Goal: Task Accomplishment & Management: Manage account settings

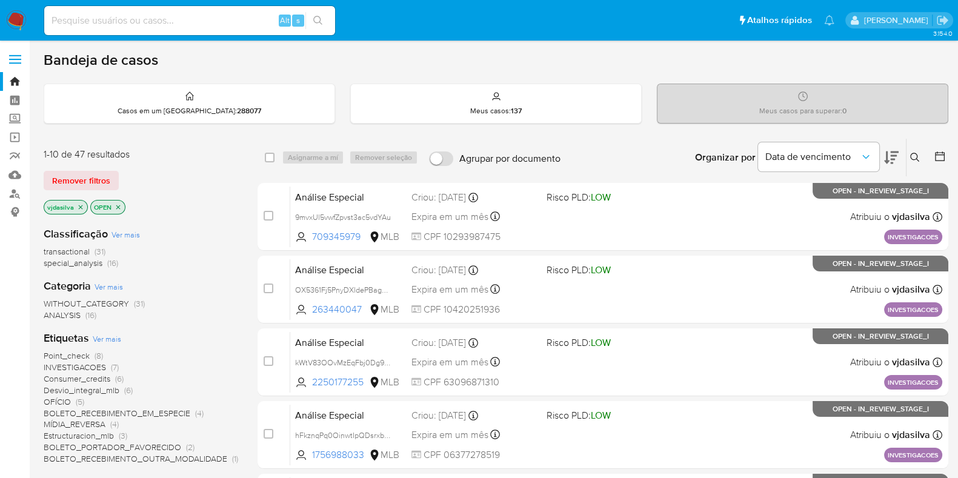
click at [77, 206] on icon "close-filter" at bounding box center [80, 207] width 7 height 7
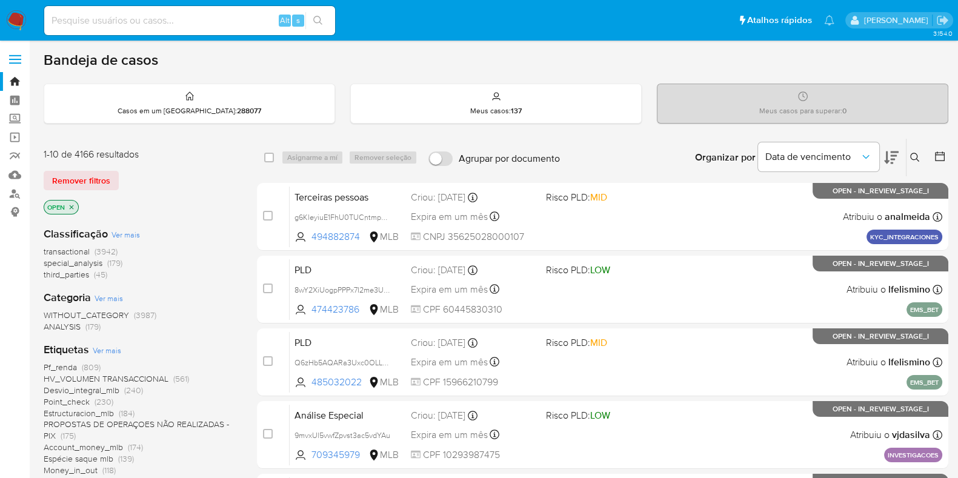
click at [913, 157] on icon at bounding box center [915, 158] width 10 height 10
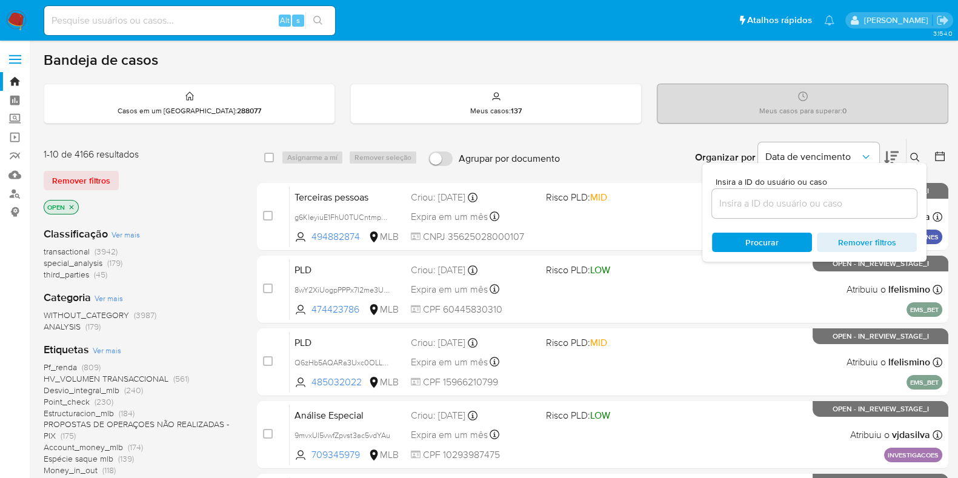
click at [787, 198] on input at bounding box center [814, 204] width 205 height 16
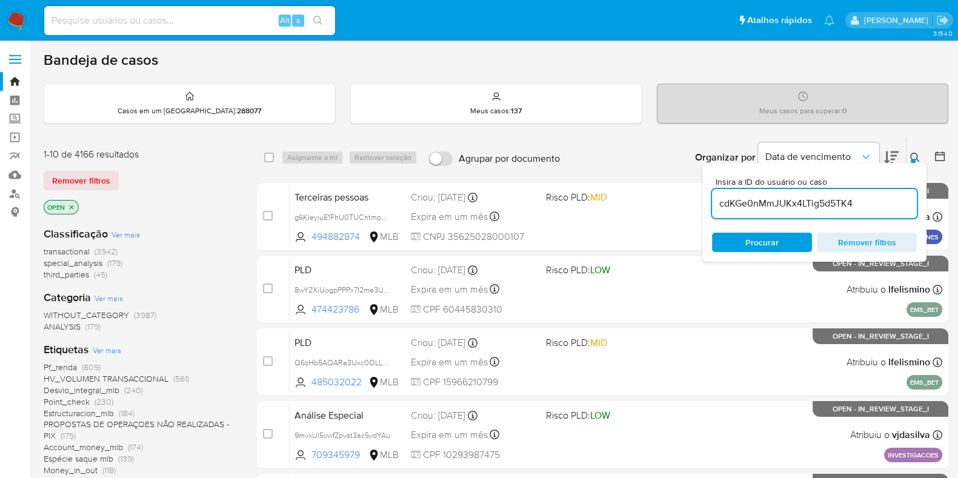
type input "cdKGe0nMmJUKx4LTig5d5TK4"
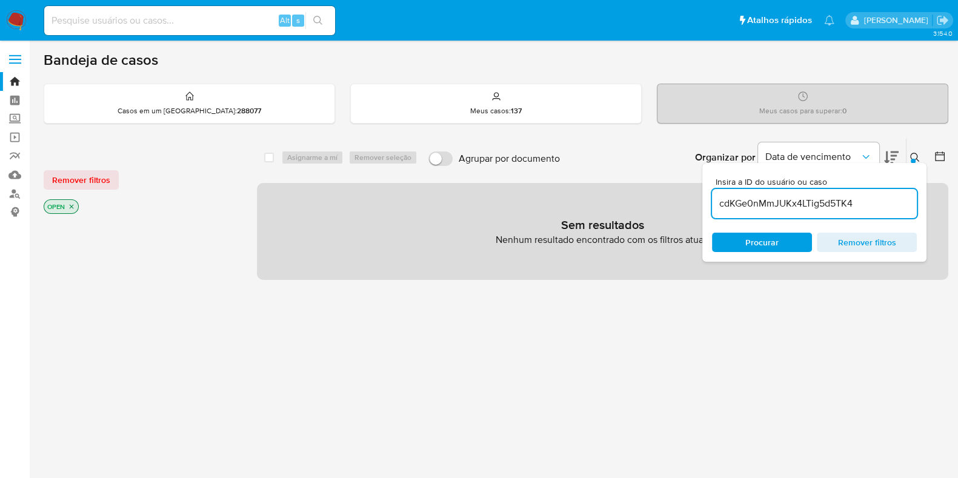
click at [73, 207] on icon "close-filter" at bounding box center [72, 207] width 4 height 4
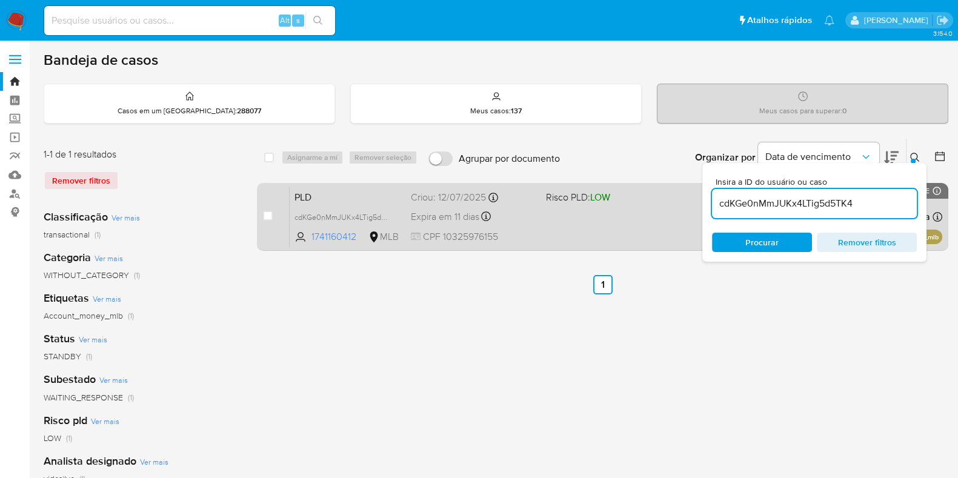
click at [653, 246] on div "PLD cdKGe0nMmJUKx4LTig5d5TK4 1741160412 MLB Risco PLD: LOW Criou: 12/07/2025 Cr…" at bounding box center [616, 216] width 653 height 61
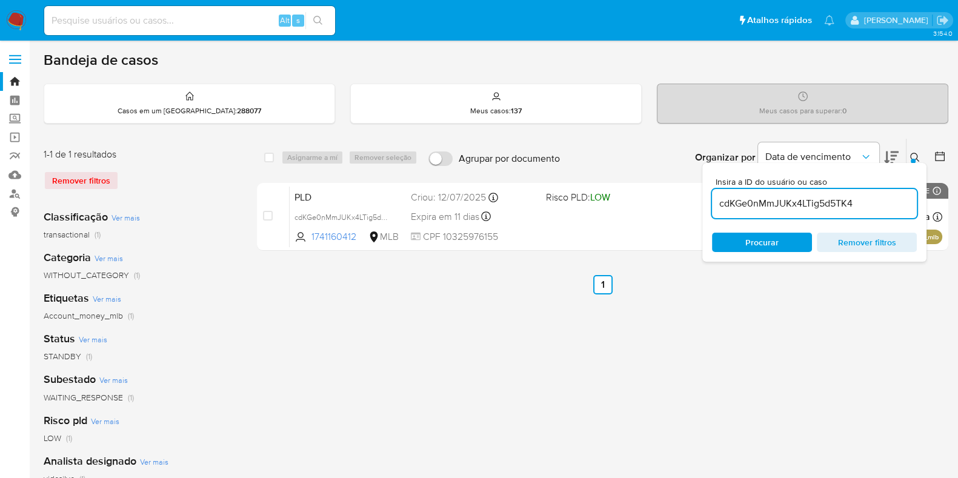
click at [746, 197] on input "cdKGe0nMmJUKx4LTig5d5TK4" at bounding box center [814, 204] width 205 height 16
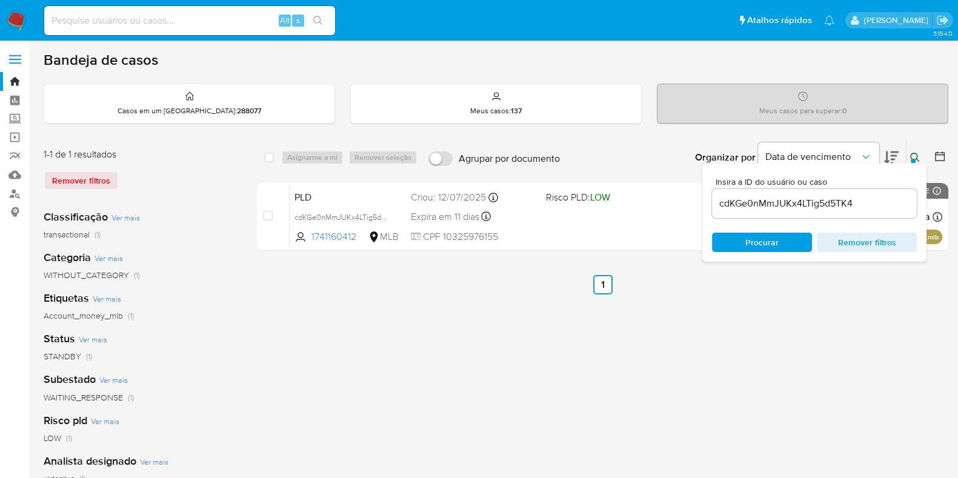
click at [631, 314] on div "select-all-cases-checkbox Asignarme a mí Remover seleção Agrupar por documento …" at bounding box center [602, 404] width 691 height 532
click at [494, 104] on div "Meus casos : 137" at bounding box center [496, 103] width 290 height 39
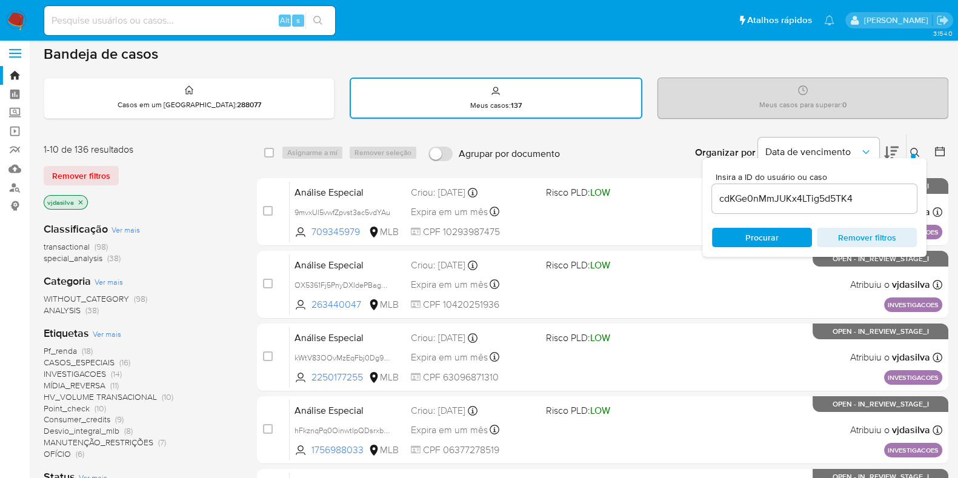
scroll to position [3, 0]
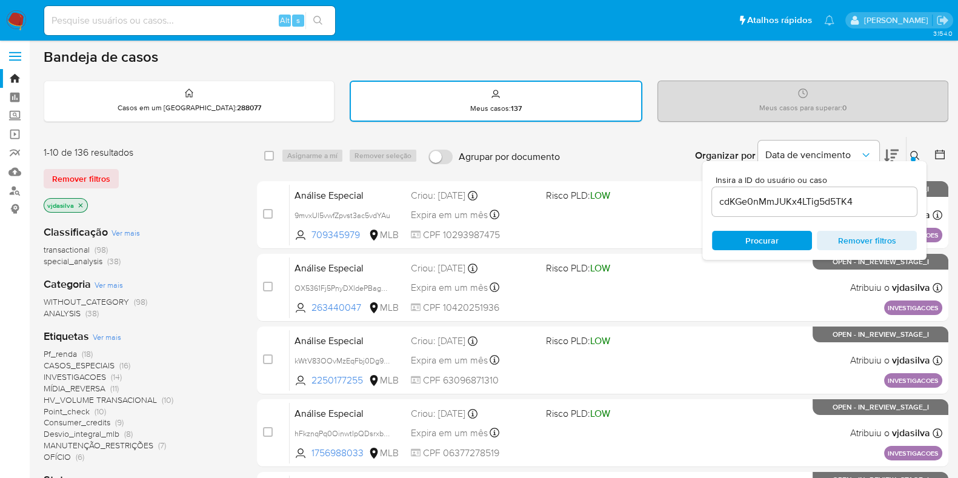
click at [108, 334] on span "Ver mais" at bounding box center [107, 336] width 28 height 11
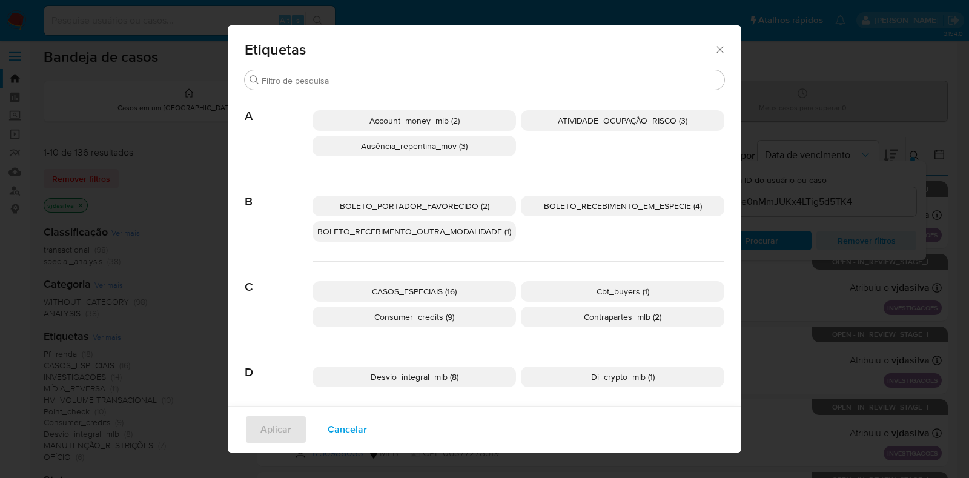
click at [348, 428] on span "Cancelar" at bounding box center [347, 429] width 39 height 27
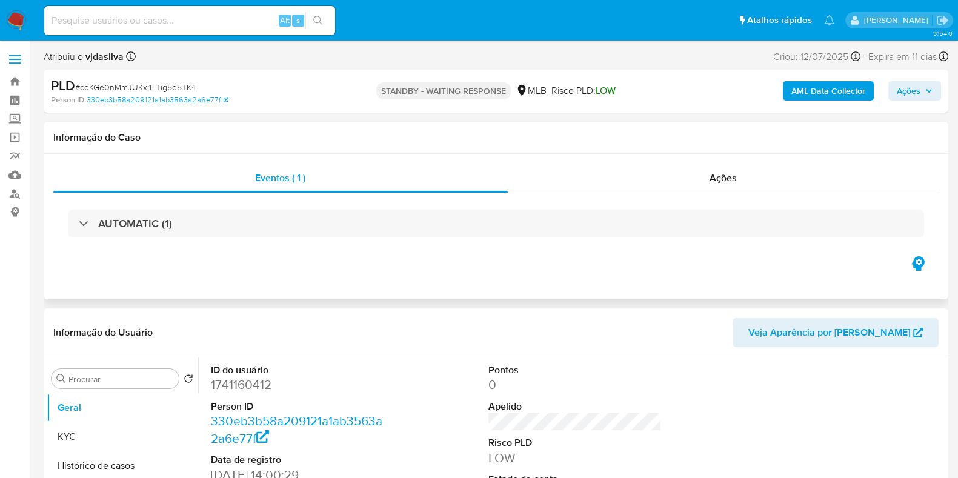
select select "10"
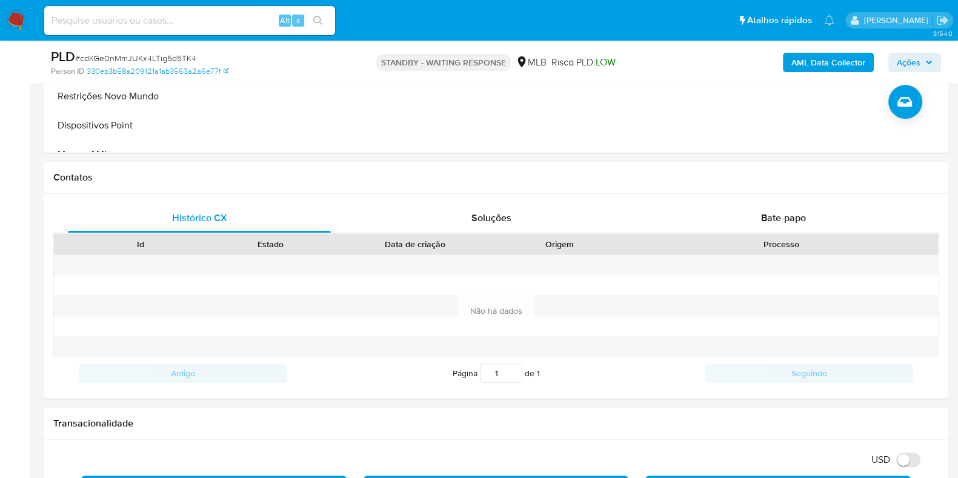
scroll to position [579, 0]
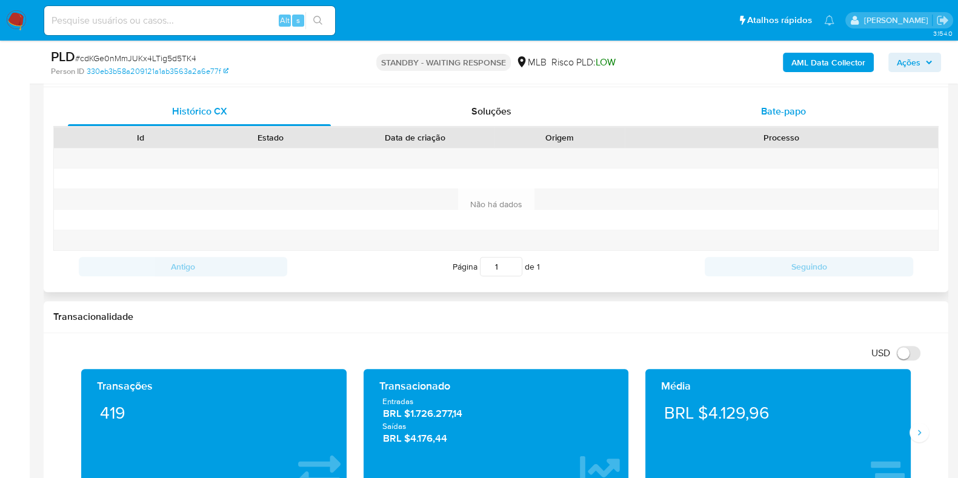
click at [795, 112] on span "Bate-papo" at bounding box center [783, 111] width 45 height 14
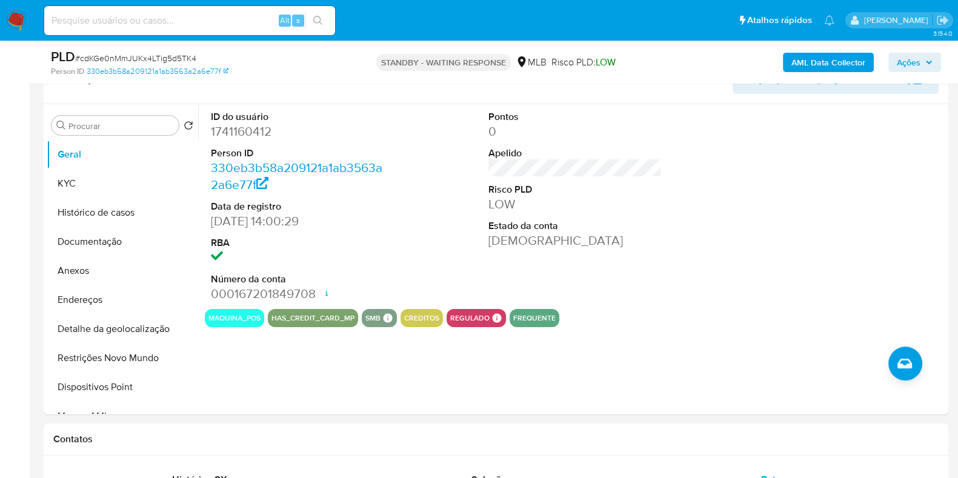
scroll to position [0, 0]
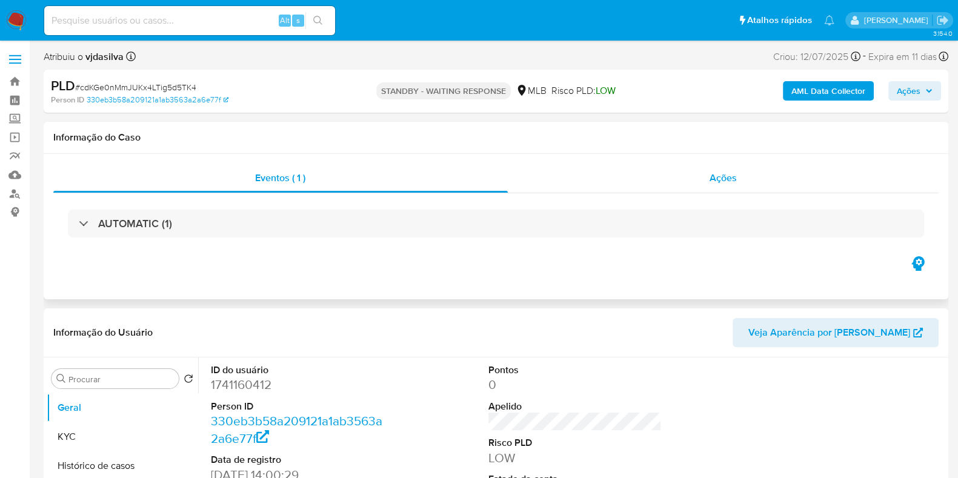
click at [730, 179] on span "Ações" at bounding box center [723, 178] width 27 height 14
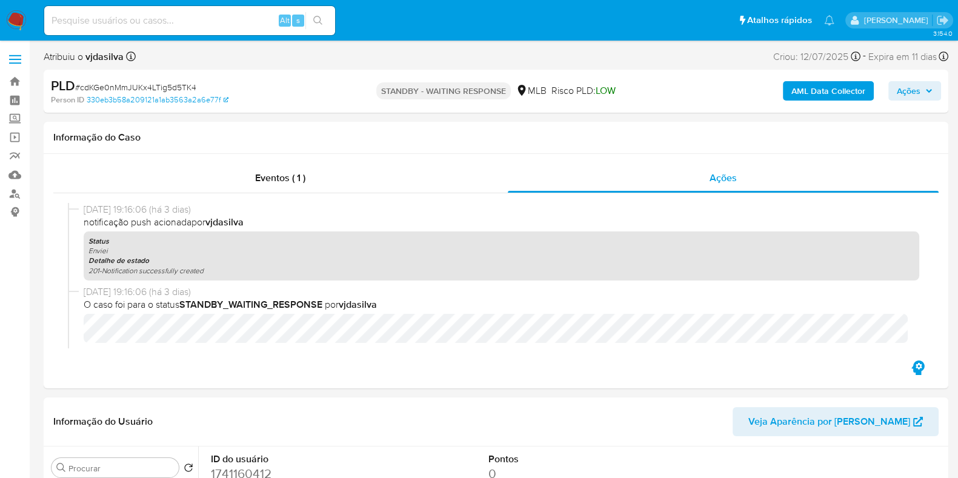
click at [439, 92] on p "STANDBY - WAITING RESPONSE" at bounding box center [443, 90] width 135 height 17
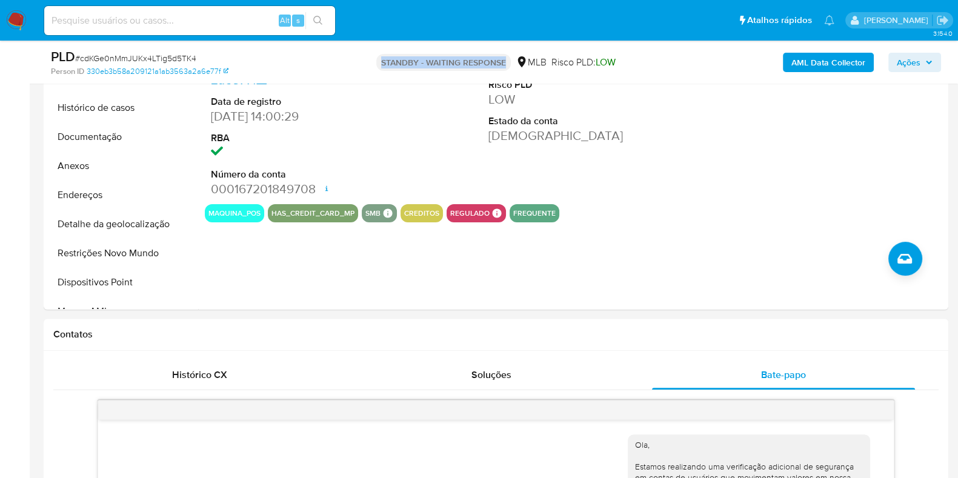
scroll to position [388, 0]
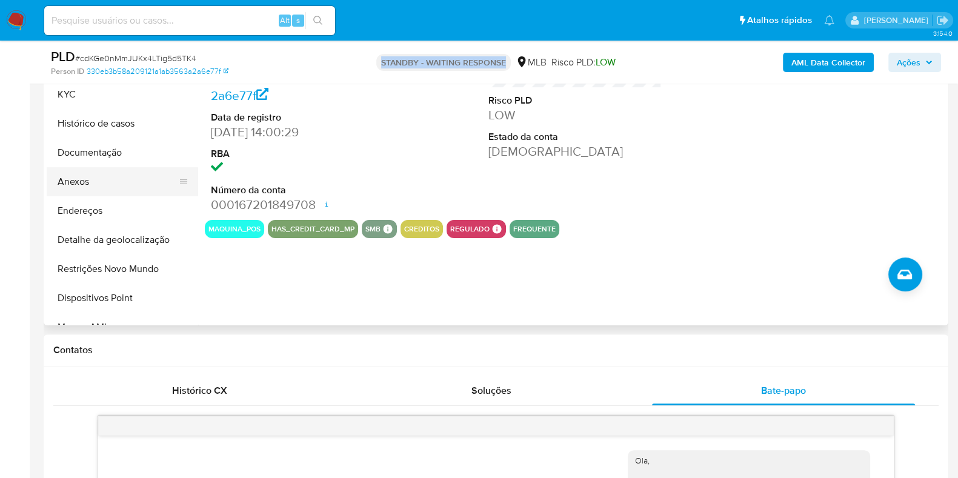
click at [133, 171] on button "Anexos" at bounding box center [118, 181] width 142 height 29
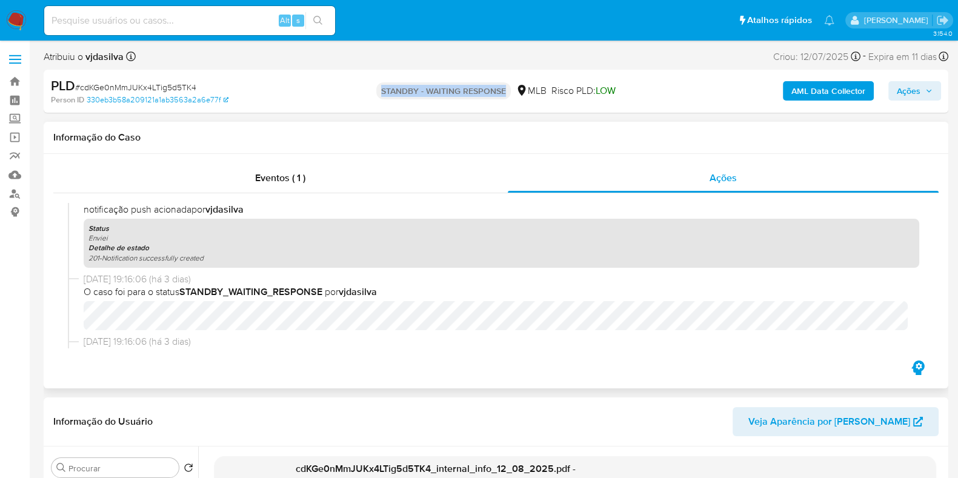
scroll to position [0, 0]
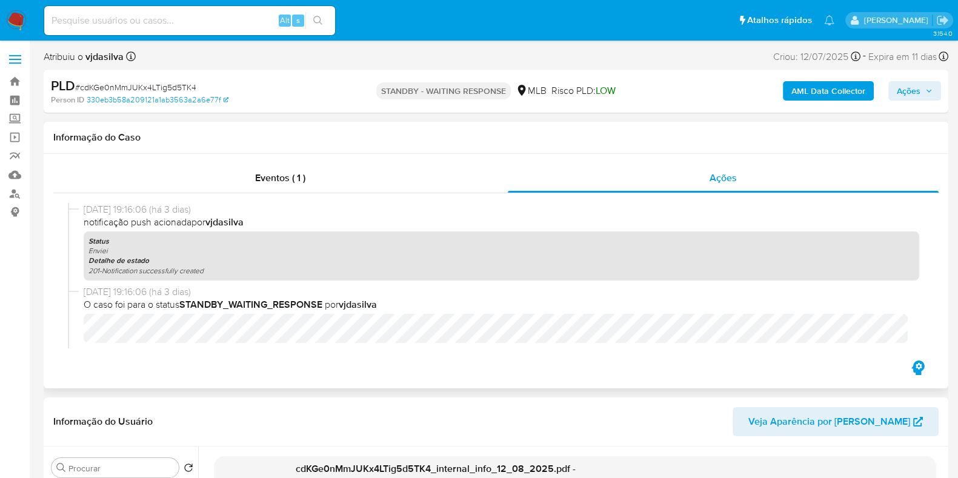
click at [429, 147] on div "Informação do Caso" at bounding box center [496, 138] width 905 height 32
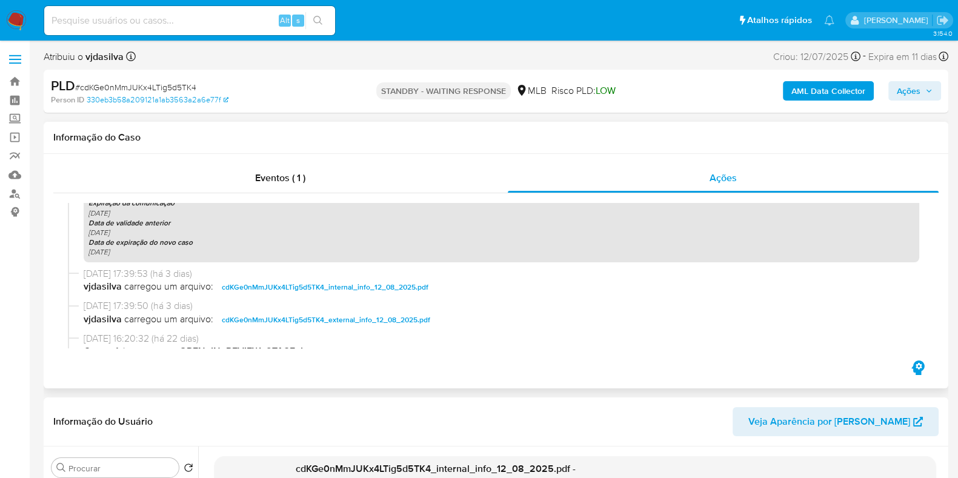
scroll to position [324, 0]
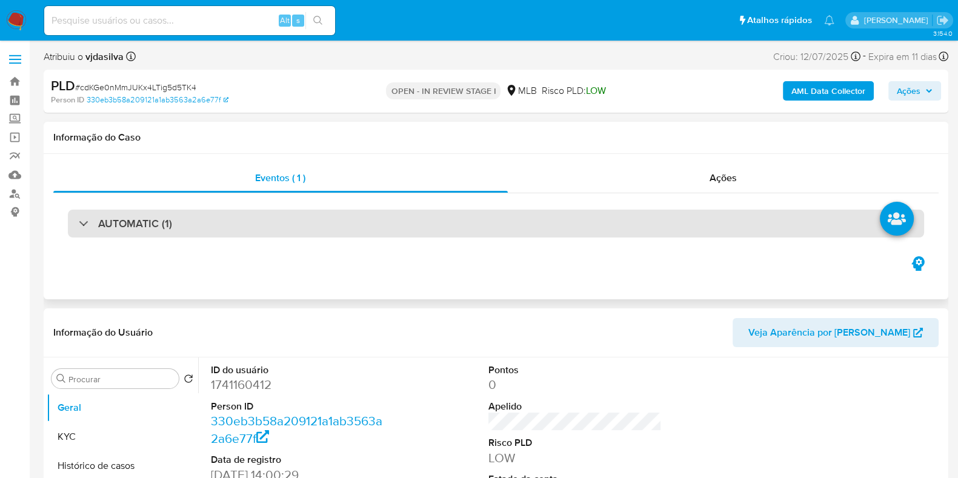
select select "10"
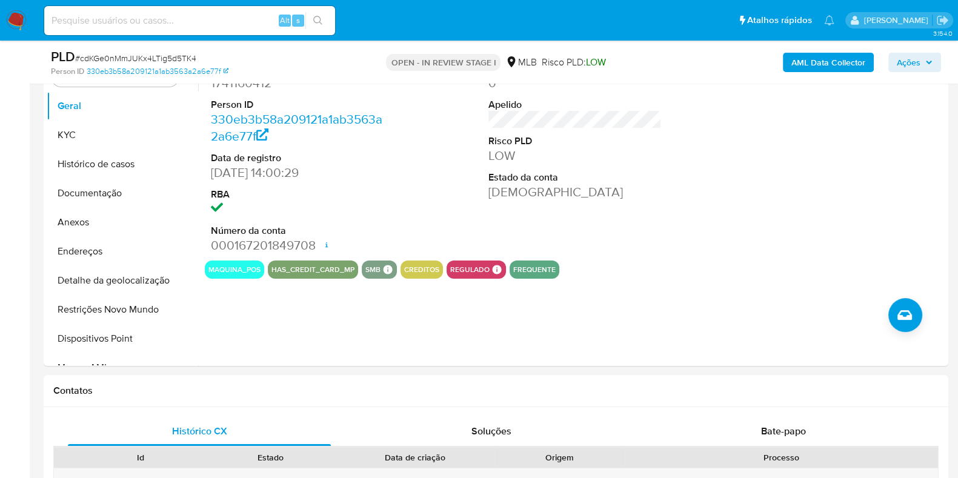
scroll to position [281, 0]
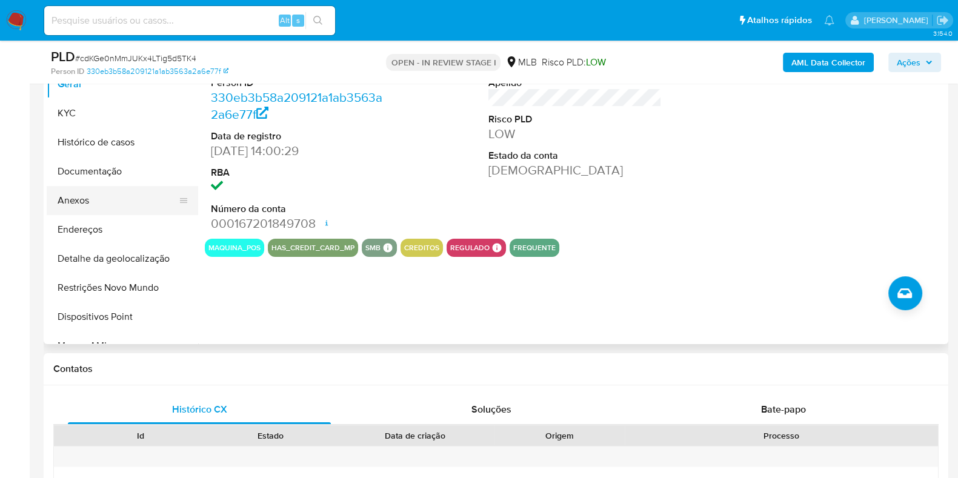
click at [88, 199] on button "Anexos" at bounding box center [118, 200] width 142 height 29
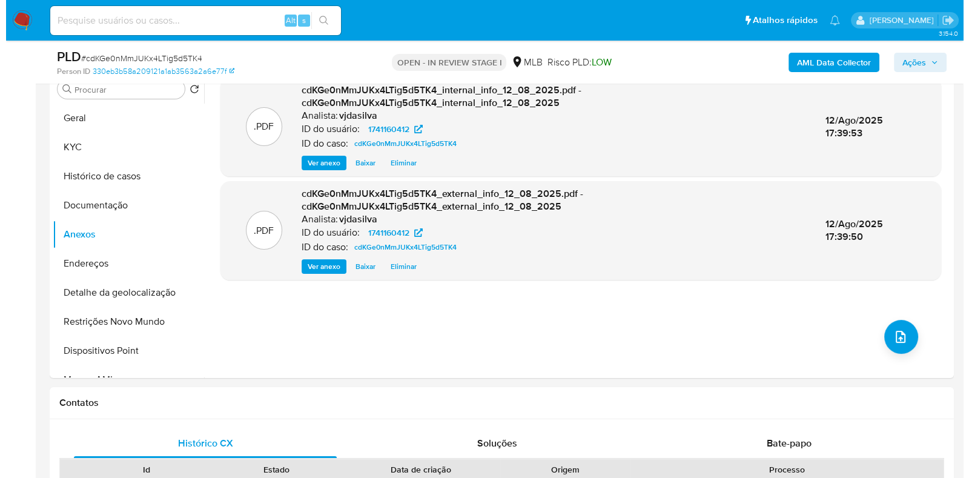
scroll to position [239, 0]
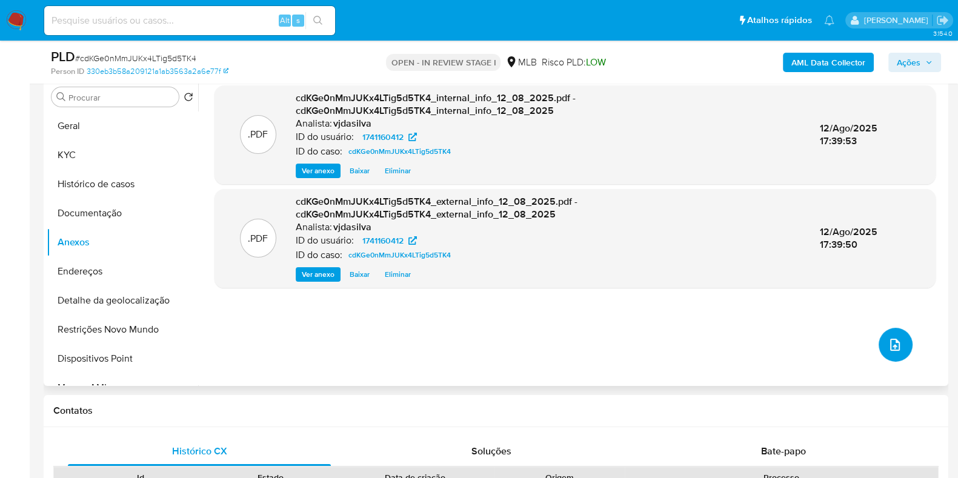
click at [890, 347] on icon "upload-file" at bounding box center [895, 345] width 15 height 15
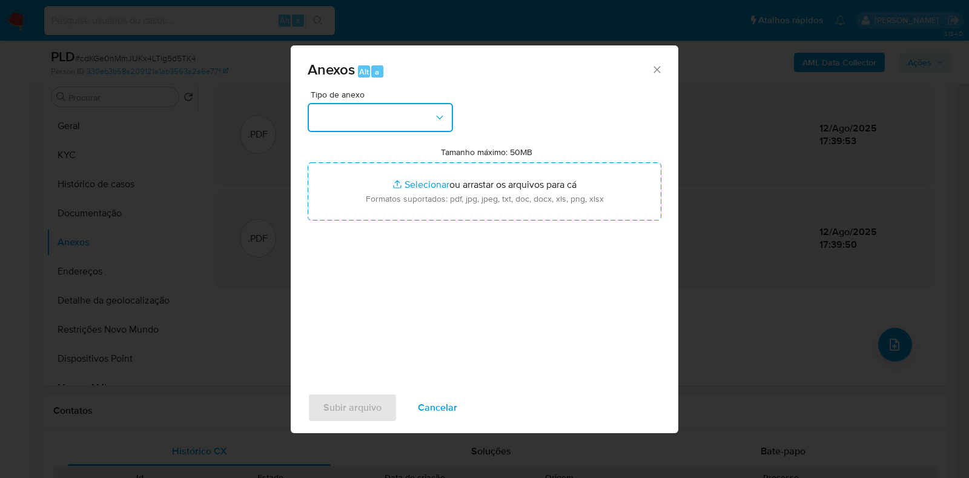
click at [429, 130] on button "button" at bounding box center [380, 117] width 145 height 29
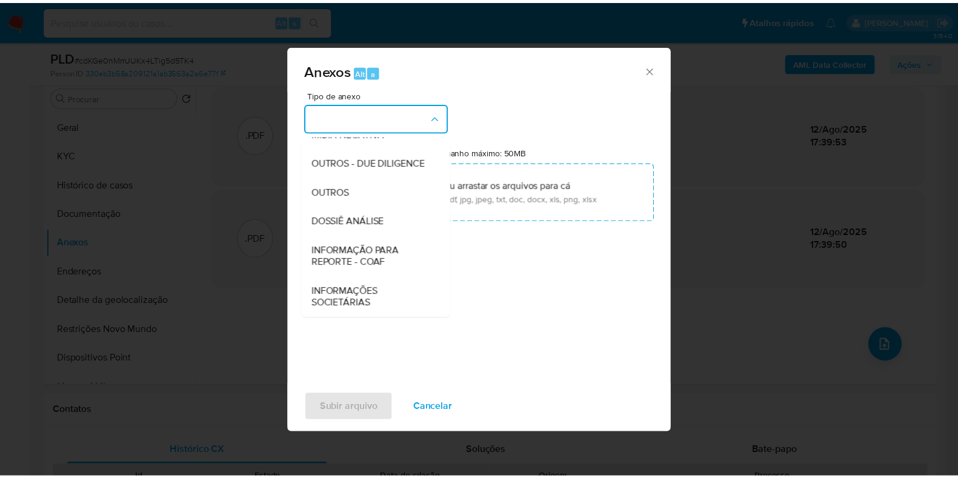
scroll to position [187, 0]
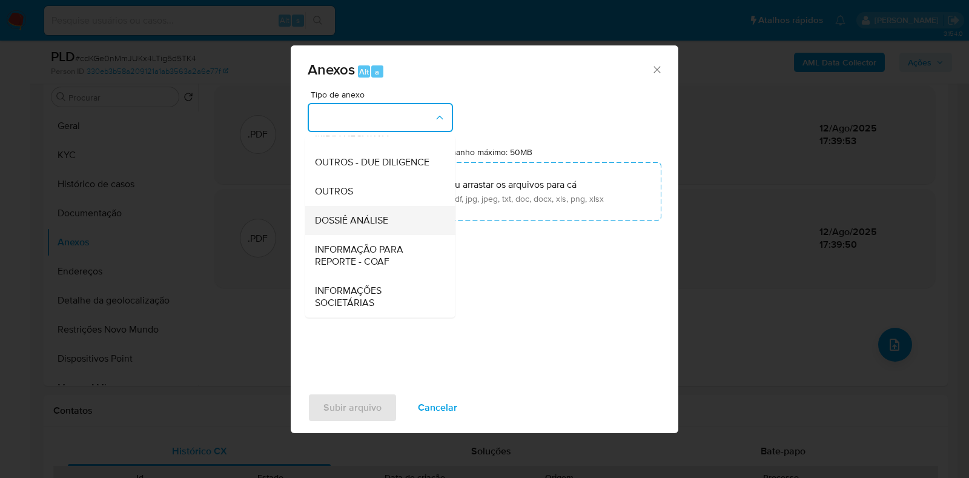
click at [392, 217] on div "DOSSIÊ ANÁLISE" at bounding box center [377, 220] width 124 height 29
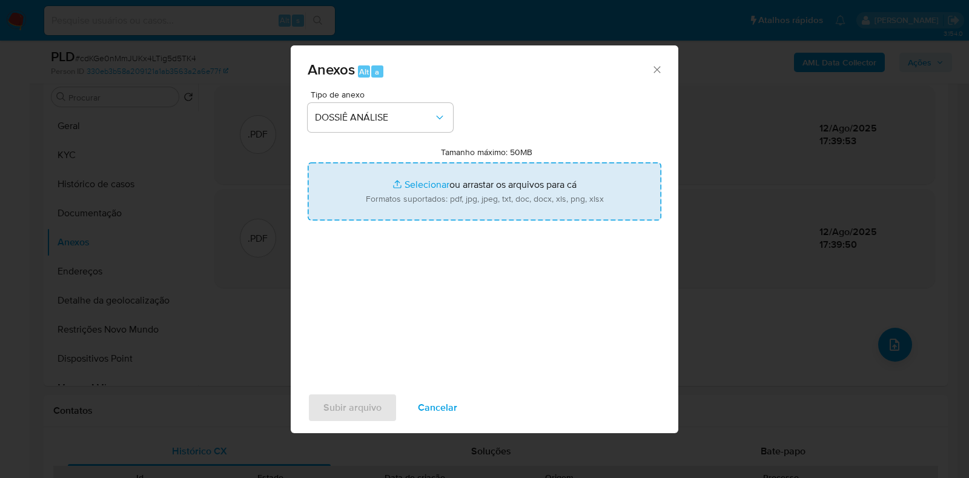
type input "C:\fakepath\SAR - XXXX - CPF 10325976155 - BEATRIZ FREITAS JARDIM BARBOZA.pdf"
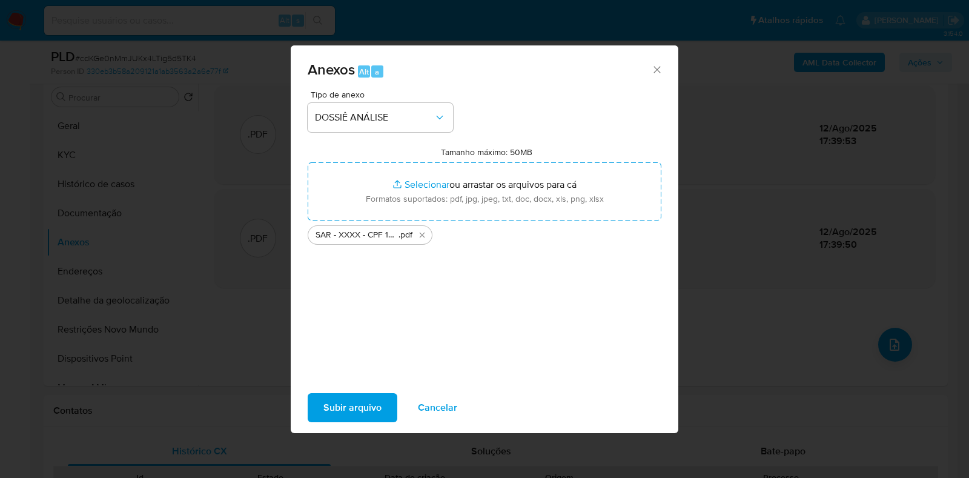
click at [361, 391] on div "Subir arquivo Cancelar" at bounding box center [485, 408] width 388 height 46
click at [365, 401] on span "Subir arquivo" at bounding box center [353, 407] width 58 height 27
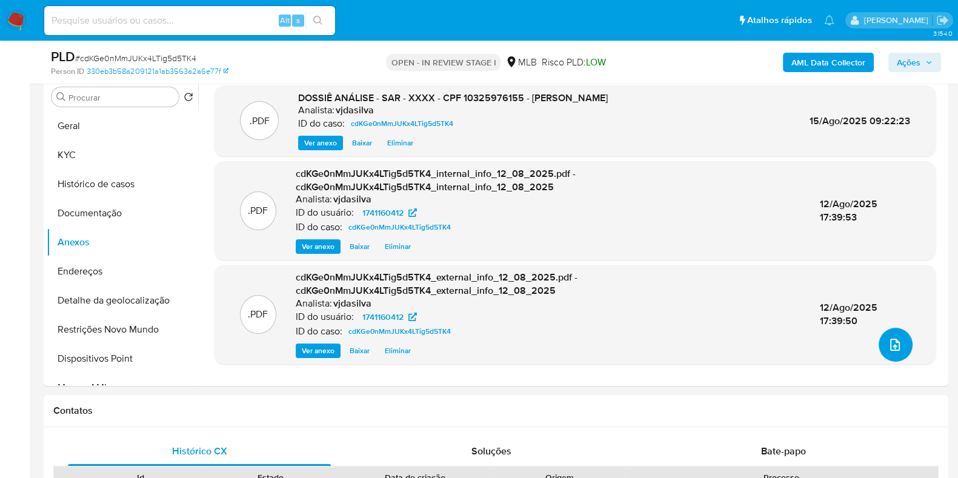
scroll to position [0, 0]
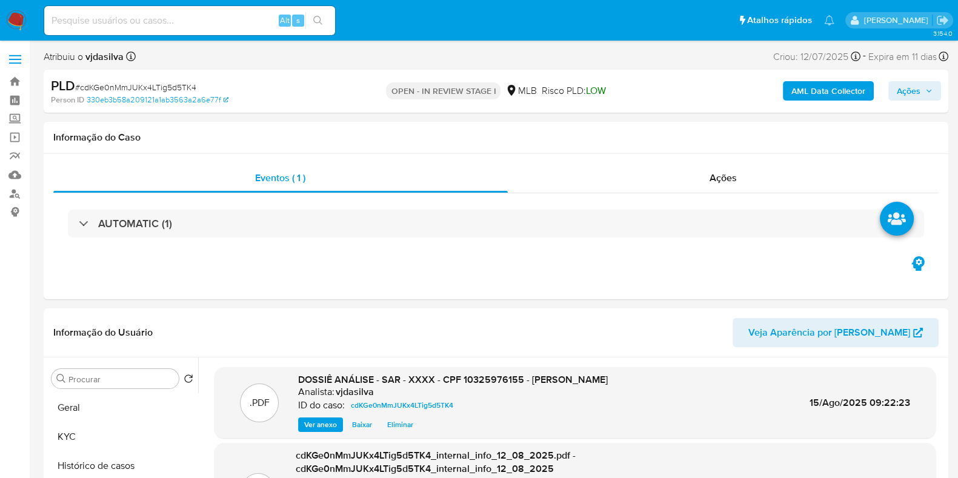
click at [912, 85] on span "Ações" at bounding box center [909, 90] width 24 height 19
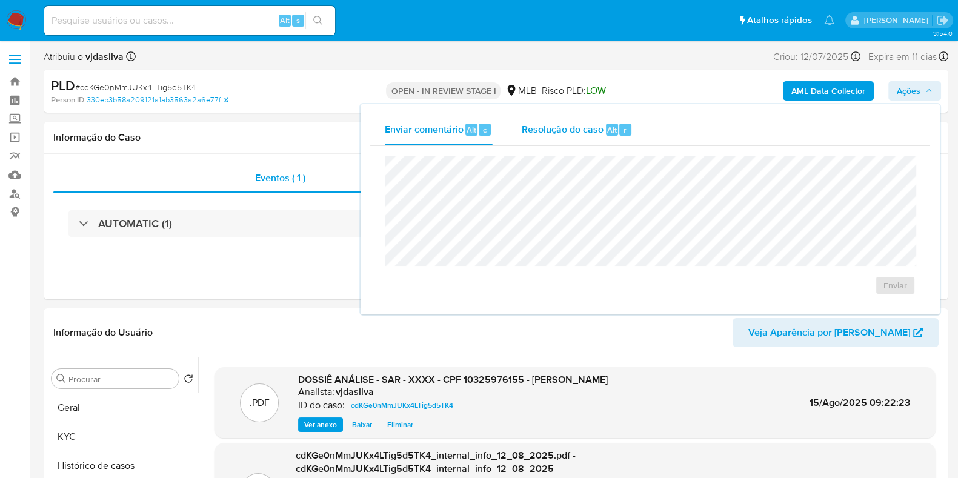
click at [558, 138] on div "Resolução do caso Alt r" at bounding box center [577, 130] width 111 height 32
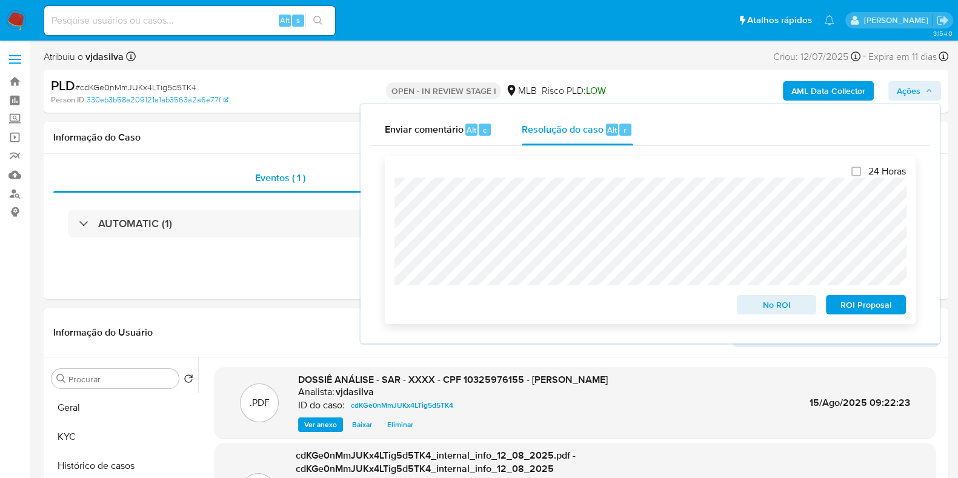
click at [854, 306] on span "ROI Proposal" at bounding box center [865, 304] width 63 height 17
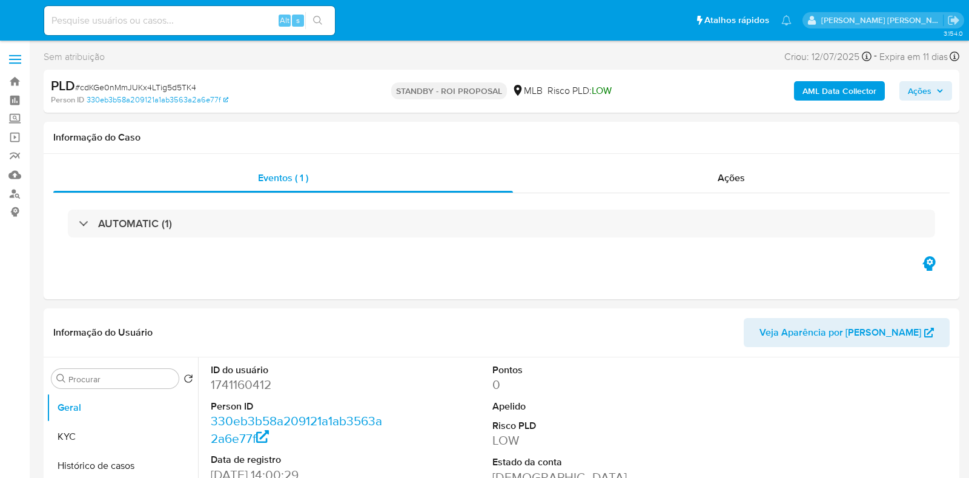
select select "10"
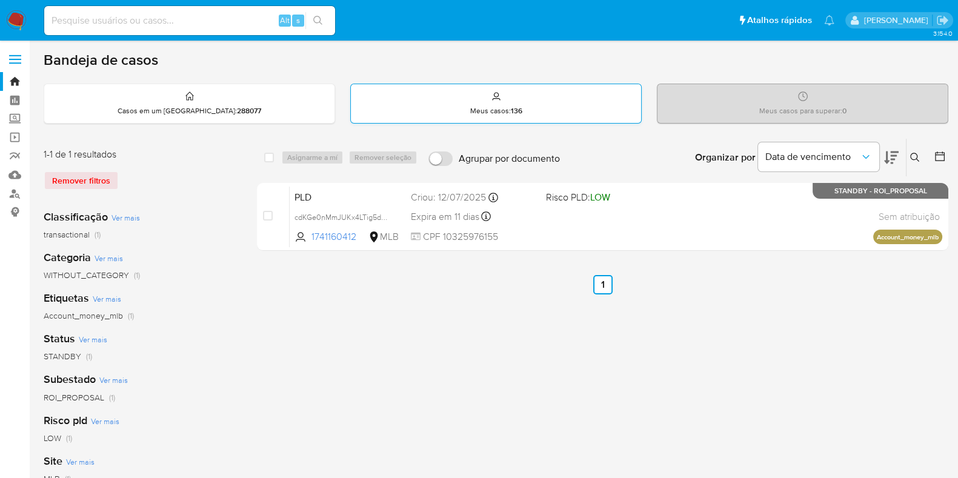
click at [511, 118] on div "Meus casos : 136" at bounding box center [496, 103] width 290 height 39
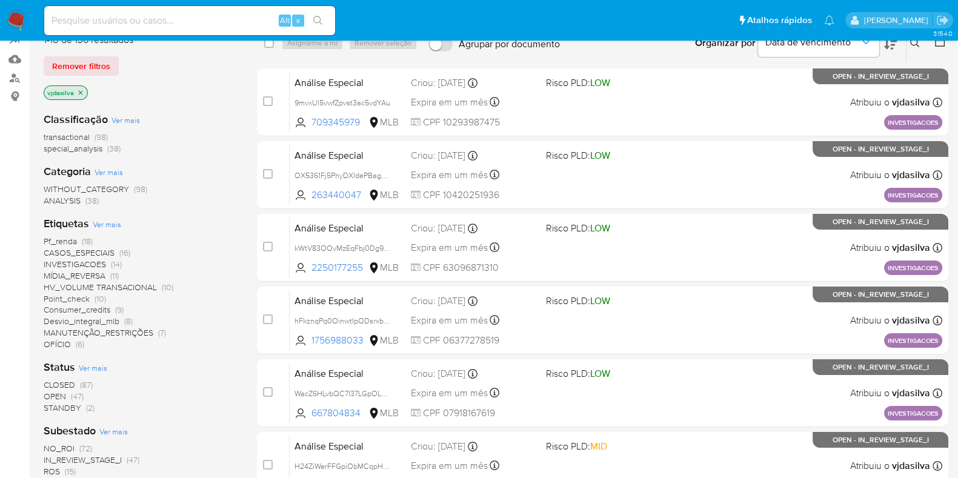
scroll to position [124, 0]
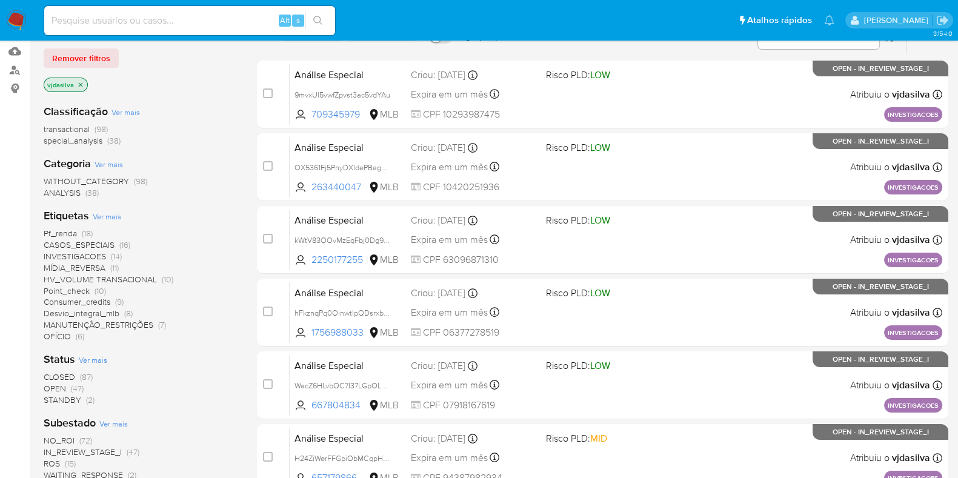
click at [61, 398] on span "STANDBY" at bounding box center [63, 400] width 38 height 12
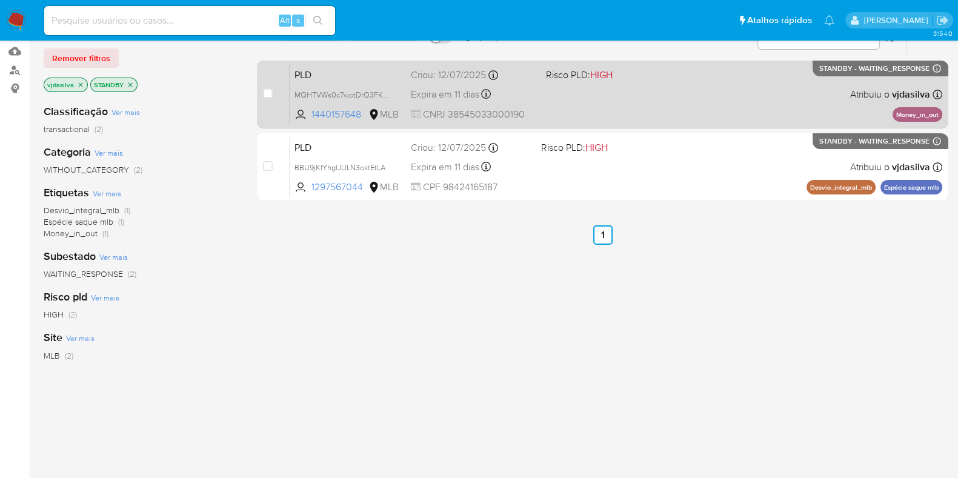
click at [679, 82] on div "PLD MQHTVWs0c7wotDrO3FK4TpvX 1440157648 MLB Risco PLD: HIGH Criou: 12/07/2025 C…" at bounding box center [616, 94] width 653 height 61
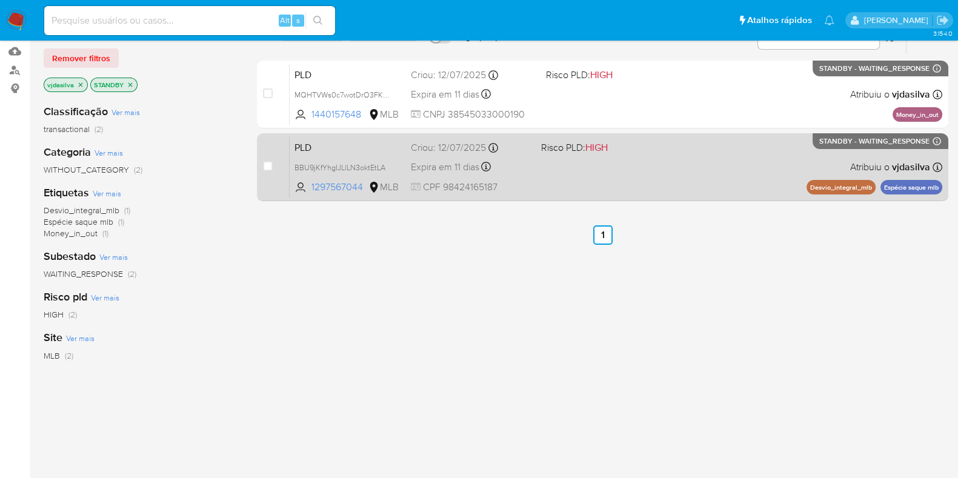
click at [642, 159] on div "PLD BBU9jKfYhgIJLlLN3oktEtLA 1297567044 MLB Risco PLD: HIGH Criou: 12/07/2025 C…" at bounding box center [616, 166] width 653 height 61
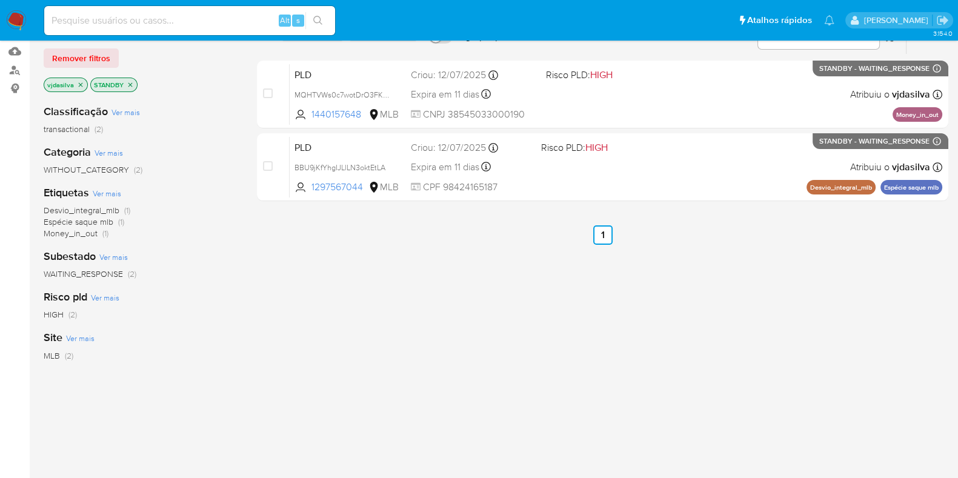
click at [128, 87] on p "STANDBY" at bounding box center [114, 84] width 46 height 13
click at [130, 85] on icon "close-filter" at bounding box center [130, 84] width 7 height 7
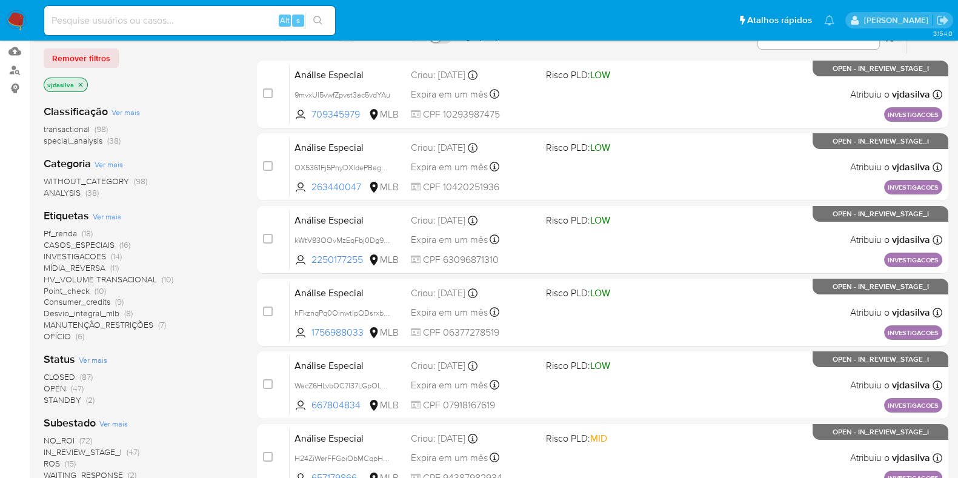
click at [59, 385] on span "OPEN" at bounding box center [55, 388] width 22 height 12
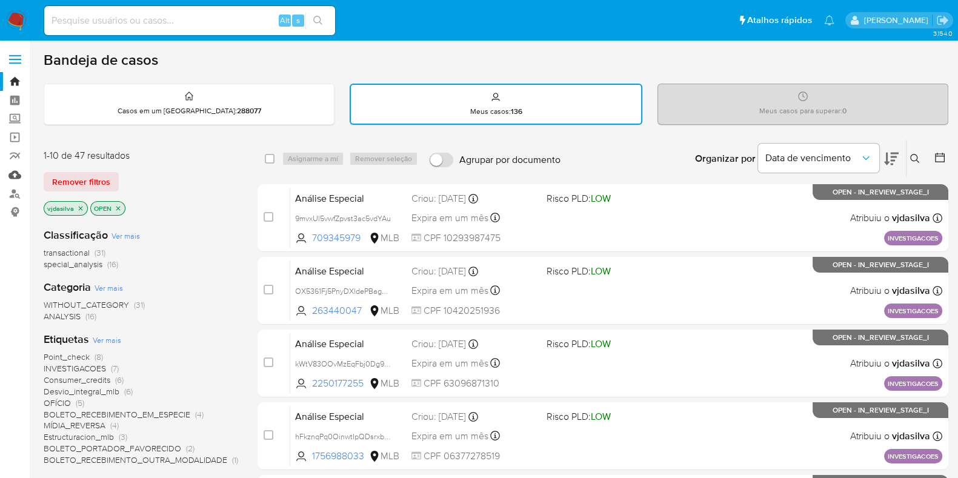
click at [12, 174] on link "Mulan" at bounding box center [72, 174] width 144 height 19
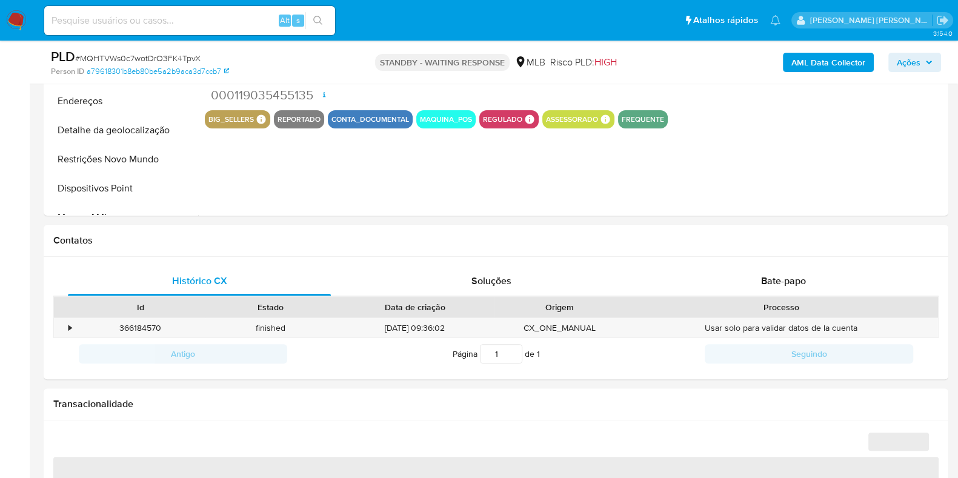
scroll to position [428, 0]
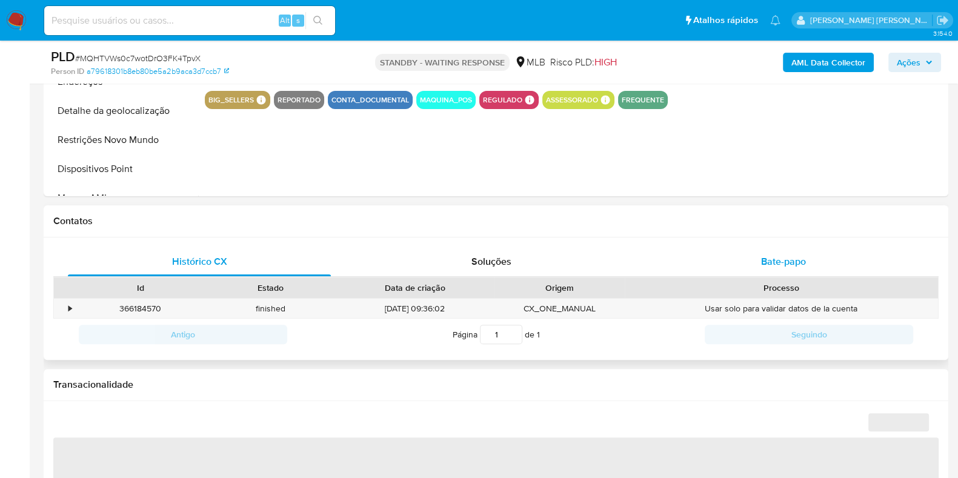
click at [788, 251] on div "Bate-papo" at bounding box center [783, 261] width 263 height 29
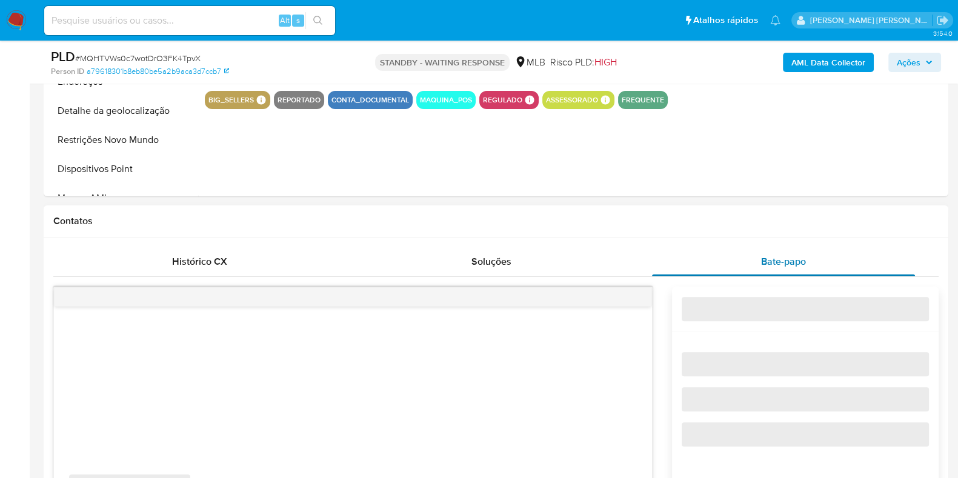
select select "10"
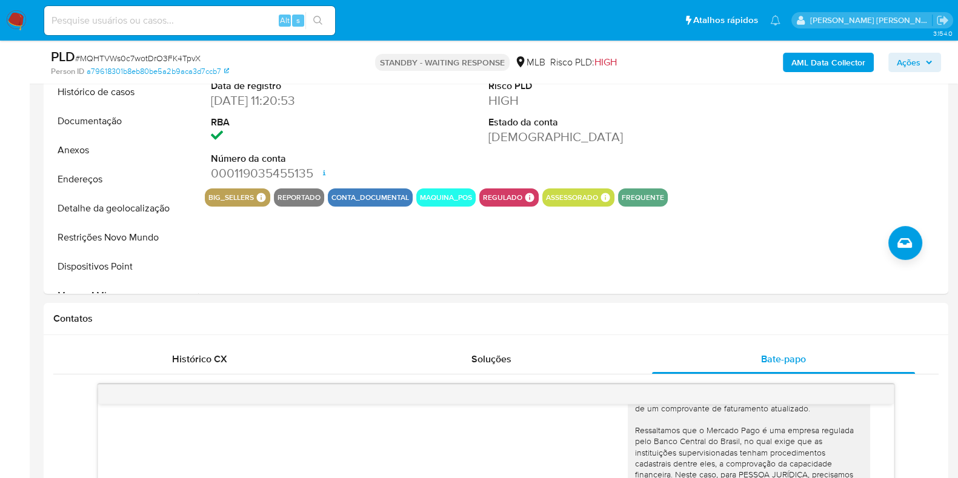
scroll to position [326, 0]
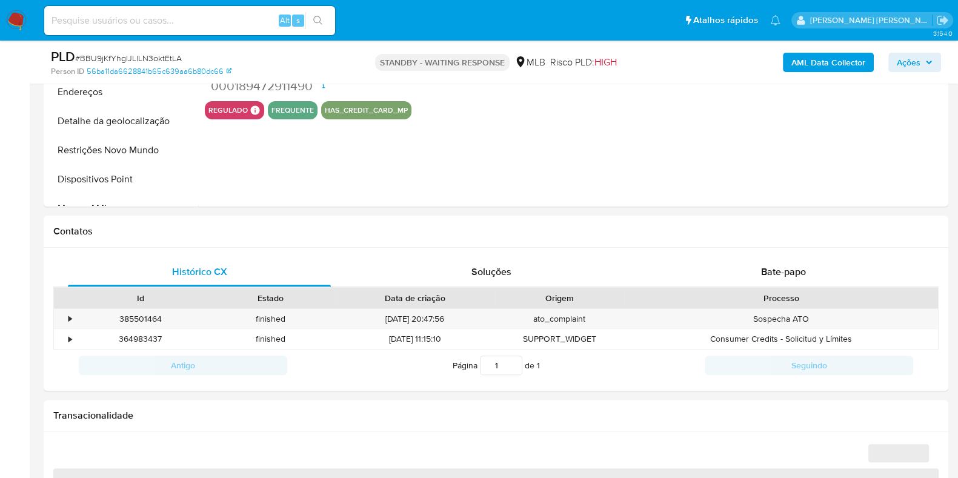
select select "10"
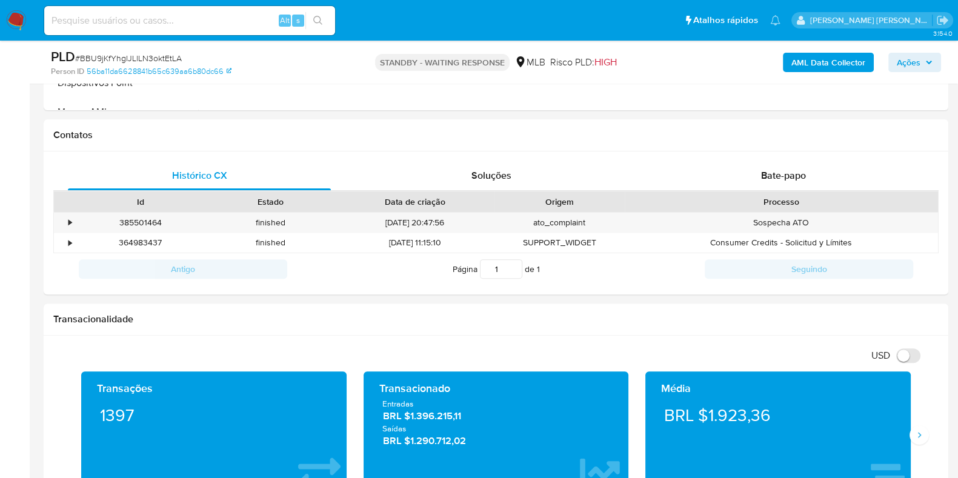
scroll to position [521, 0]
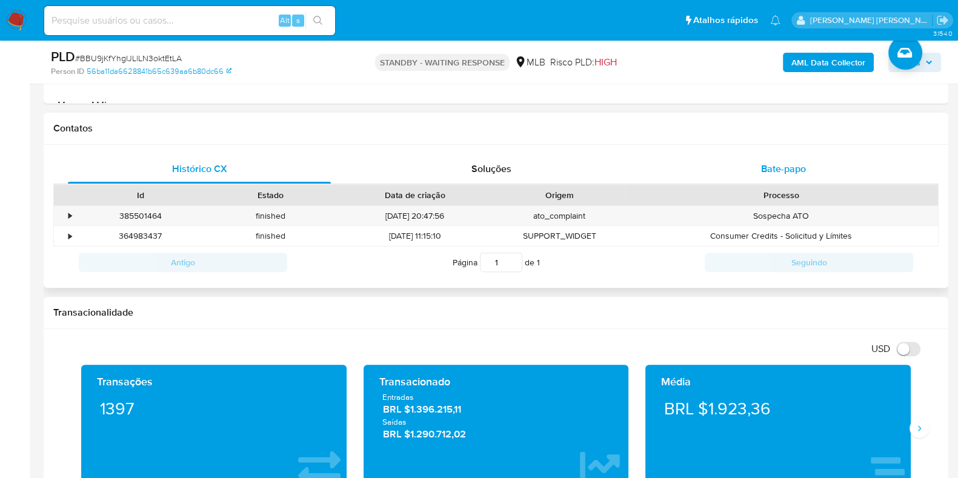
click at [780, 173] on span "Bate-papo" at bounding box center [783, 169] width 45 height 14
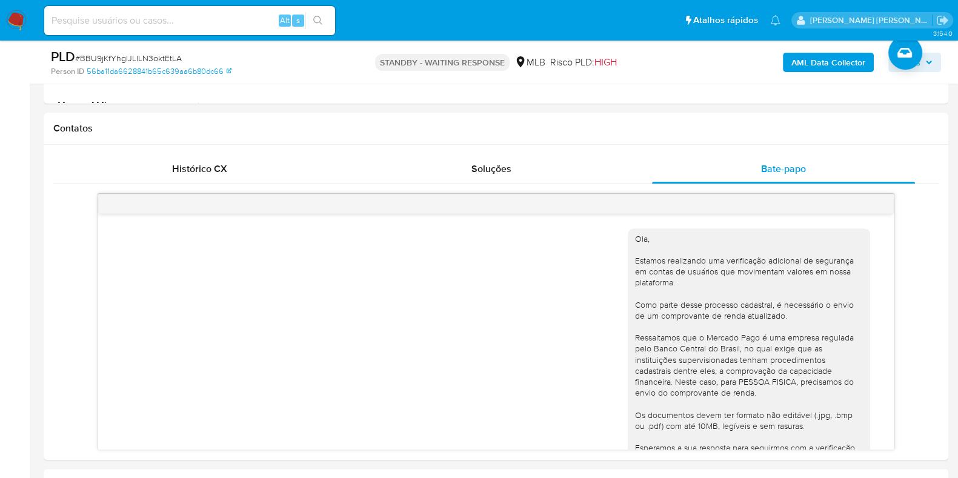
scroll to position [98, 0]
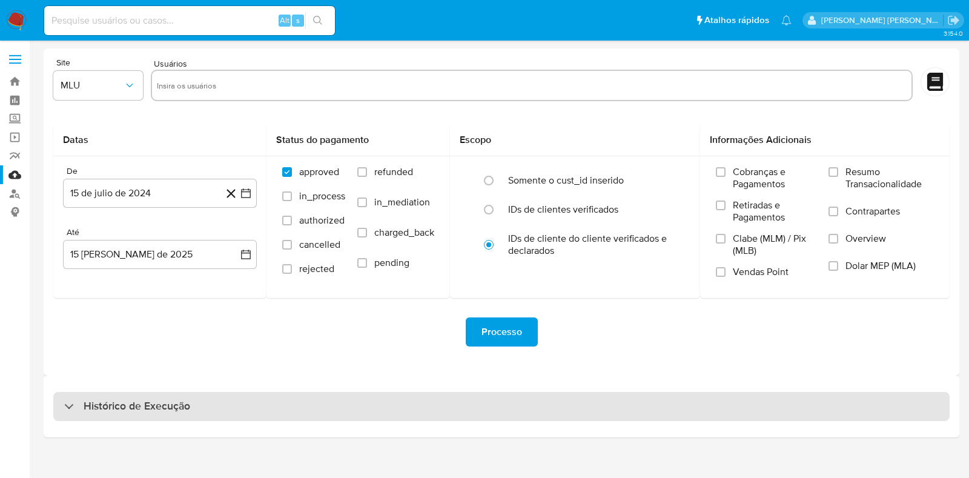
click at [291, 414] on div "Histórico de Execução" at bounding box center [501, 406] width 897 height 29
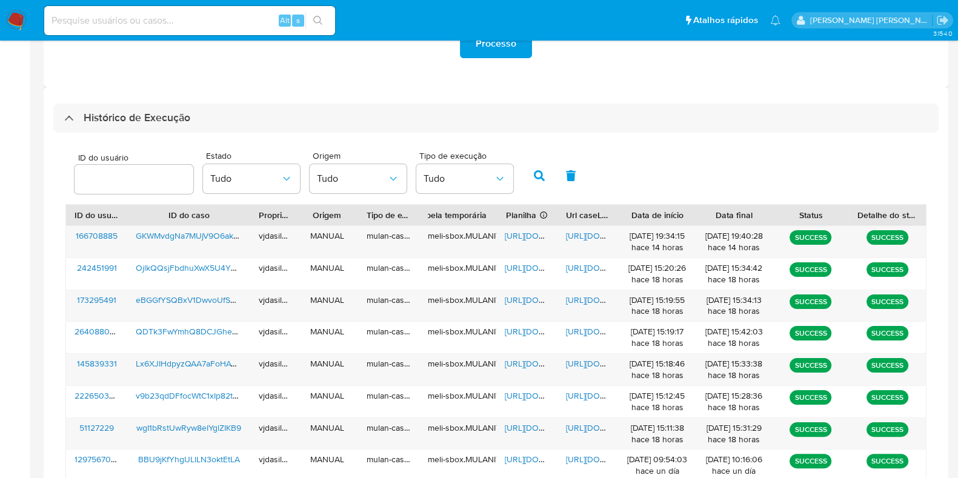
scroll to position [422, 0]
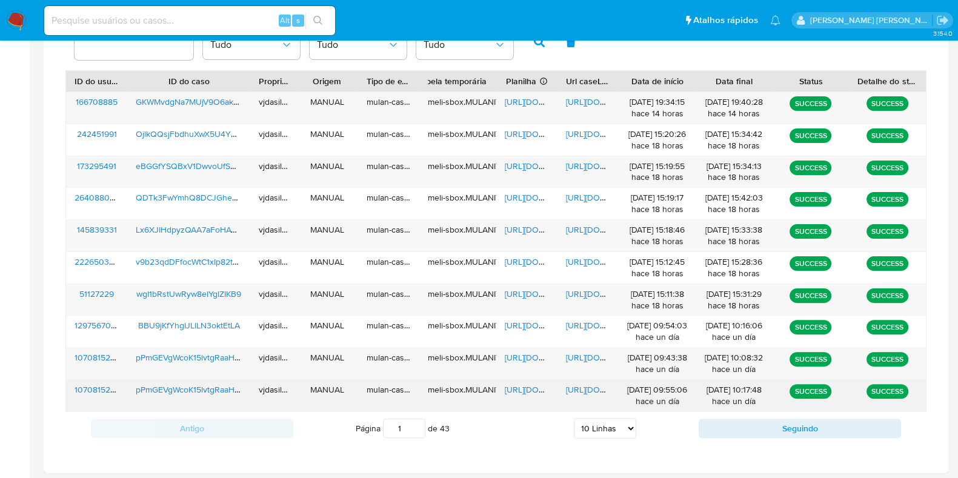
click at [616, 390] on span "[URL][DOMAIN_NAME]" at bounding box center [608, 390] width 84 height 12
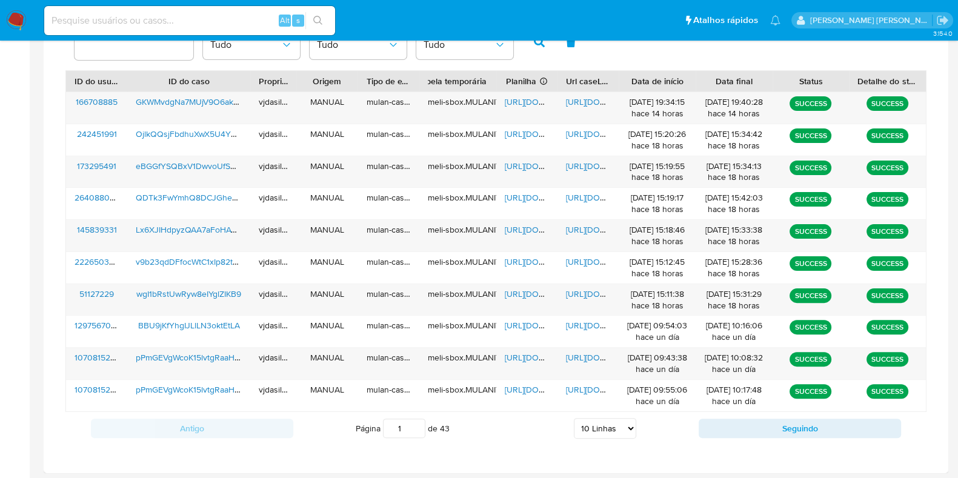
click at [611, 429] on select "5 Linhas 10 Linhas 20 Linhas 25 Linhas 50 Linhas 100 Linhas" at bounding box center [605, 428] width 62 height 21
select select "50"
click at [574, 418] on select "5 Linhas 10 Linhas 20 Linhas 25 Linhas 50 Linhas 100 Linhas" at bounding box center [605, 428] width 62 height 21
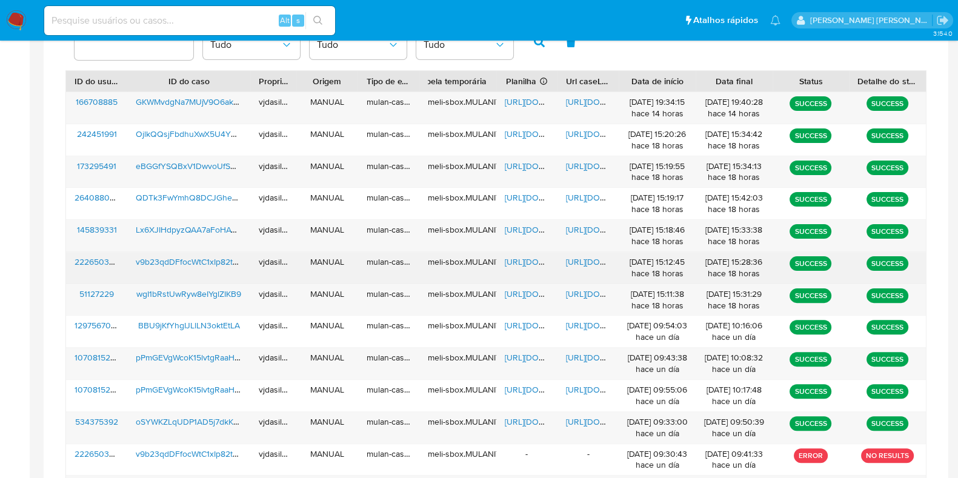
click at [599, 259] on span "[URL][DOMAIN_NAME]" at bounding box center [608, 262] width 84 height 12
click at [188, 260] on span "v9b23qdDFfocWtC1xIp82tSb" at bounding box center [189, 262] width 107 height 12
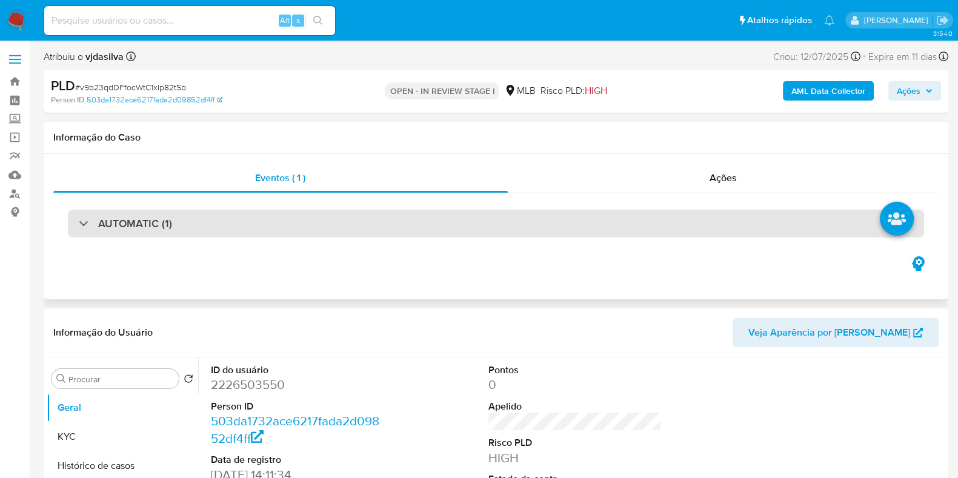
click at [330, 230] on div "AUTOMATIC (1)" at bounding box center [496, 224] width 856 height 28
select select "10"
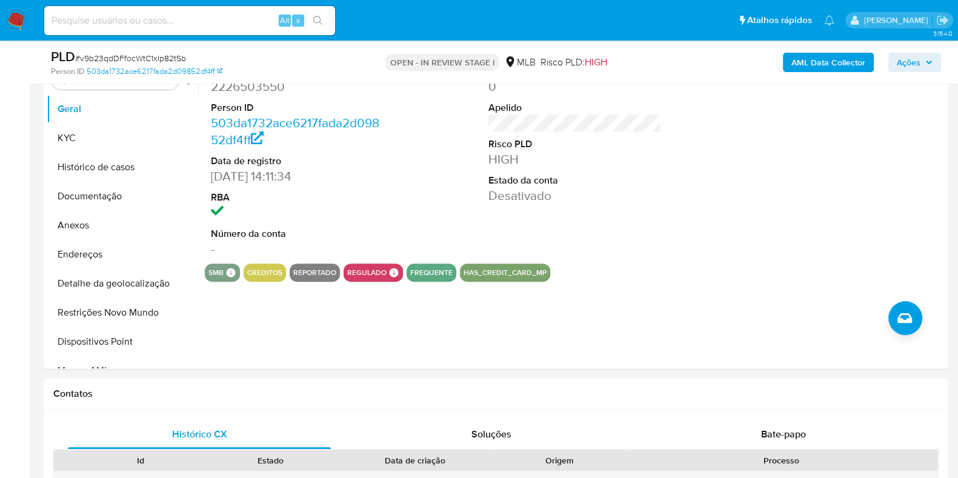
scroll to position [501, 0]
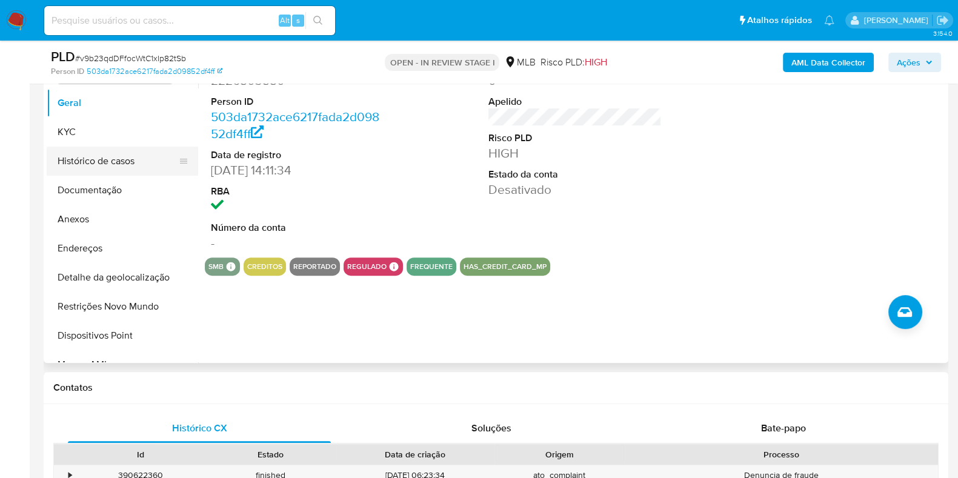
click at [141, 159] on button "Histórico de casos" at bounding box center [118, 161] width 142 height 29
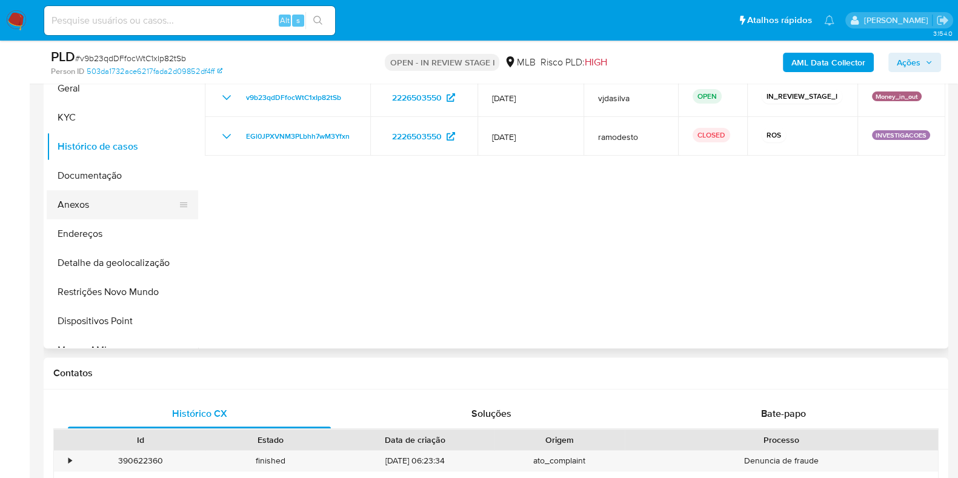
click at [136, 203] on button "Anexos" at bounding box center [118, 204] width 142 height 29
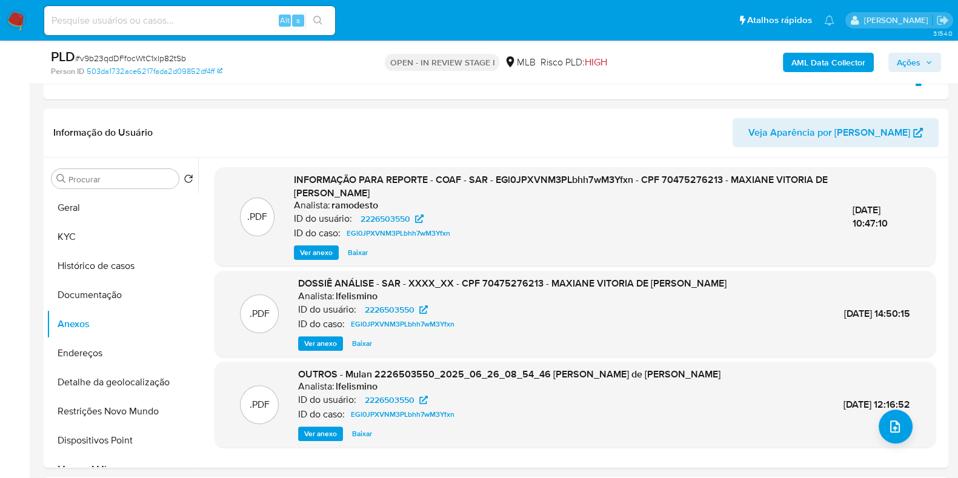
scroll to position [376, 0]
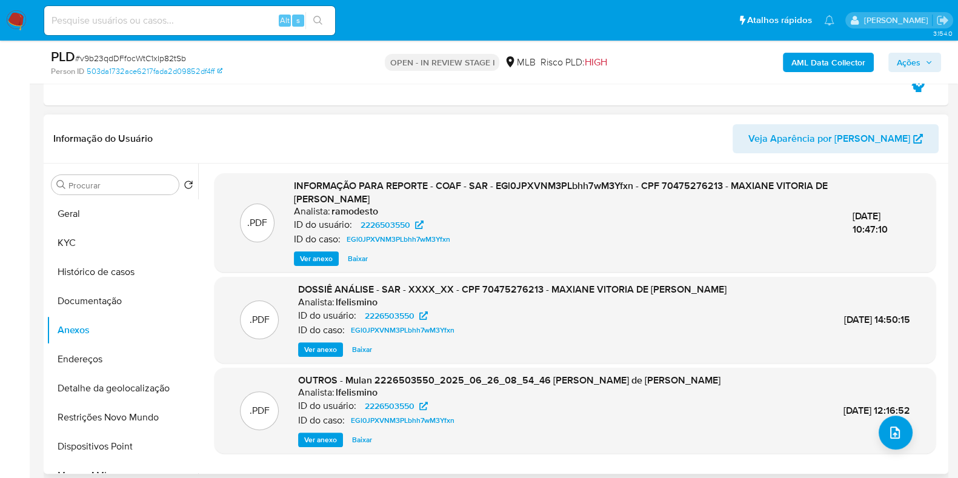
click at [324, 254] on span "Ver anexo" at bounding box center [316, 259] width 33 height 12
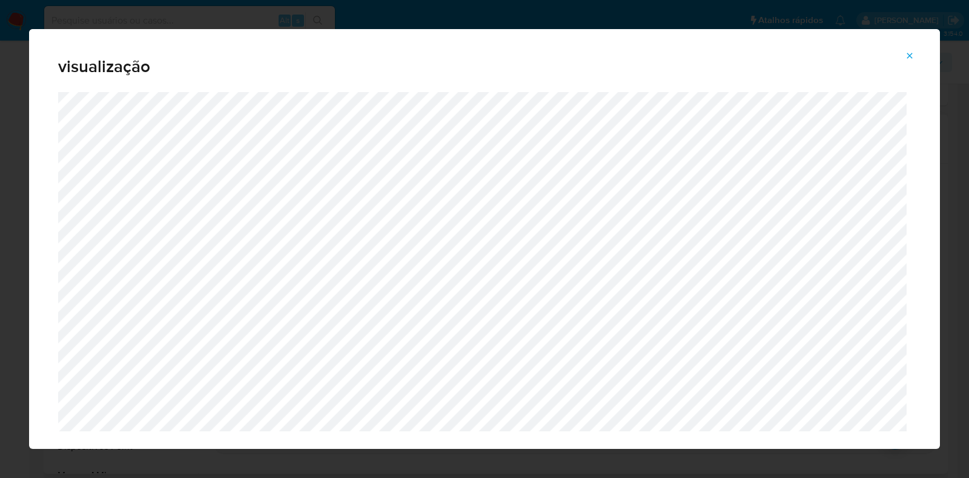
click at [911, 60] on icon "Attachment preview" at bounding box center [910, 56] width 10 height 10
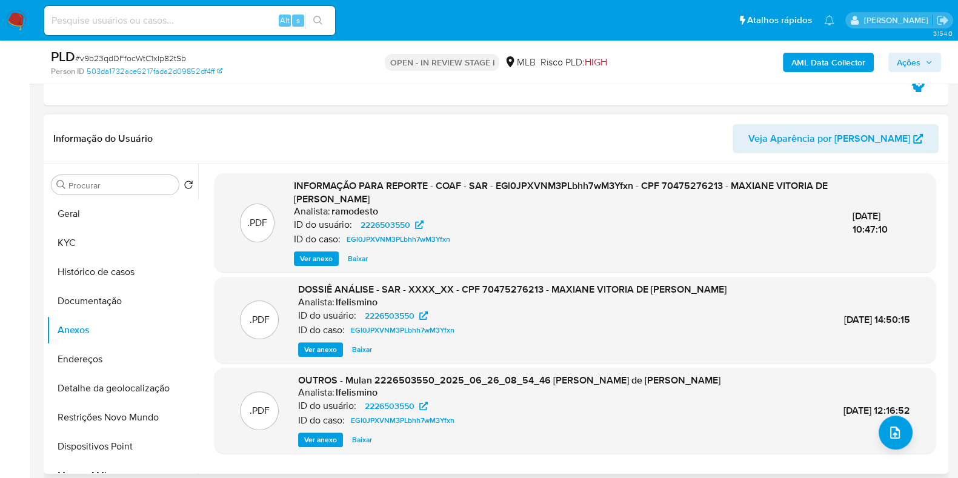
click at [327, 257] on span "Ver anexo" at bounding box center [316, 259] width 33 height 12
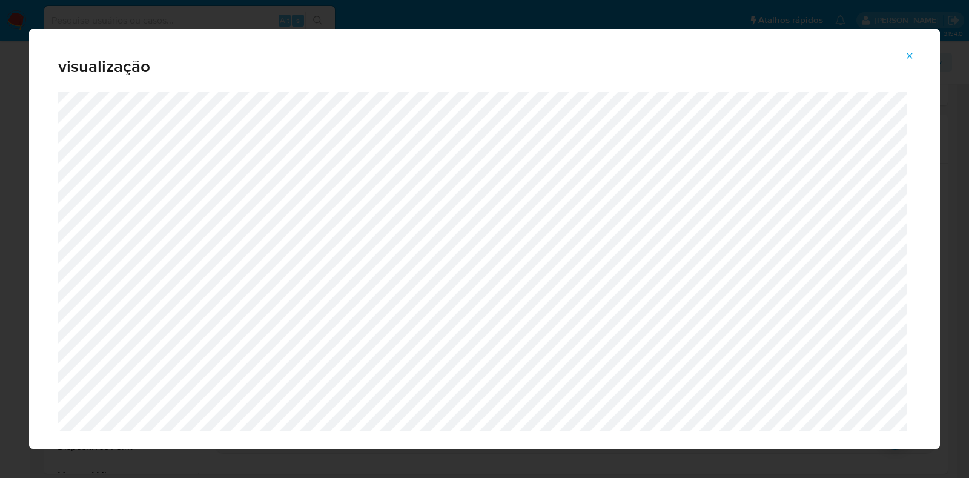
click at [910, 62] on span "Attachment preview" at bounding box center [910, 55] width 10 height 17
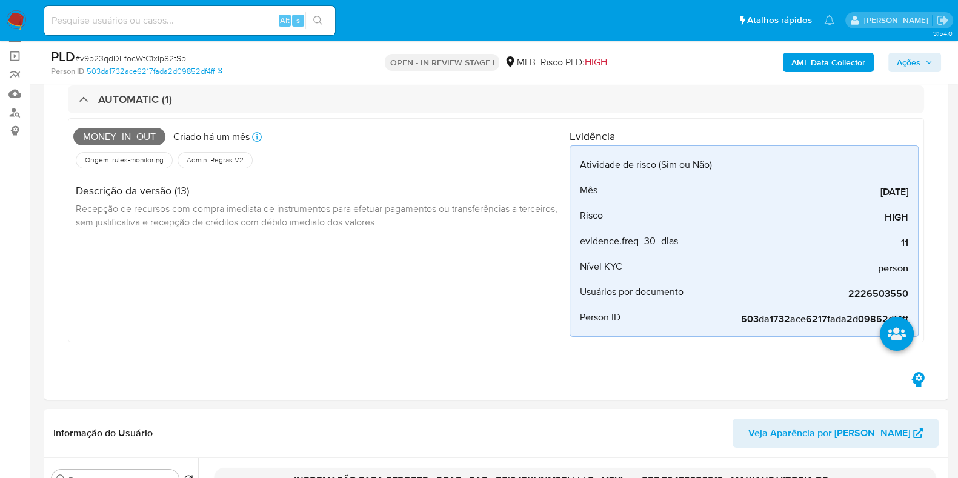
scroll to position [75, 0]
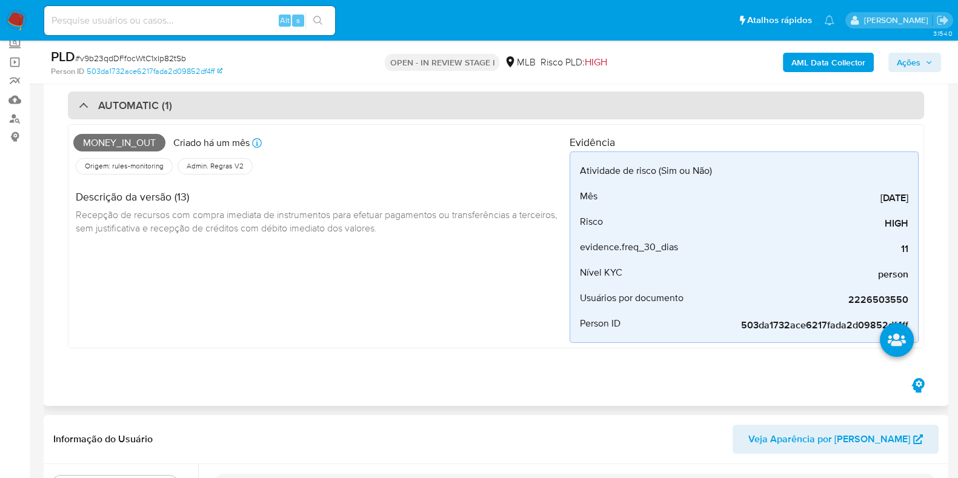
click at [254, 95] on div "AUTOMATIC (1)" at bounding box center [496, 105] width 856 height 28
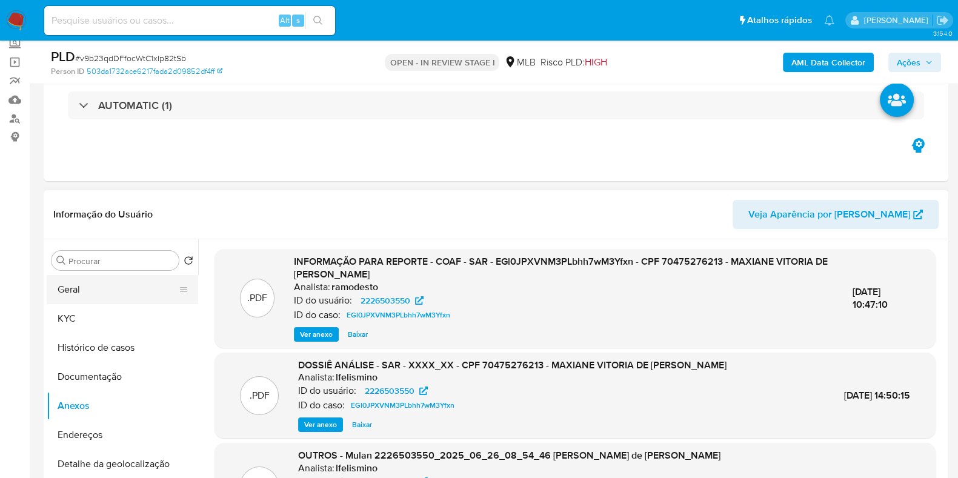
click at [108, 294] on button "Geral" at bounding box center [118, 289] width 142 height 29
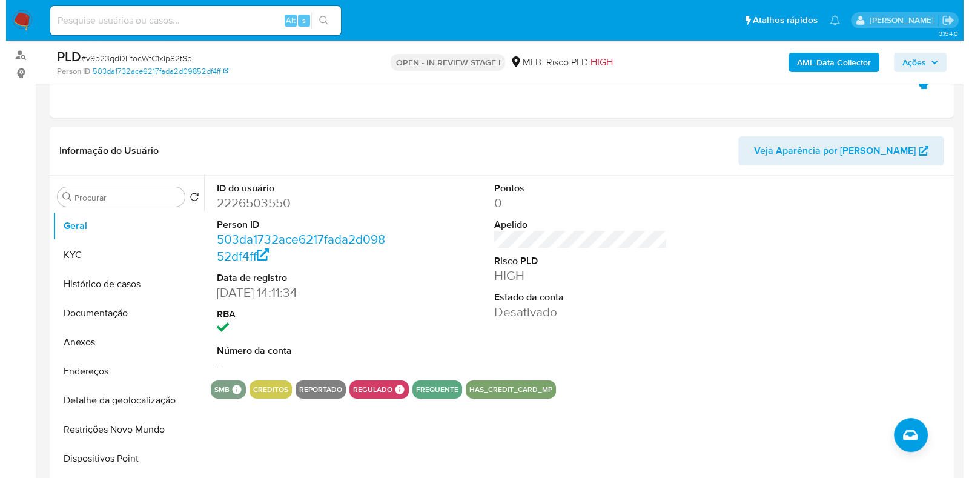
scroll to position [133, 0]
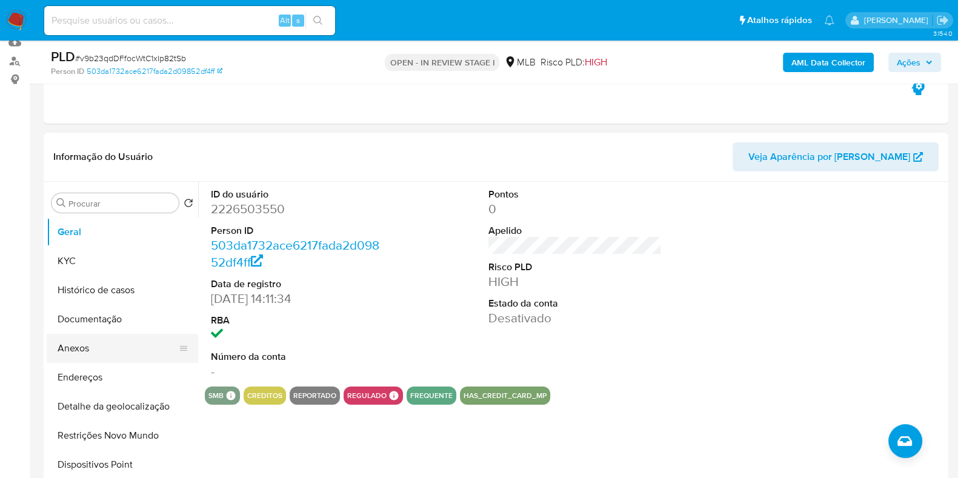
click at [93, 352] on button "Anexos" at bounding box center [118, 348] width 142 height 29
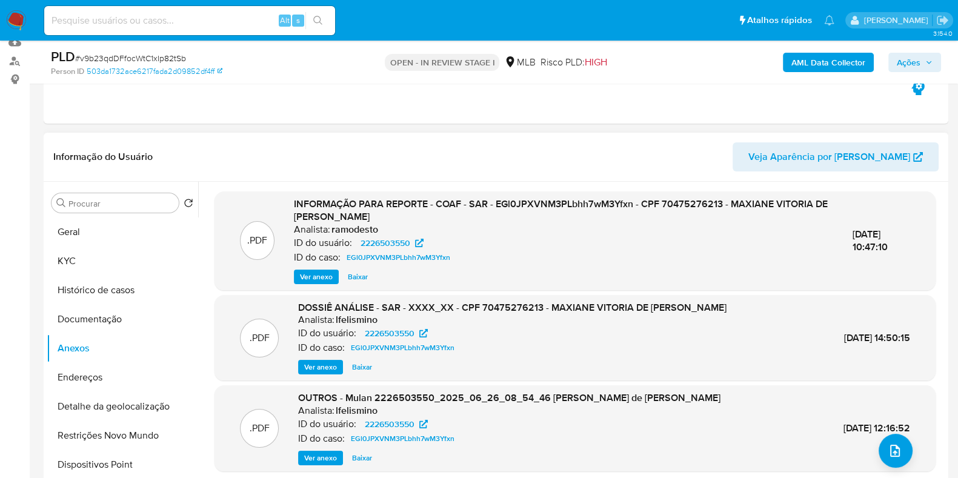
click at [312, 274] on span "Ver anexo" at bounding box center [316, 277] width 33 height 12
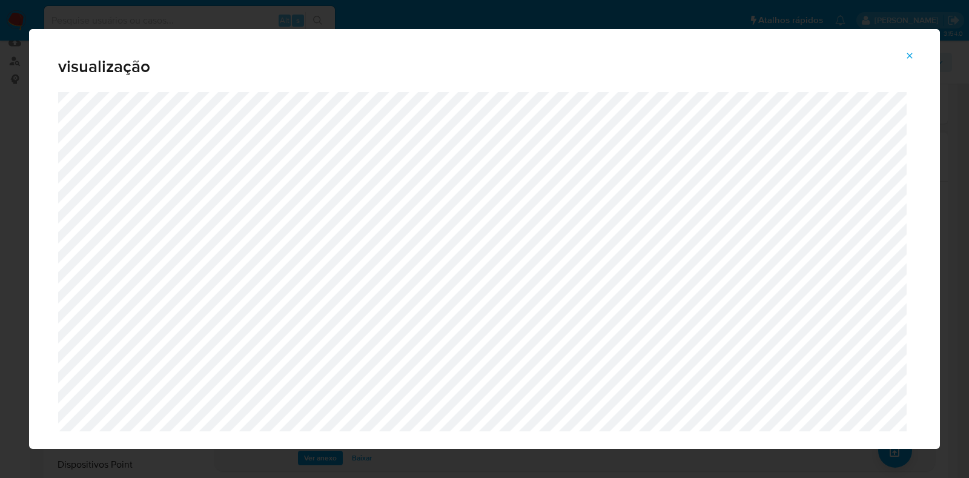
click at [910, 55] on icon "Attachment preview" at bounding box center [910, 56] width 10 height 10
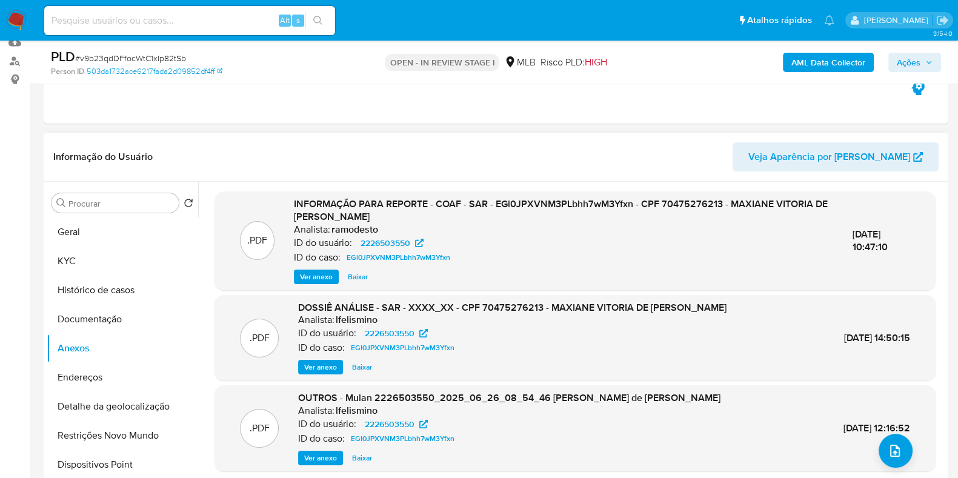
click at [355, 277] on span "Baixar" at bounding box center [358, 277] width 20 height 12
click at [116, 244] on button "Geral" at bounding box center [118, 232] width 142 height 29
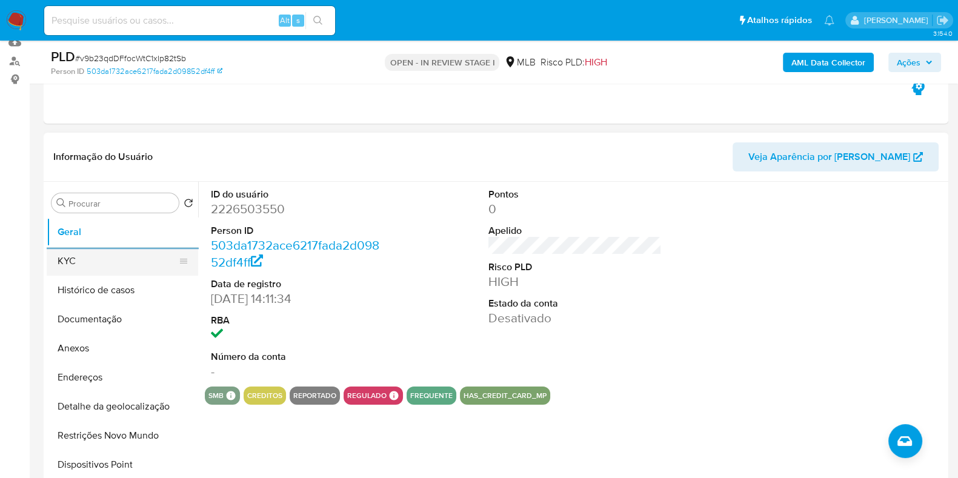
click at [88, 251] on button "KYC" at bounding box center [118, 261] width 142 height 29
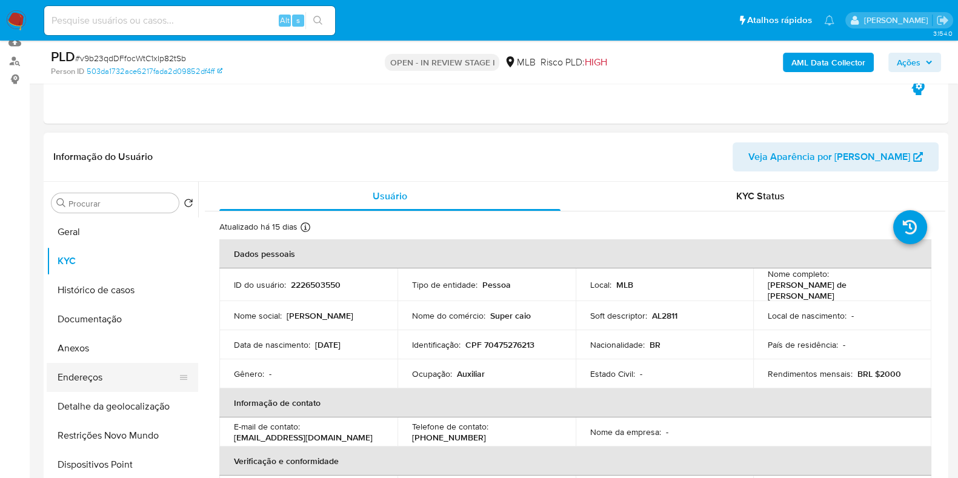
click at [120, 383] on button "Endereços" at bounding box center [118, 377] width 142 height 29
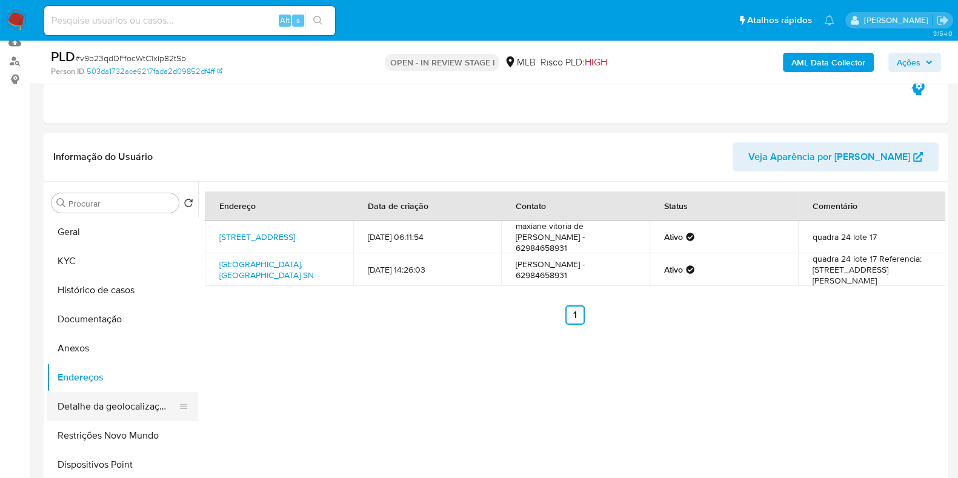
click at [127, 406] on button "Detalhe da geolocalização" at bounding box center [118, 406] width 142 height 29
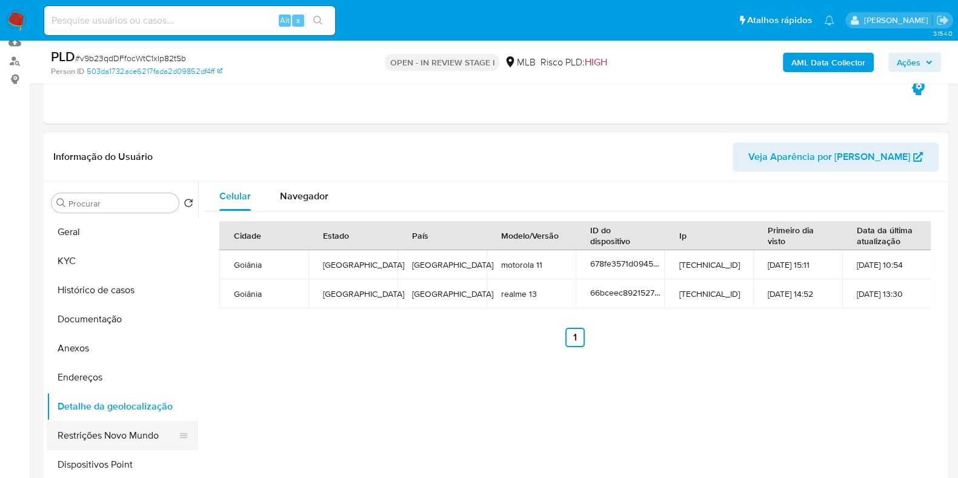
click at [158, 444] on button "Restrições Novo Mundo" at bounding box center [118, 435] width 142 height 29
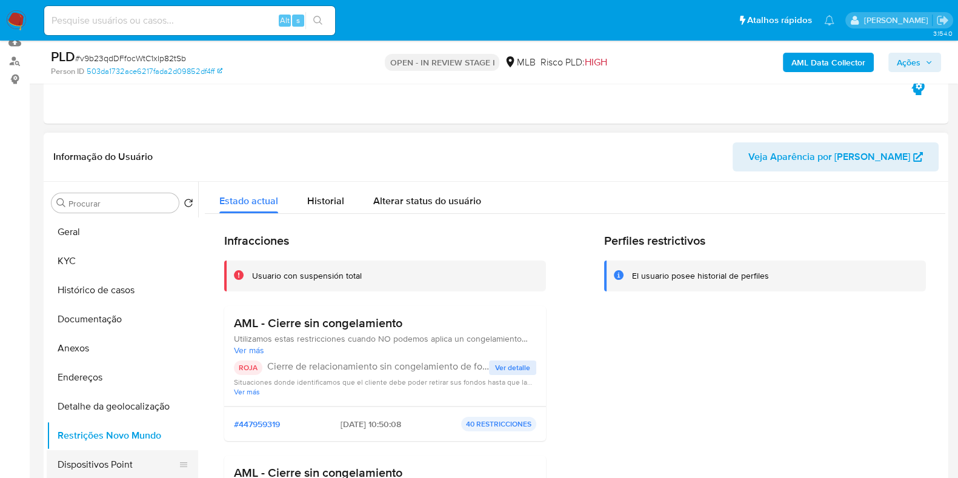
click at [124, 464] on button "Dispositivos Point" at bounding box center [118, 464] width 142 height 29
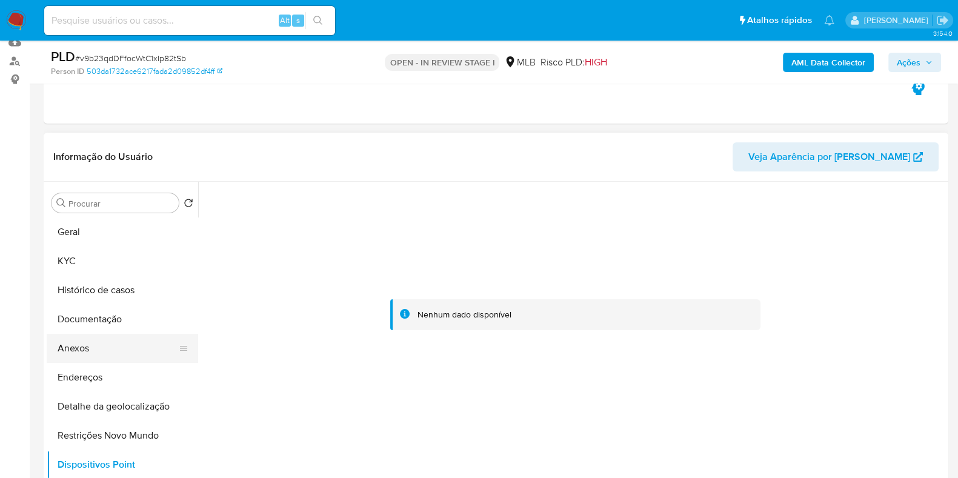
click at [137, 345] on button "Anexos" at bounding box center [118, 348] width 142 height 29
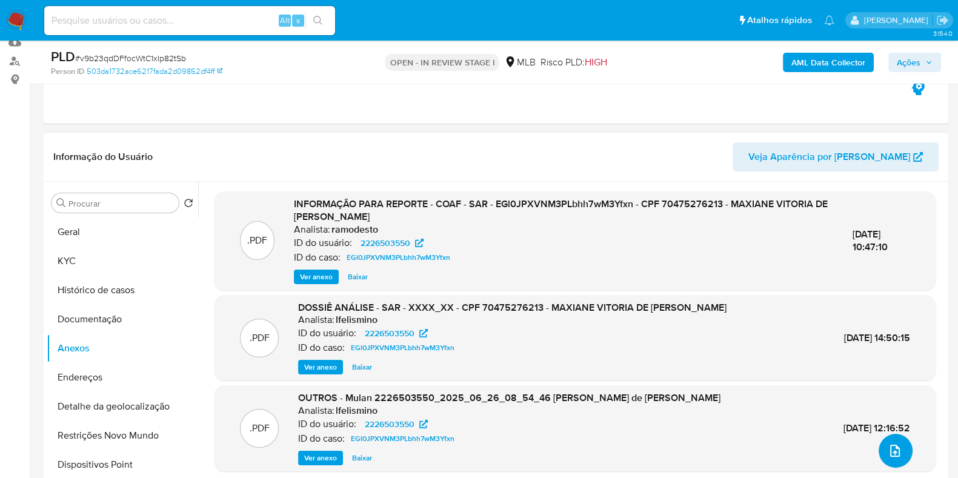
click at [891, 456] on icon "upload-file" at bounding box center [895, 451] width 15 height 15
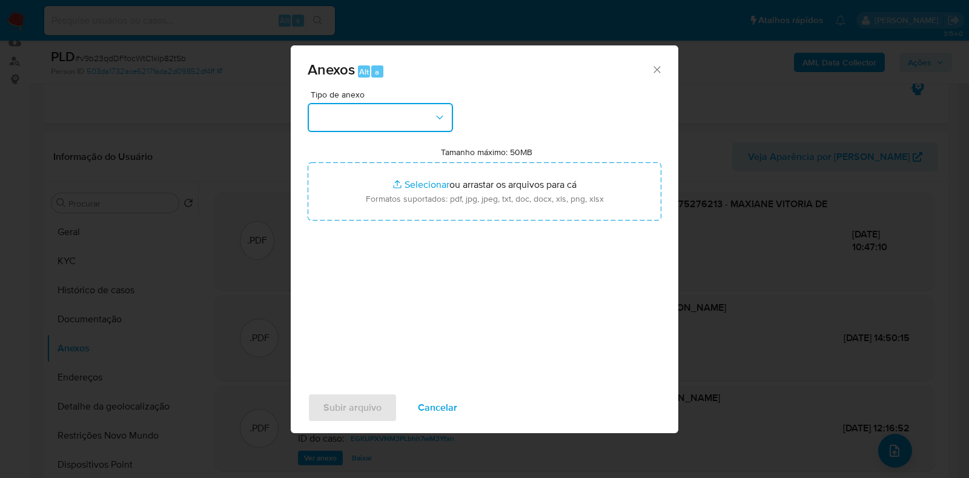
click at [440, 119] on icon "button" at bounding box center [439, 118] width 7 height 4
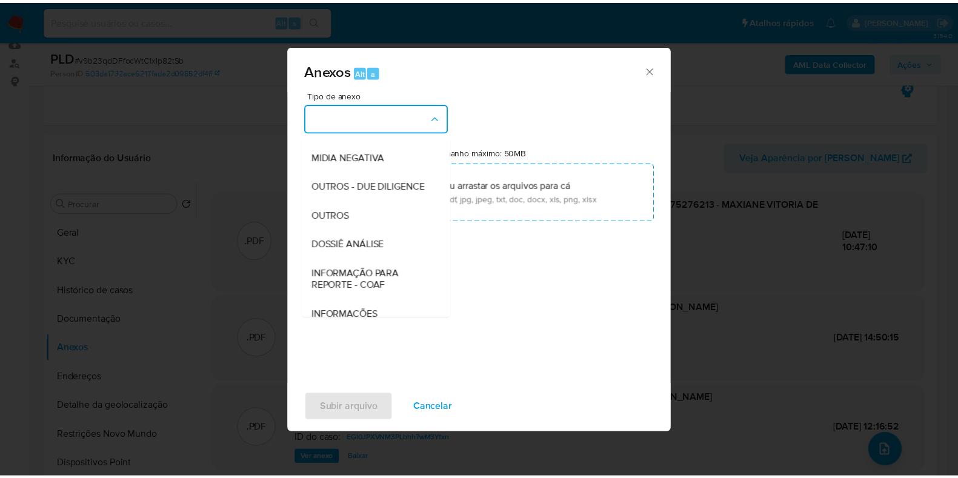
scroll to position [187, 0]
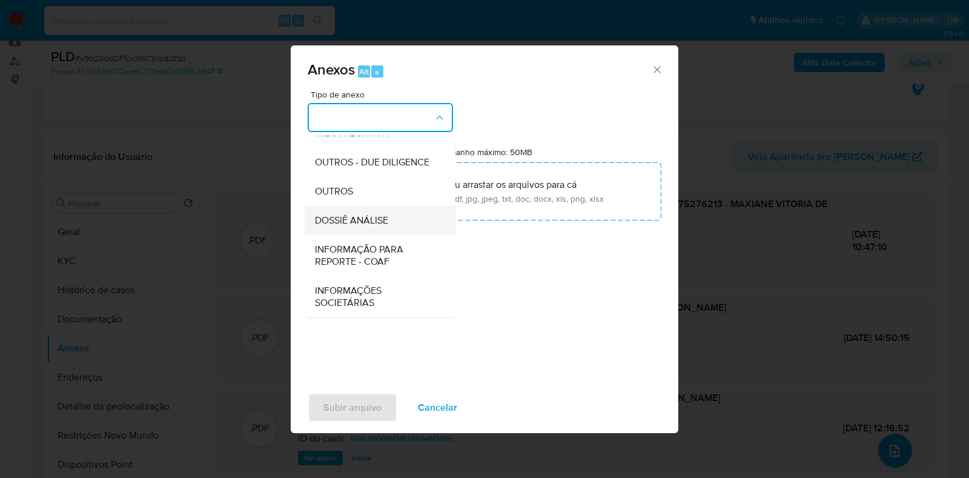
click at [399, 222] on div "DOSSIÊ ANÁLISE" at bounding box center [377, 220] width 124 height 29
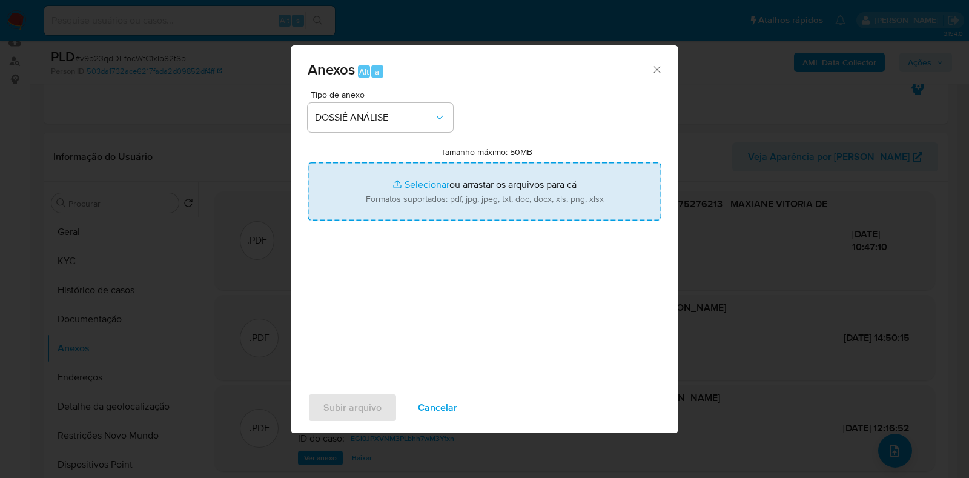
type input "C:\fakepath\DECLÍNIO - XXXX - CPF 70475276213 - MAXIANE VITORIA DE ARAUJO MUNIZ…"
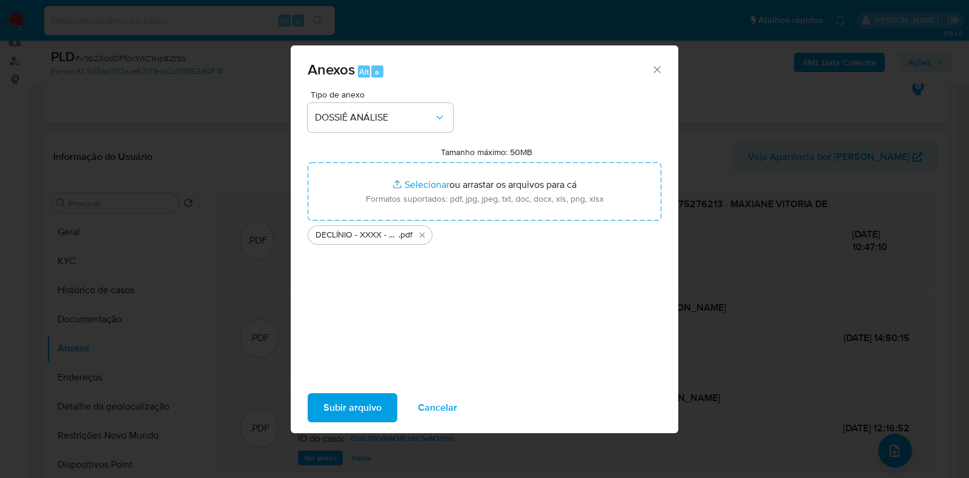
click at [342, 401] on span "Subir arquivo" at bounding box center [353, 407] width 58 height 27
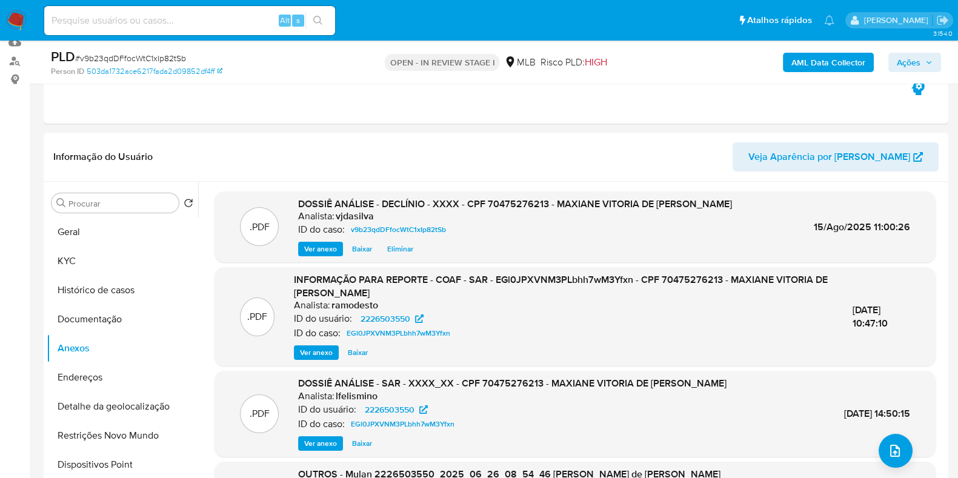
click at [914, 59] on span "Ações" at bounding box center [909, 62] width 24 height 19
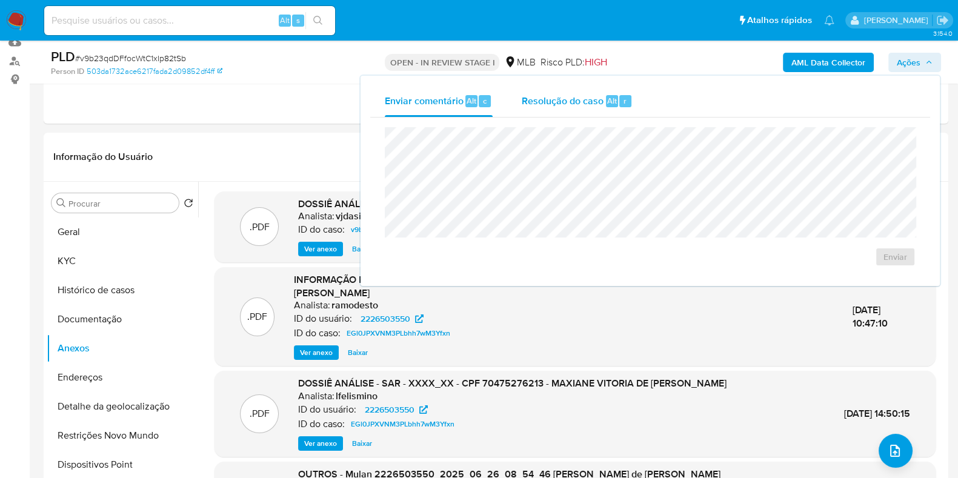
click at [573, 101] on span "Resolução do caso" at bounding box center [563, 100] width 82 height 14
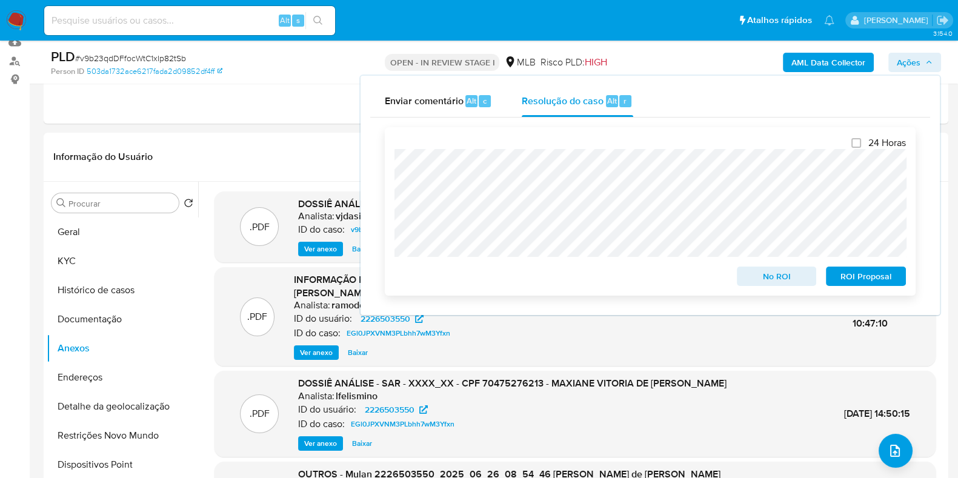
click at [781, 278] on span "No ROI" at bounding box center [776, 276] width 63 height 17
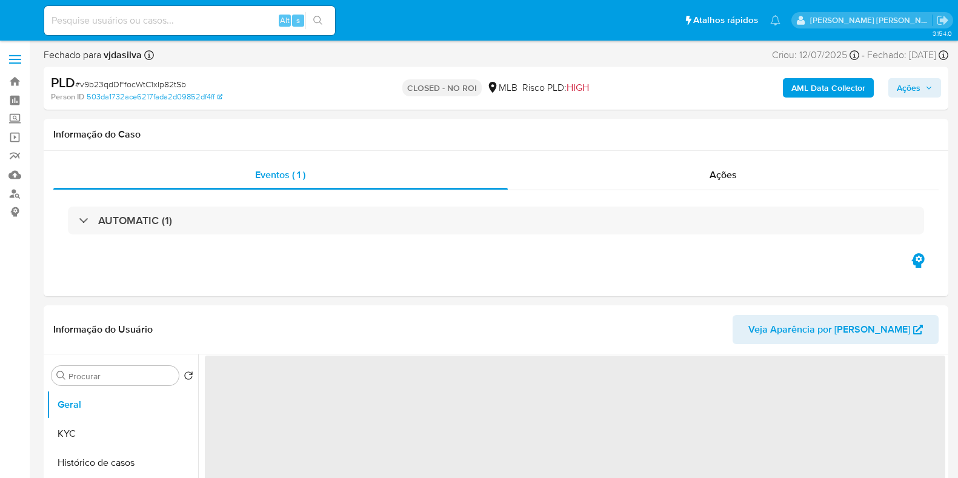
select select "10"
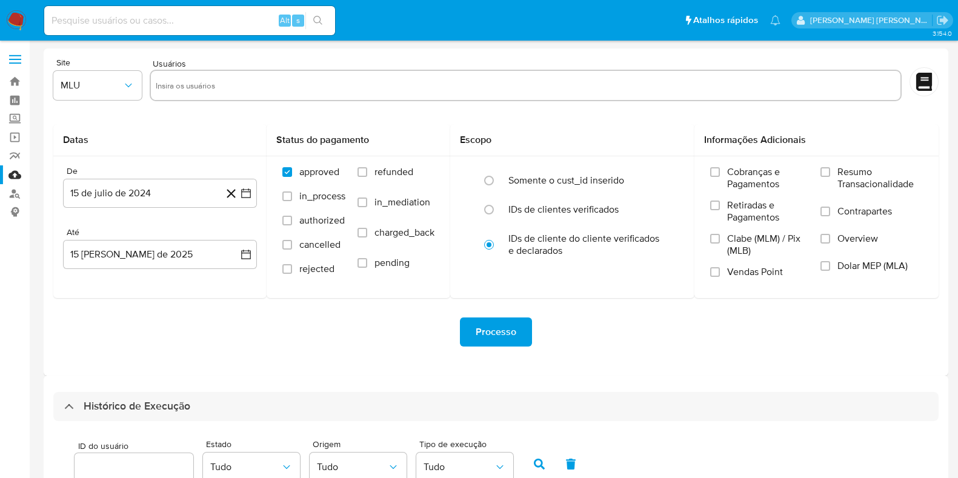
select select "50"
click at [18, 79] on link "Bandeja" at bounding box center [72, 81] width 144 height 19
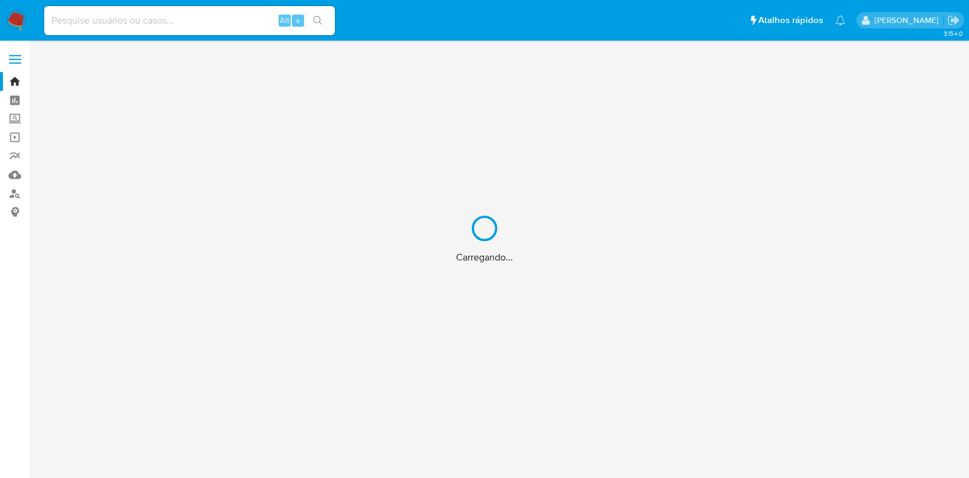
click at [13, 193] on div "Carregando..." at bounding box center [484, 239] width 969 height 478
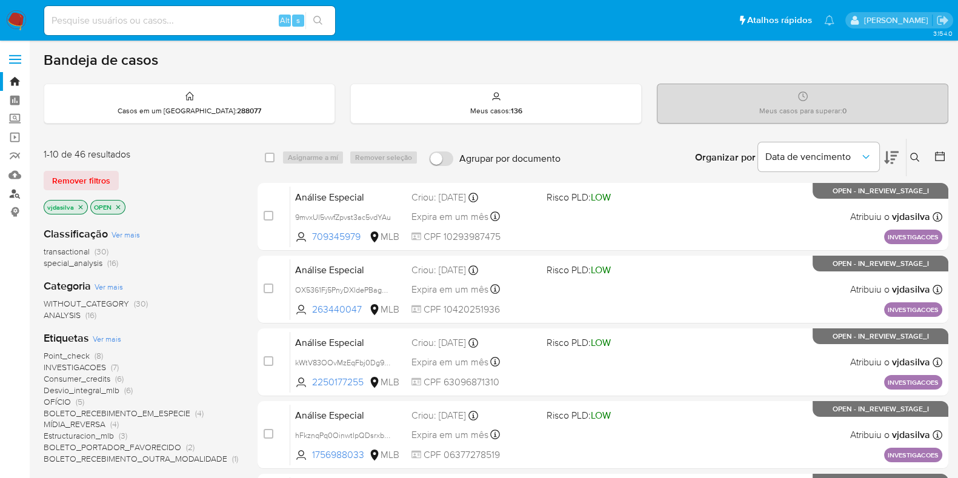
click at [13, 193] on link "Localizador de pessoas" at bounding box center [72, 193] width 144 height 19
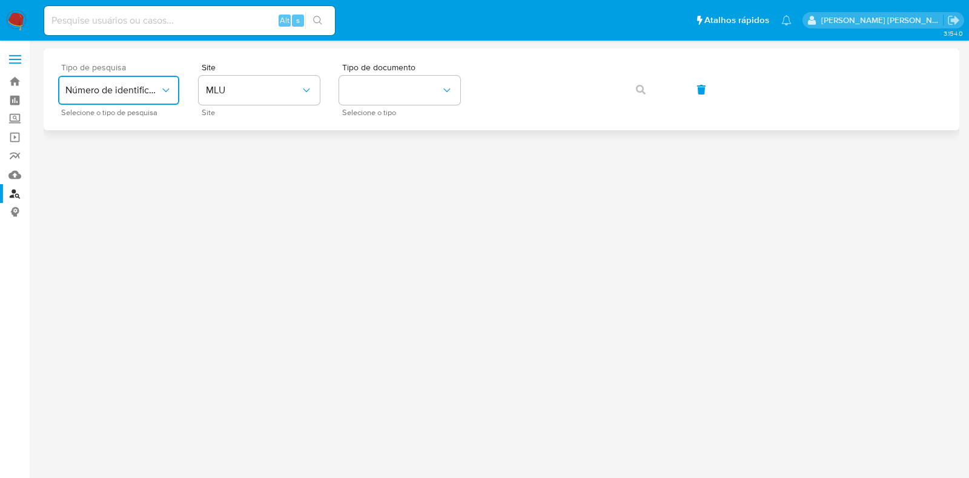
click at [151, 84] on span "Número de identificação" at bounding box center [112, 90] width 95 height 12
click at [145, 125] on span "Número de identificação" at bounding box center [114, 129] width 99 height 24
click at [282, 92] on button "site_id" at bounding box center [259, 90] width 121 height 29
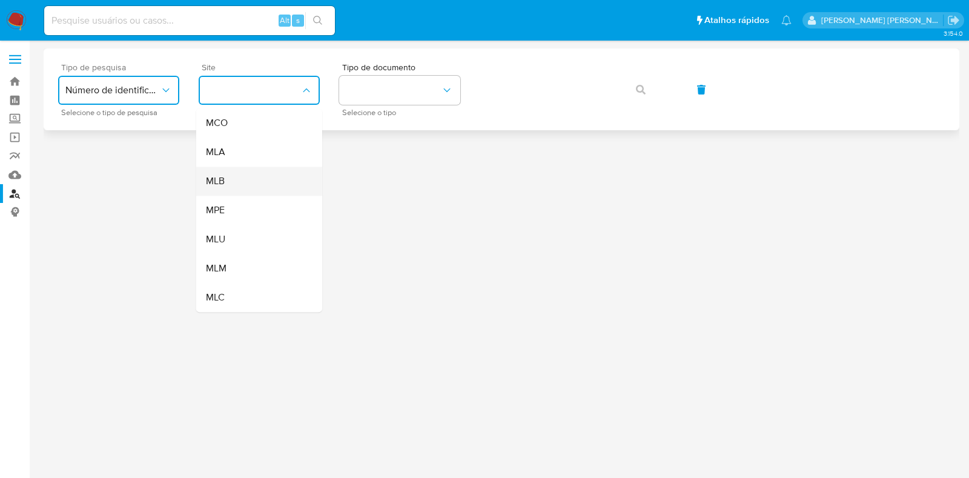
click at [251, 183] on div "MLB" at bounding box center [255, 181] width 99 height 29
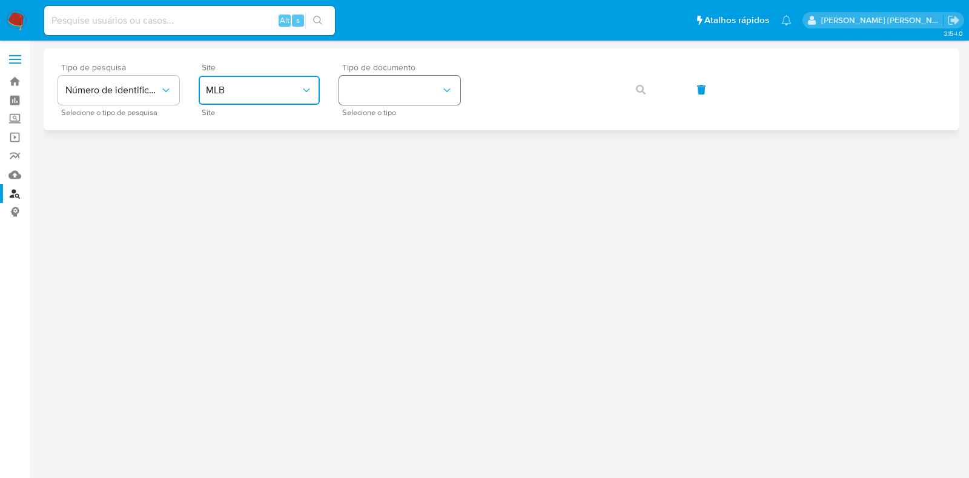
click at [406, 83] on button "identificationType" at bounding box center [399, 90] width 121 height 29
click at [391, 169] on div "CPF CPF" at bounding box center [396, 170] width 99 height 41
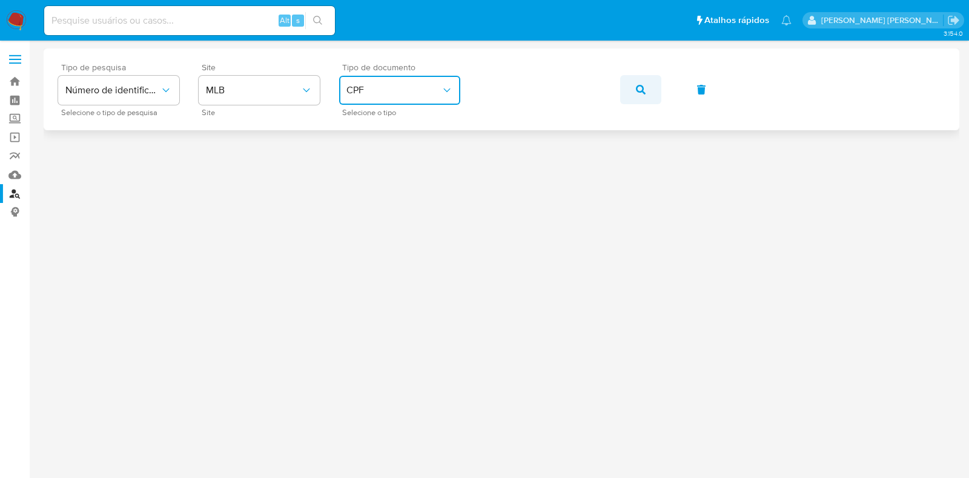
click at [642, 92] on icon "button" at bounding box center [641, 90] width 10 height 10
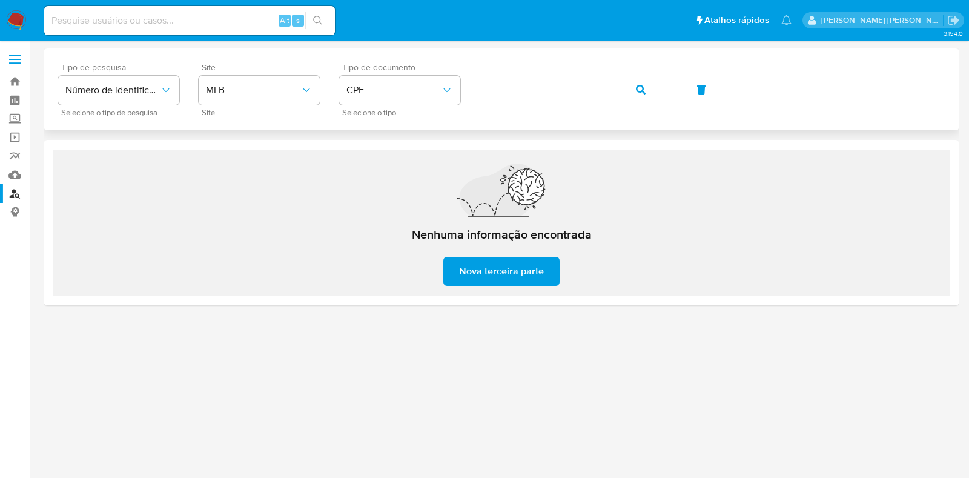
click at [642, 92] on icon "button" at bounding box center [641, 90] width 10 height 10
click at [411, 90] on span "CPF" at bounding box center [394, 90] width 95 height 12
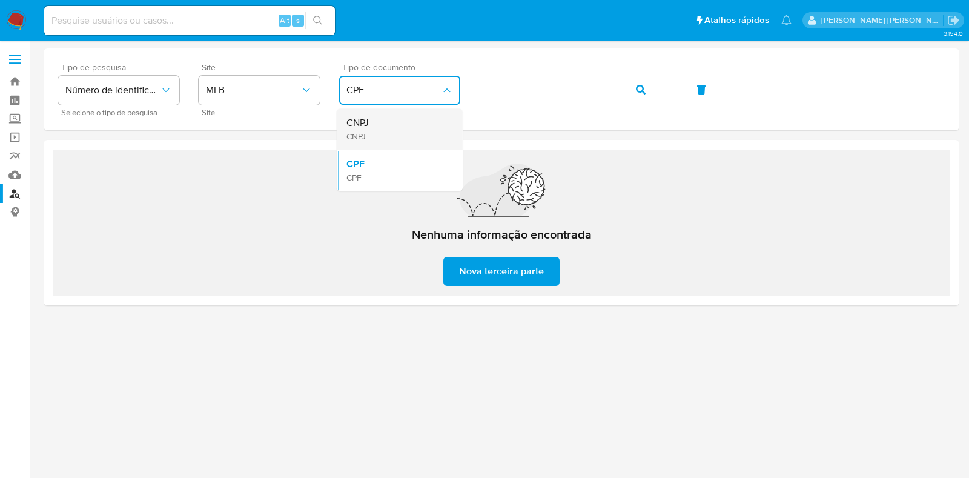
click at [393, 119] on div "CNPJ CNPJ" at bounding box center [396, 128] width 99 height 41
click at [637, 92] on icon "button" at bounding box center [641, 90] width 10 height 10
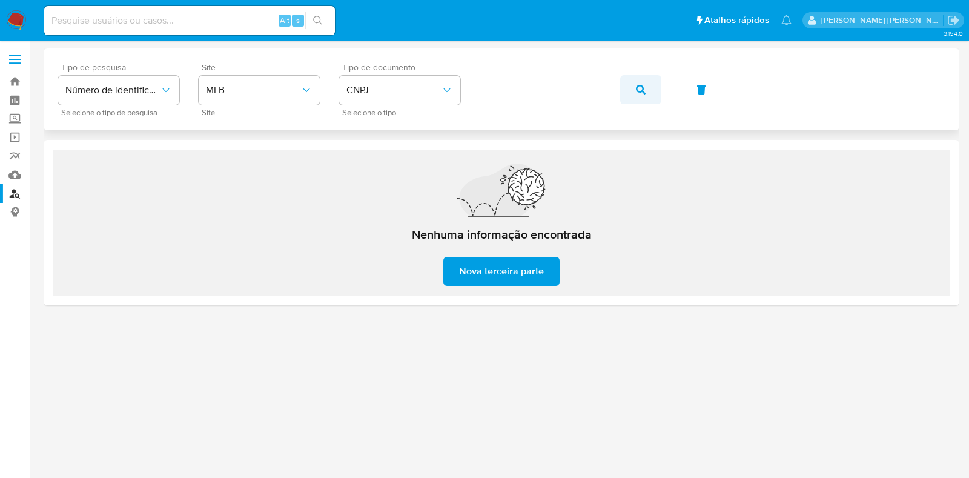
click at [642, 89] on icon "button" at bounding box center [641, 90] width 10 height 10
click at [639, 94] on icon "button" at bounding box center [641, 90] width 10 height 10
click at [392, 85] on span "CNPJ" at bounding box center [394, 90] width 95 height 12
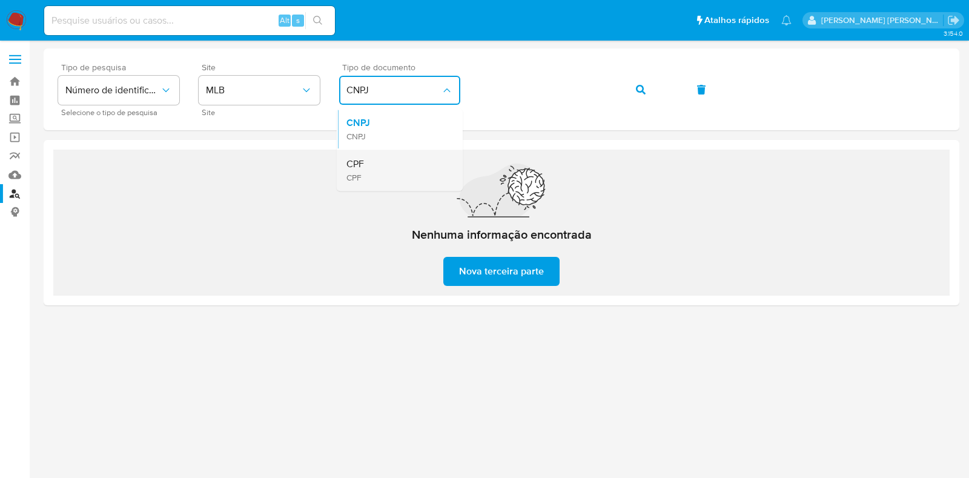
click at [374, 165] on div "CPF CPF" at bounding box center [396, 170] width 99 height 41
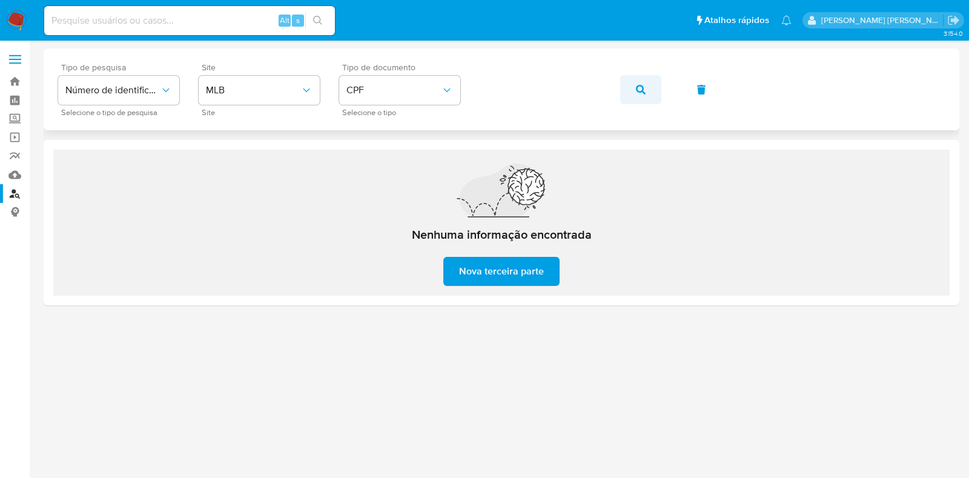
click at [634, 91] on button "button" at bounding box center [640, 89] width 41 height 29
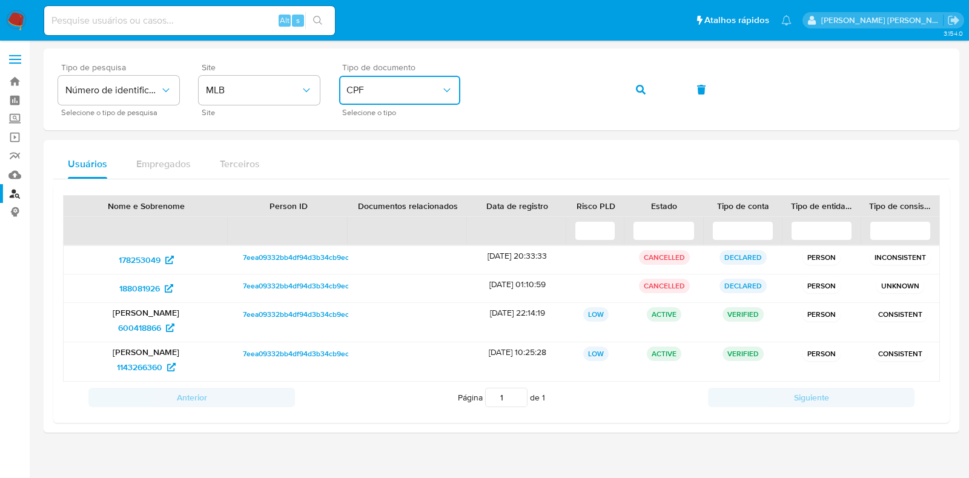
click at [428, 104] on button "CPF" at bounding box center [399, 90] width 121 height 29
click at [406, 167] on div "CPF CPF" at bounding box center [396, 170] width 99 height 41
click at [422, 107] on div "Tipo de documento CPF Selecione o tipo" at bounding box center [399, 89] width 121 height 53
click at [420, 89] on span "CPF" at bounding box center [394, 90] width 95 height 12
click at [410, 119] on div "CNPJ CNPJ" at bounding box center [396, 128] width 99 height 41
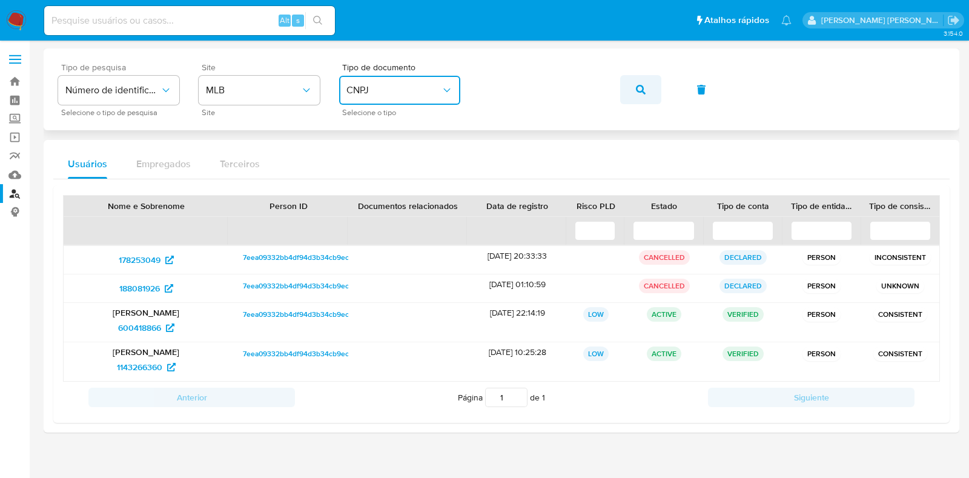
click at [636, 91] on icon "button" at bounding box center [641, 90] width 10 height 10
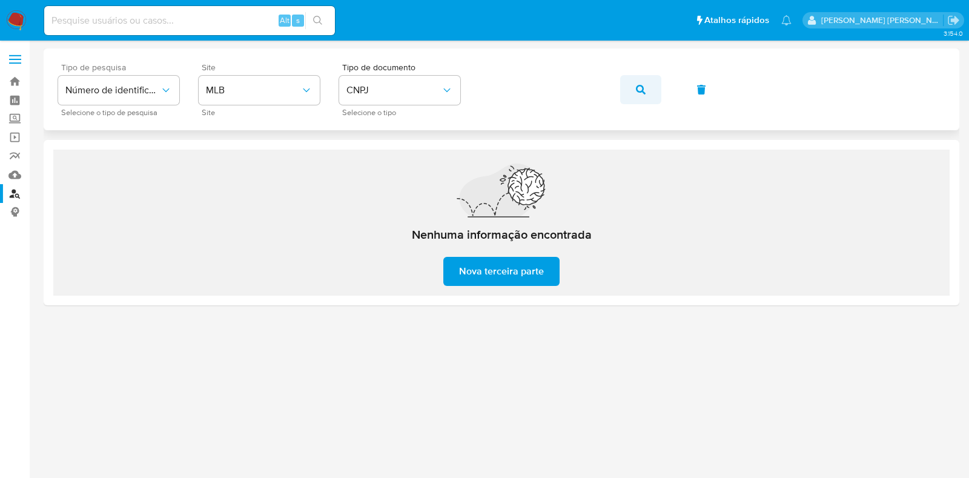
click at [636, 88] on icon "button" at bounding box center [641, 90] width 10 height 10
click at [638, 91] on icon "button" at bounding box center [641, 90] width 10 height 10
click at [371, 87] on span "CNPJ" at bounding box center [394, 90] width 95 height 12
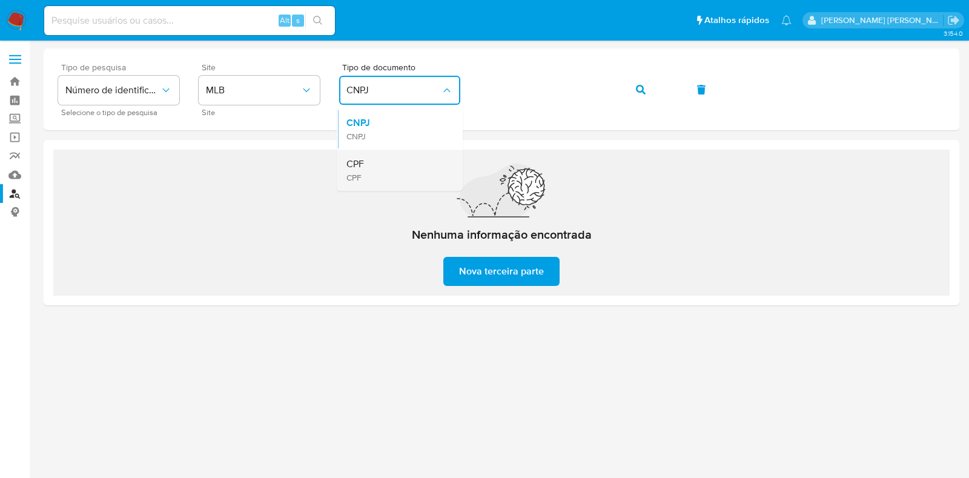
click at [373, 167] on div "CPF CPF" at bounding box center [396, 170] width 99 height 41
click at [652, 91] on button "button" at bounding box center [640, 89] width 41 height 29
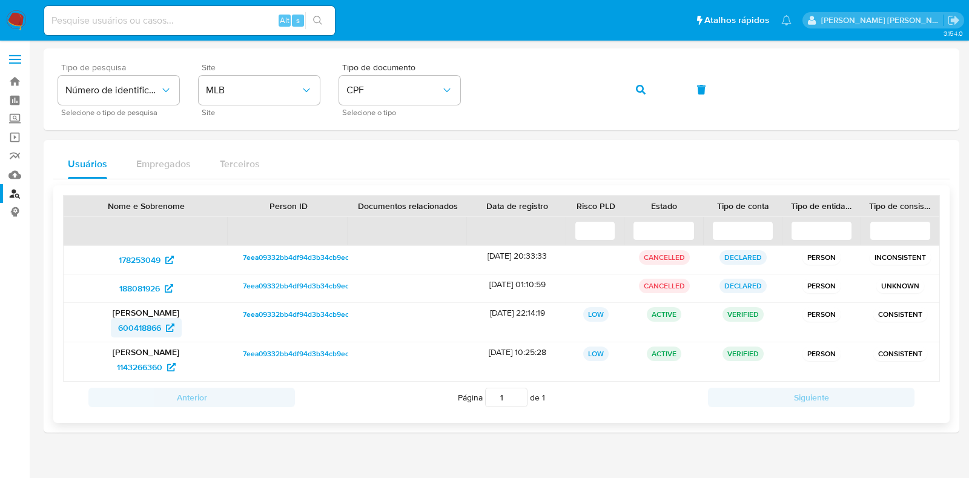
click at [150, 330] on span "600418866" at bounding box center [139, 327] width 43 height 19
click at [148, 366] on span "1143266360" at bounding box center [139, 366] width 45 height 19
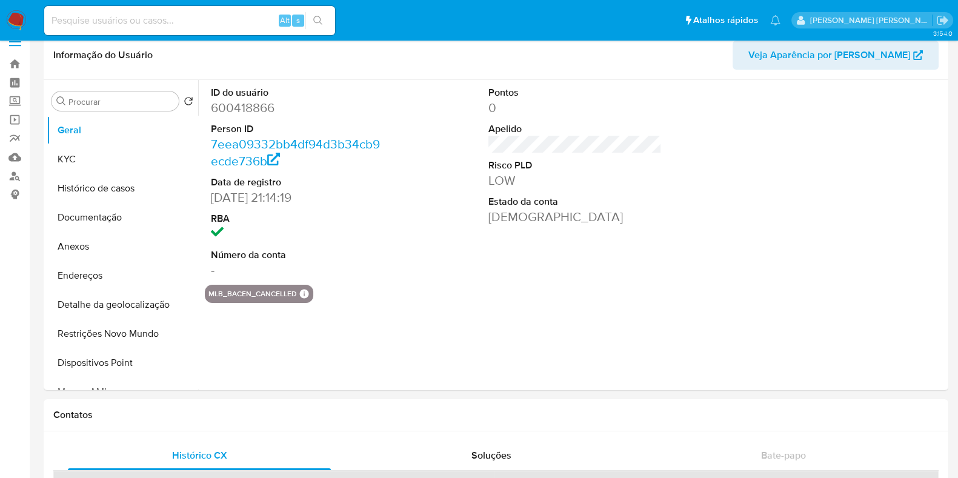
select select "10"
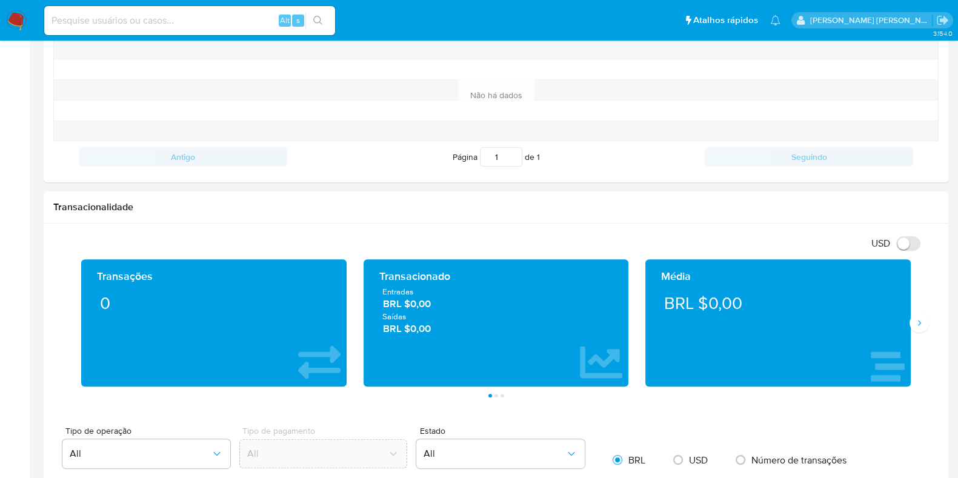
scroll to position [579, 0]
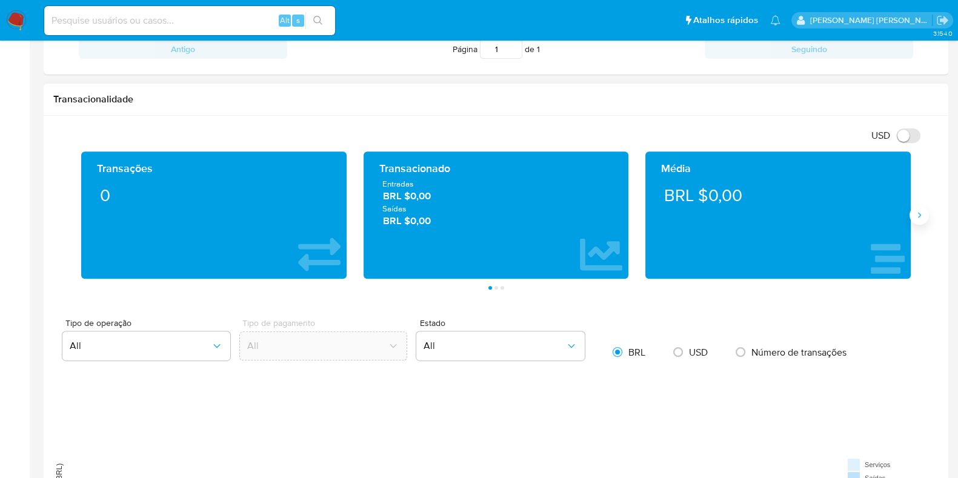
click at [916, 214] on icon "Siguiente" at bounding box center [919, 215] width 10 height 10
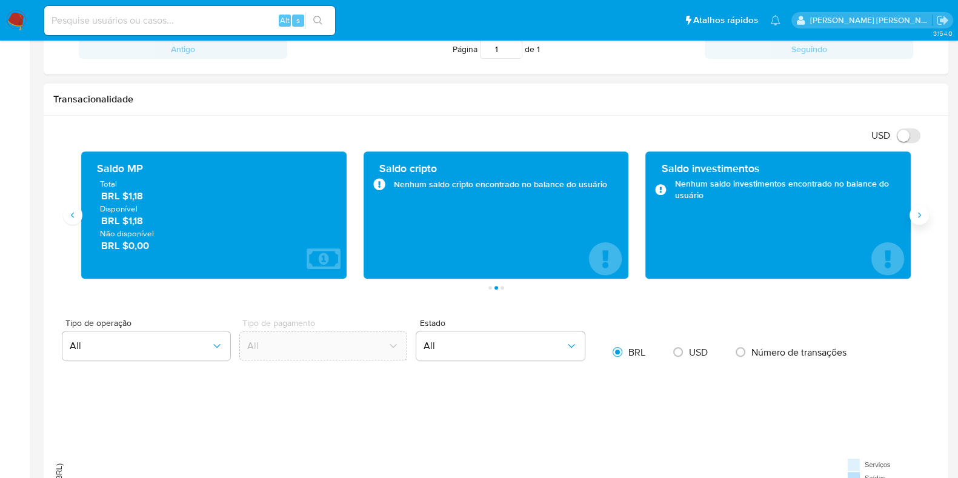
click at [916, 214] on icon "Siguiente" at bounding box center [919, 215] width 10 height 10
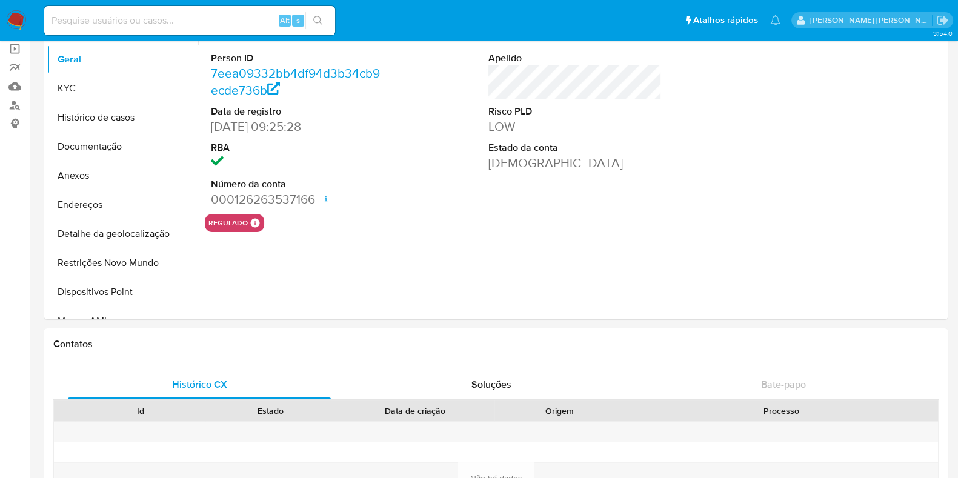
select select "10"
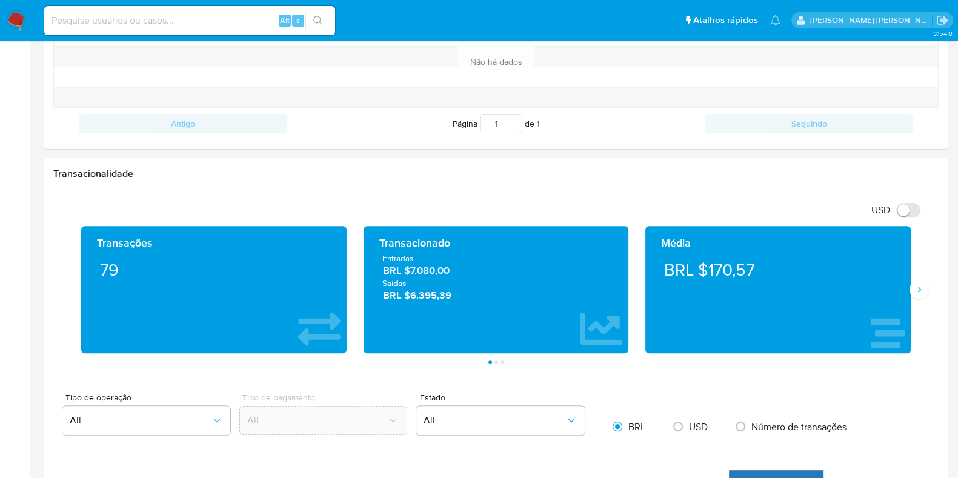
scroll to position [36, 0]
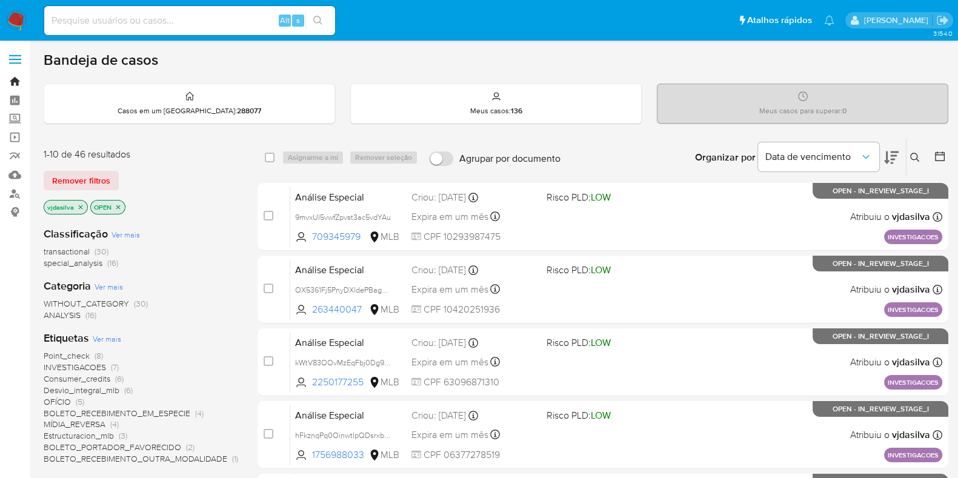
click at [15, 86] on link "Bandeja" at bounding box center [72, 81] width 144 height 19
click at [267, 88] on div "Casos em um prato : 288077" at bounding box center [189, 103] width 290 height 39
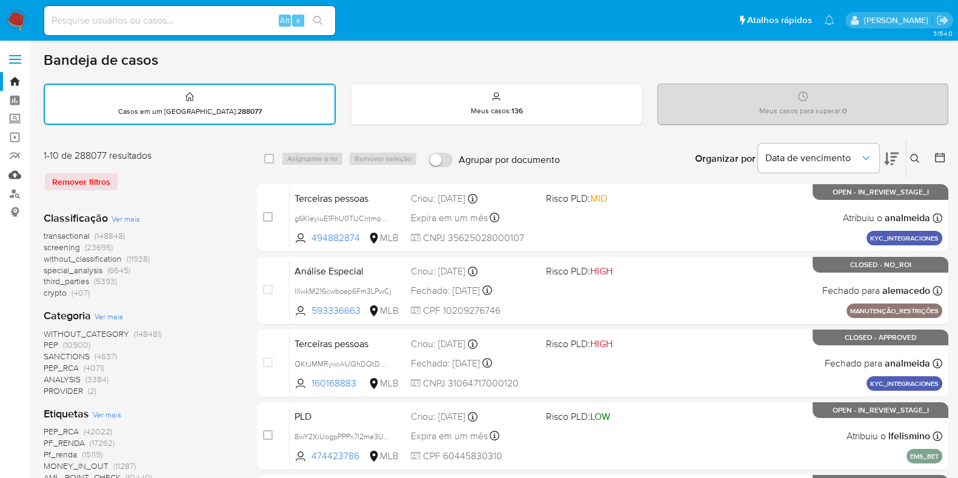
click at [12, 176] on link "Mulan" at bounding box center [72, 174] width 144 height 19
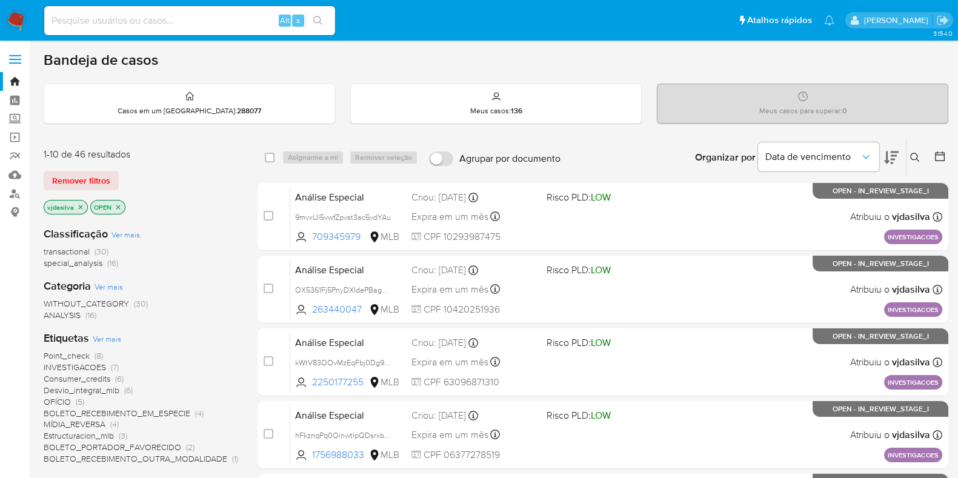
click at [102, 338] on span "Ver mais" at bounding box center [107, 338] width 28 height 11
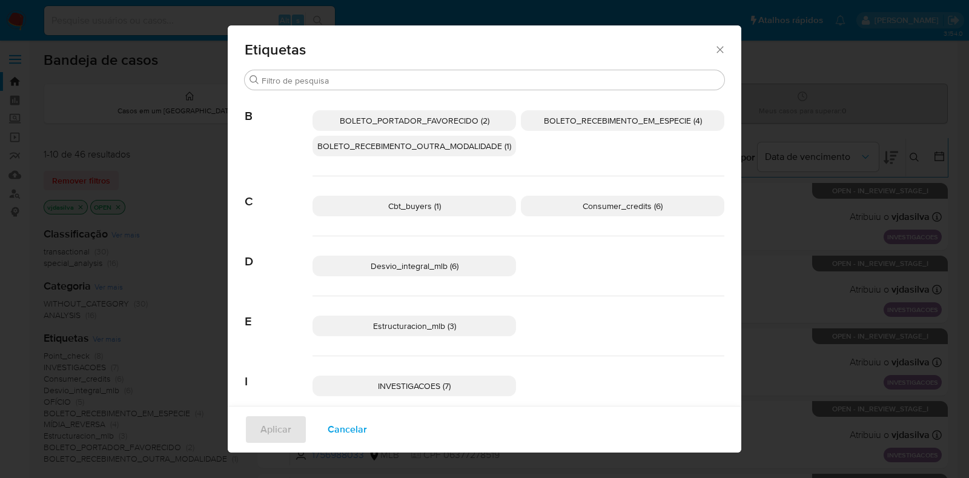
click at [714, 53] on icon "Fechar" at bounding box center [720, 50] width 12 height 12
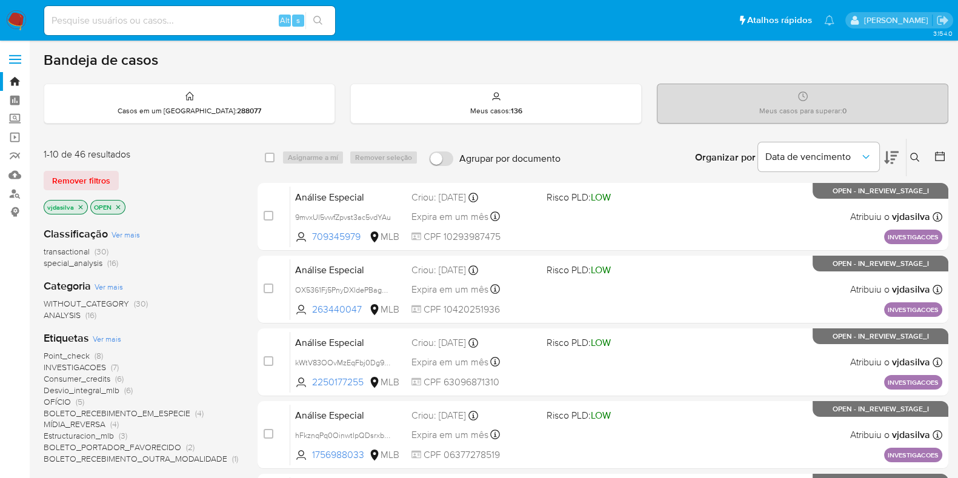
click at [104, 337] on span "Ver mais" at bounding box center [107, 338] width 28 height 11
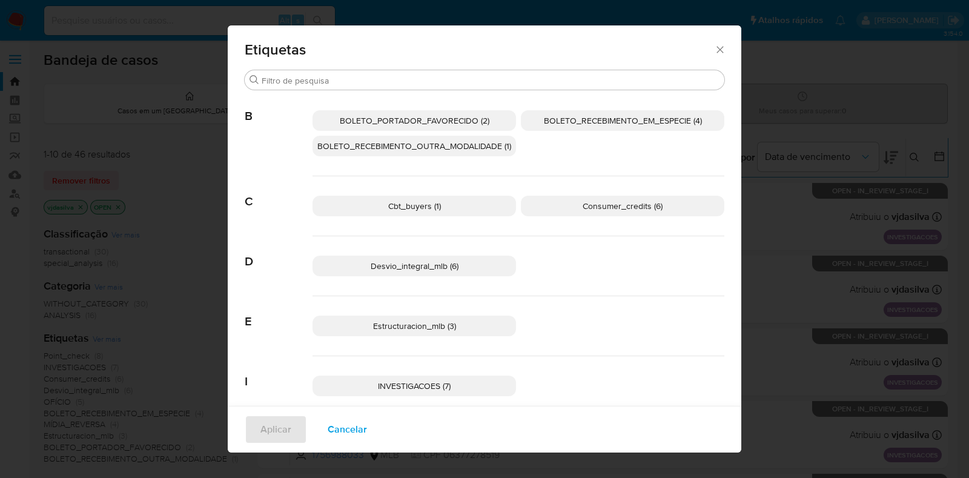
click at [788, 46] on div "Etiquetas Procurar B BOLETO_PORTADOR_FAVORECIDO (2) BOLETO_RECEBIMENTO_EM_ESPEC…" at bounding box center [484, 239] width 969 height 478
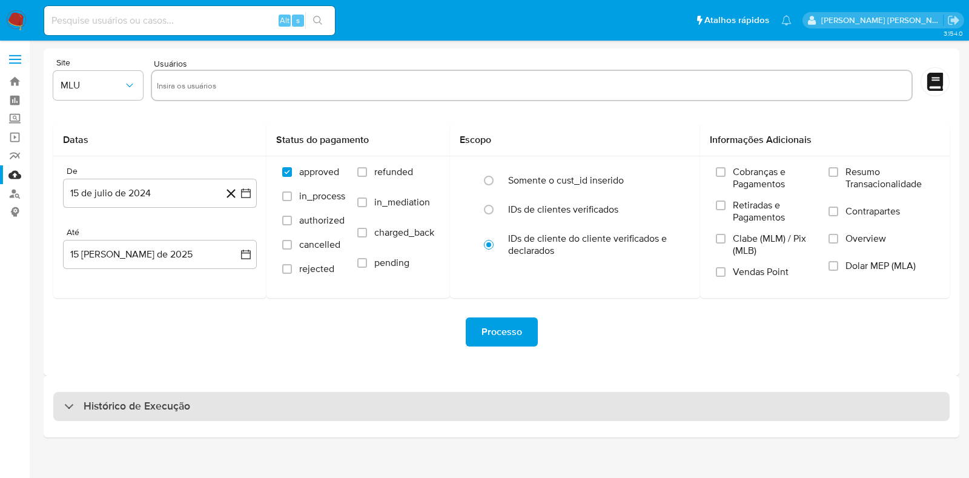
click at [231, 409] on div "Histórico de Execução" at bounding box center [501, 406] width 897 height 29
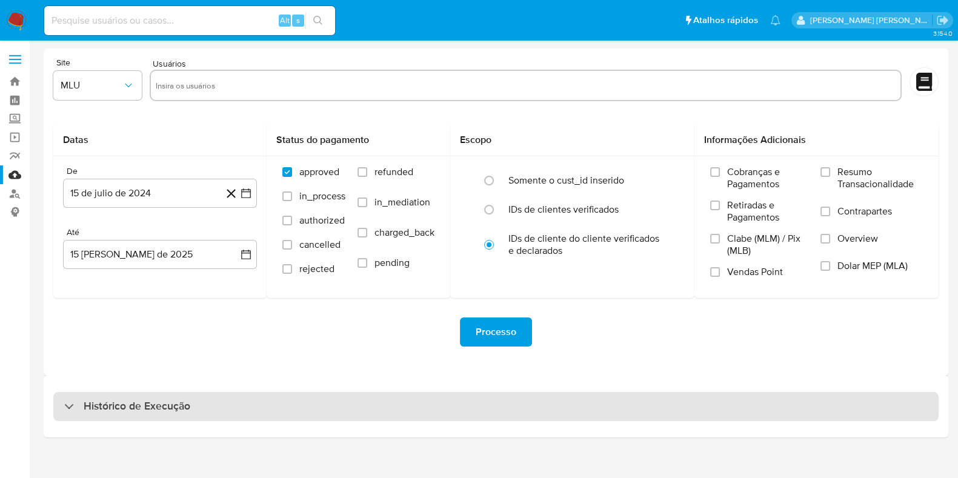
select select "10"
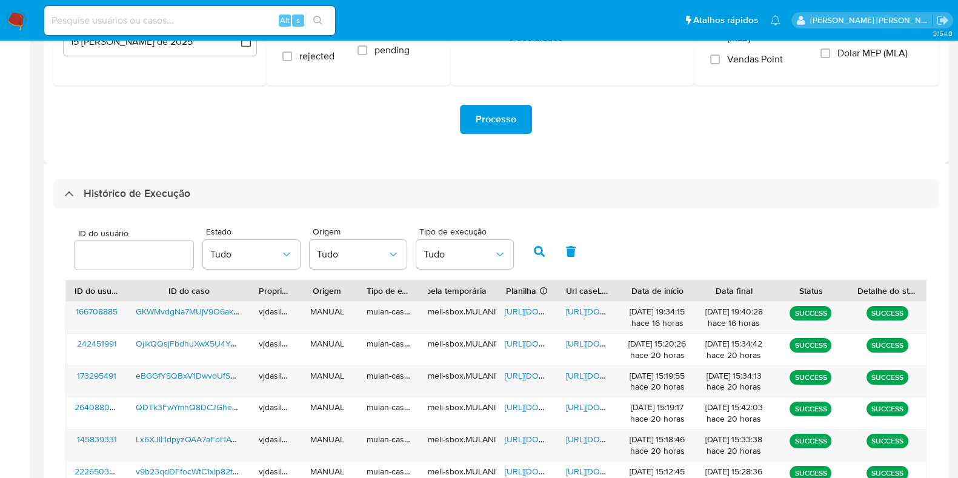
scroll to position [214, 0]
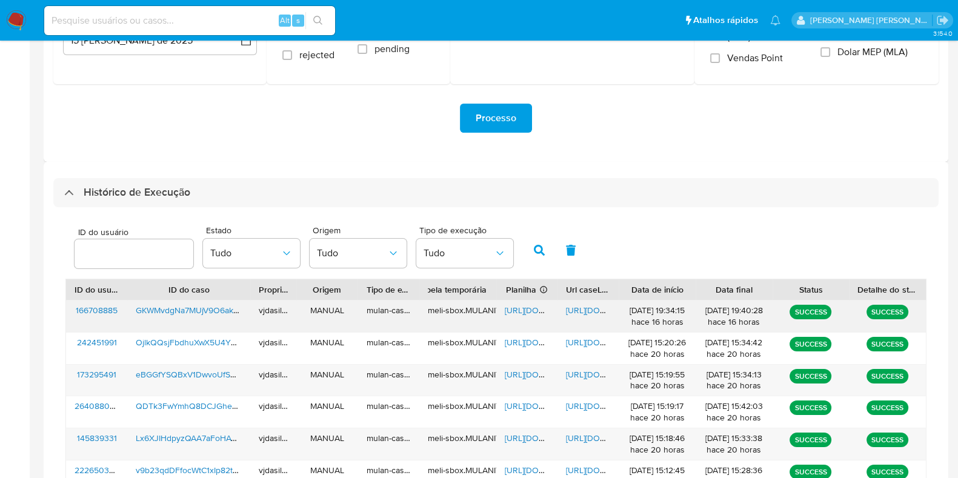
click at [585, 307] on span "[URL][DOMAIN_NAME]" at bounding box center [608, 310] width 84 height 12
click at [526, 308] on span "[URL][DOMAIN_NAME]" at bounding box center [547, 310] width 84 height 12
click at [176, 308] on span "GKWMvdgNa7MUjV9O6akQ0dEq" at bounding box center [198, 310] width 124 height 12
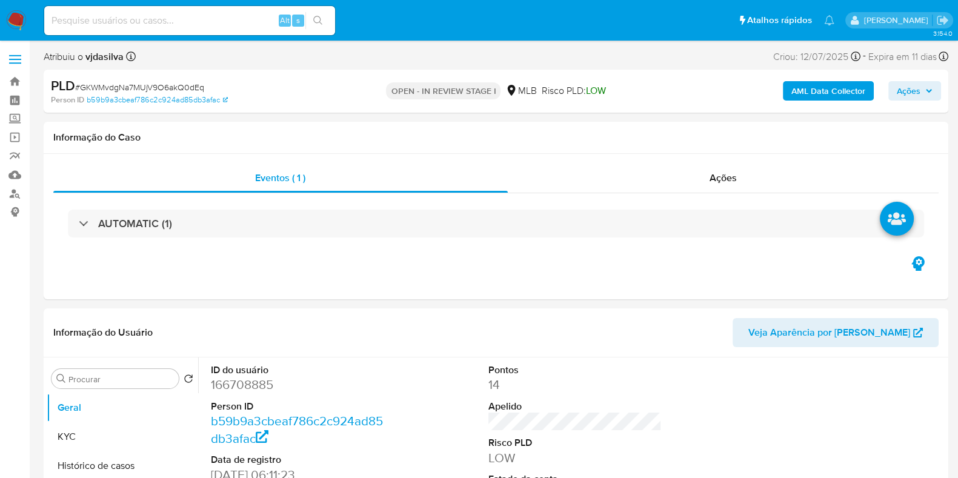
select select "10"
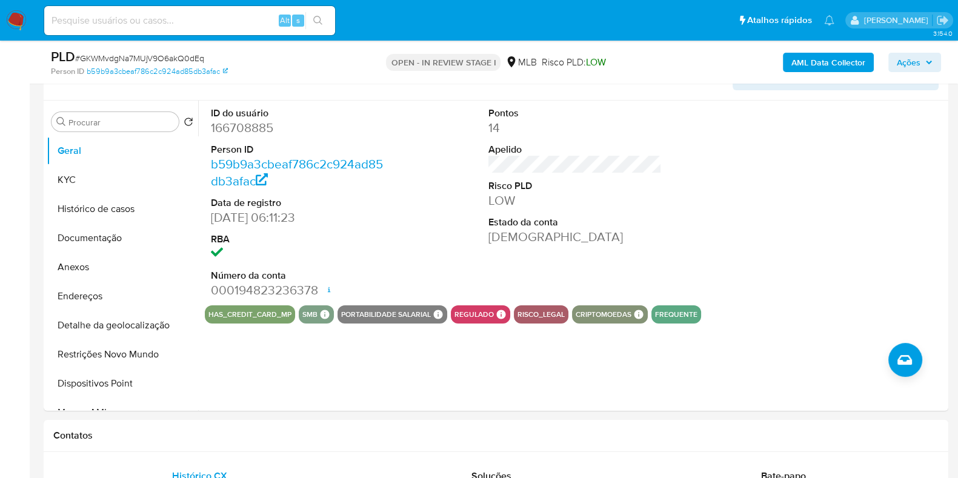
scroll to position [230, 0]
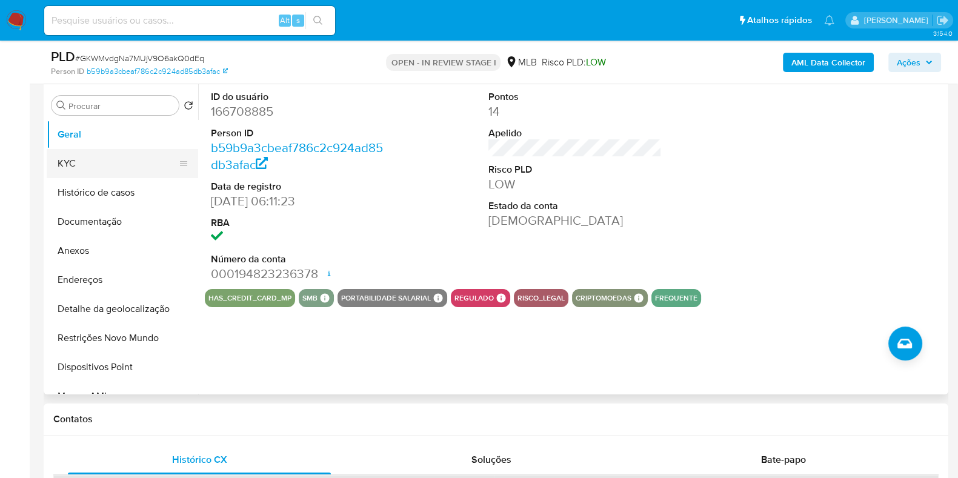
click at [134, 156] on button "KYC" at bounding box center [118, 163] width 142 height 29
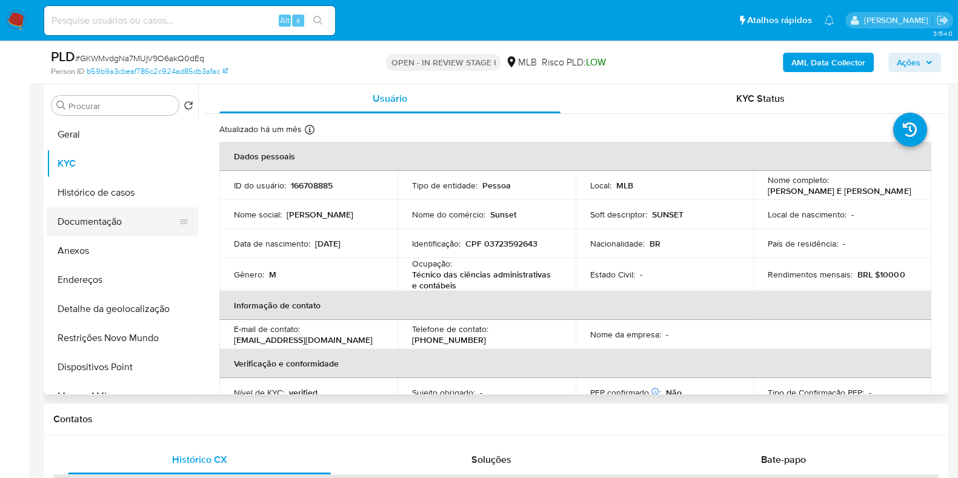
click at [108, 222] on button "Documentação" at bounding box center [118, 221] width 142 height 29
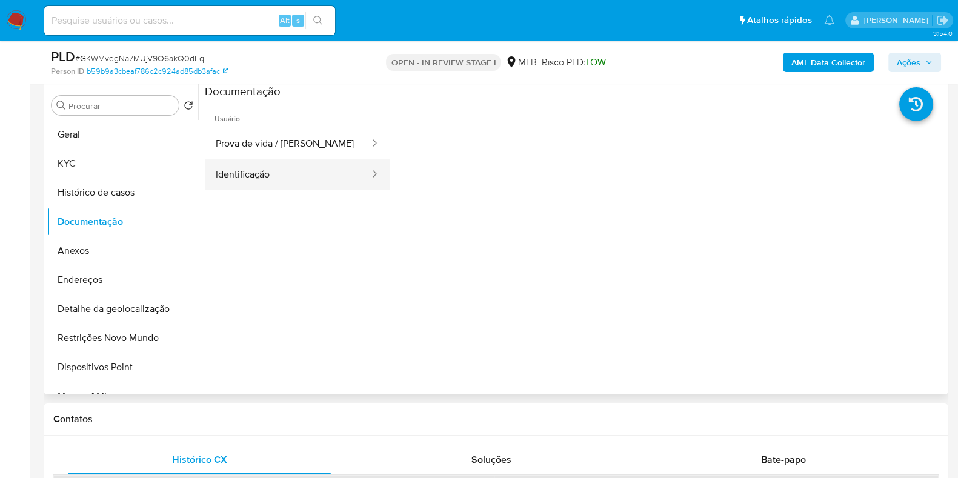
click at [300, 176] on button "Identificação" at bounding box center [288, 174] width 166 height 31
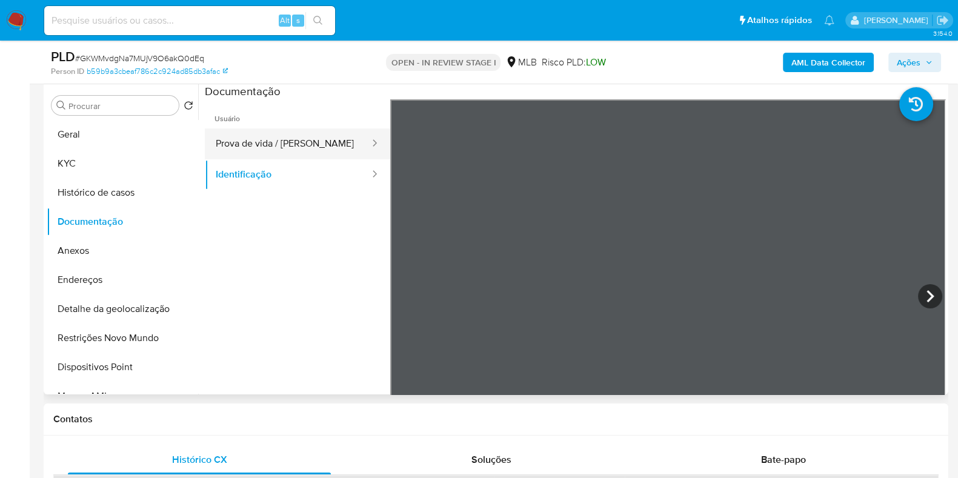
click at [303, 145] on button "Prova de vida / Selfie" at bounding box center [288, 143] width 166 height 31
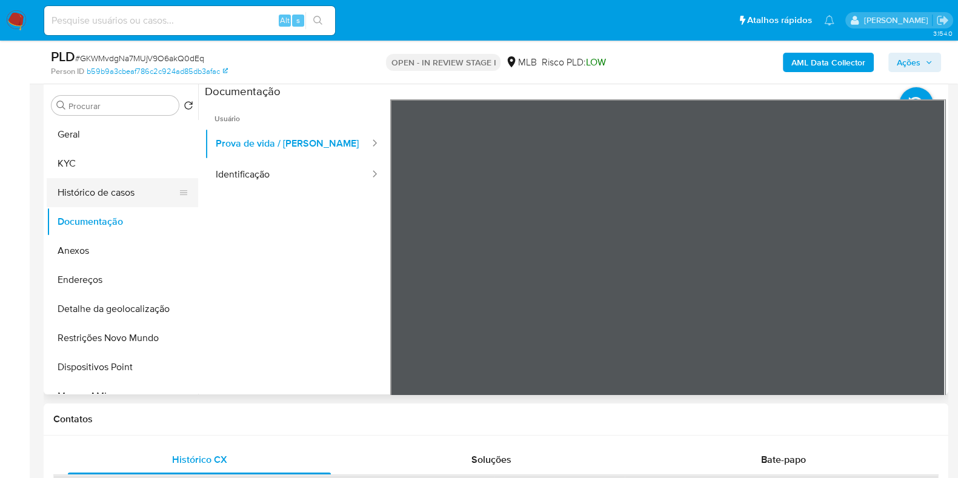
click at [107, 187] on button "Histórico de casos" at bounding box center [118, 192] width 142 height 29
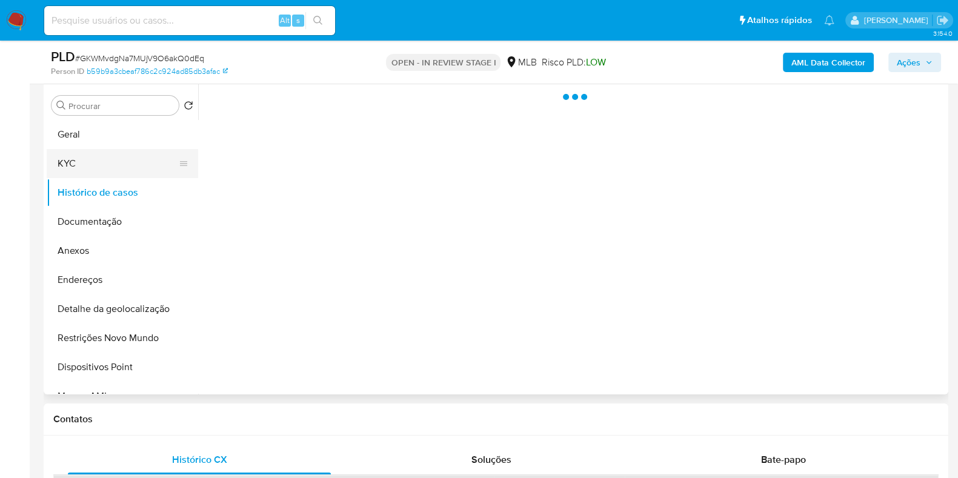
click at [101, 161] on button "KYC" at bounding box center [118, 163] width 142 height 29
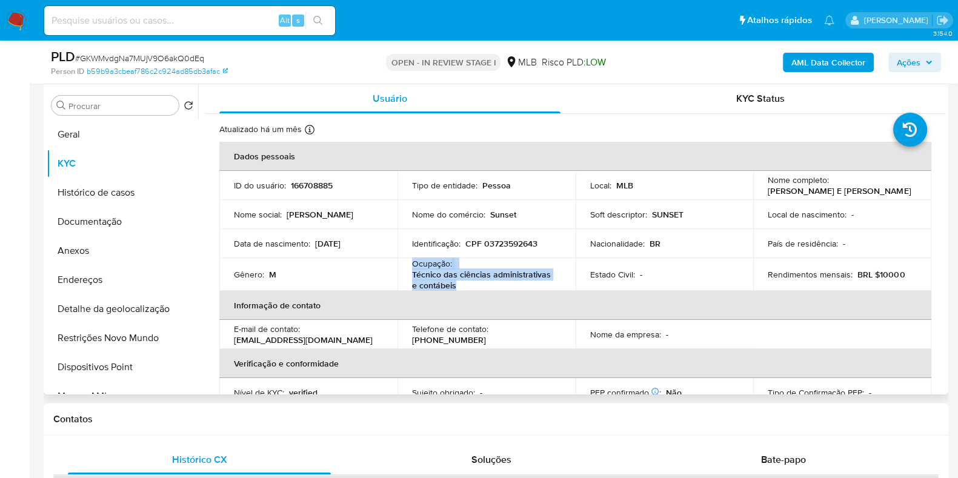
drag, startPoint x: 465, startPoint y: 285, endPoint x: 404, endPoint y: 266, distance: 64.0
click at [404, 266] on td "Ocupação : Técnico das ciências administrativas e contábeis" at bounding box center [486, 274] width 178 height 33
copy div "Ocupação : Técnico das ciências administrativas e contábeis"
click at [145, 342] on button "Restrições Novo Mundo" at bounding box center [118, 338] width 142 height 29
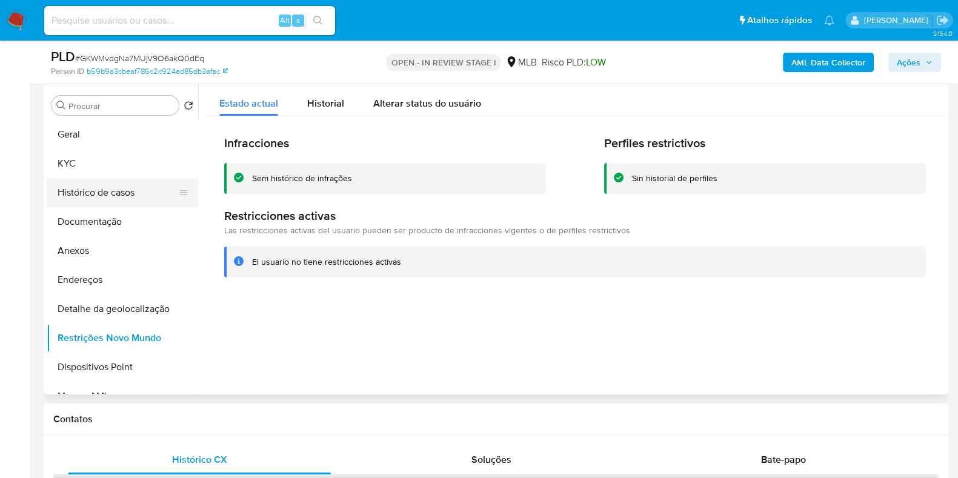
click at [116, 195] on button "Histórico de casos" at bounding box center [118, 192] width 142 height 29
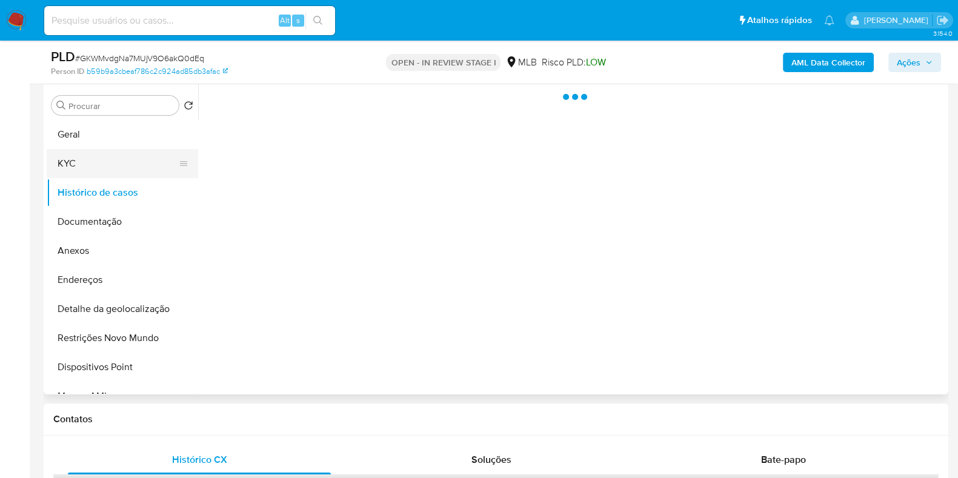
click at [115, 159] on button "KYC" at bounding box center [118, 163] width 142 height 29
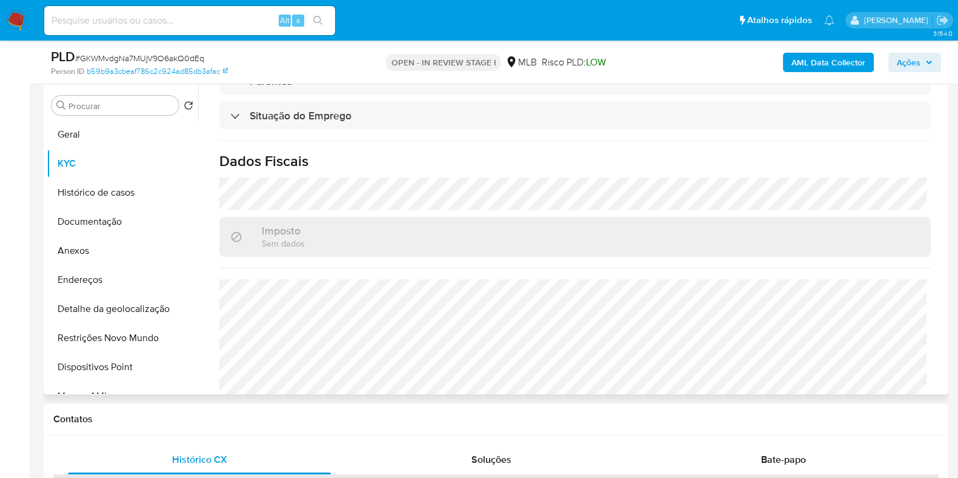
scroll to position [520, 0]
click at [82, 134] on button "Geral" at bounding box center [118, 134] width 142 height 29
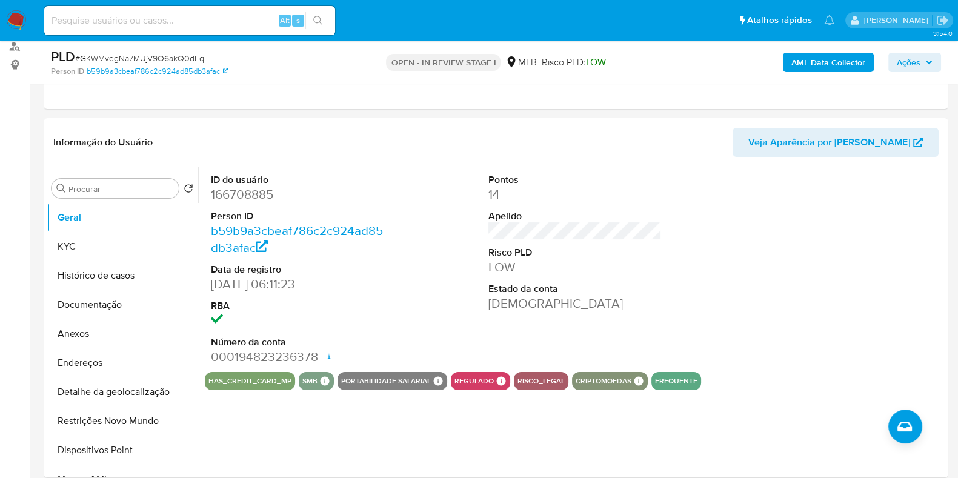
scroll to position [187, 0]
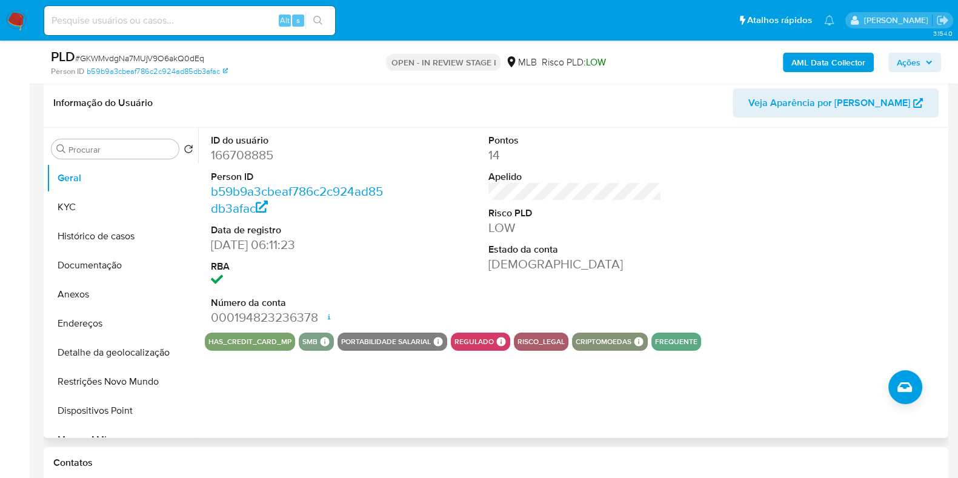
click at [618, 214] on dt "Risco PLD" at bounding box center [574, 213] width 173 height 13
click at [115, 208] on button "KYC" at bounding box center [118, 207] width 142 height 29
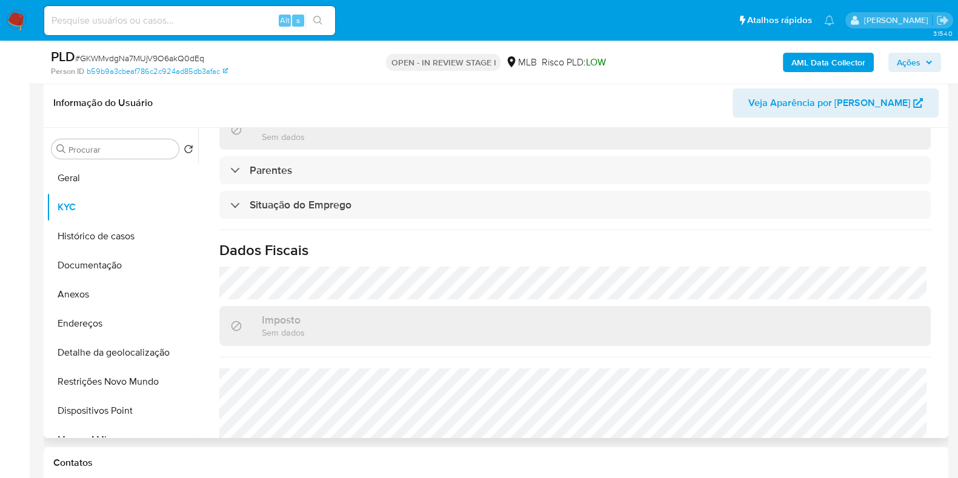
scroll to position [533, 0]
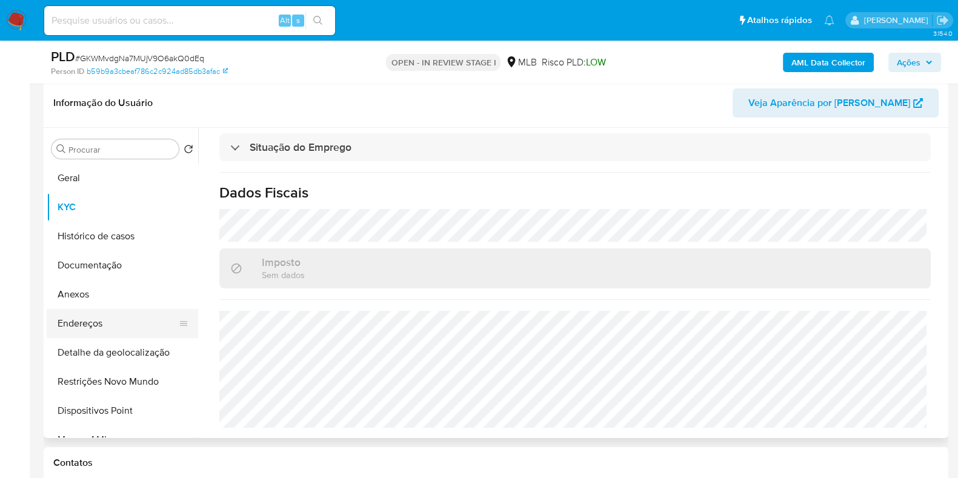
click at [124, 321] on button "Endereços" at bounding box center [118, 323] width 142 height 29
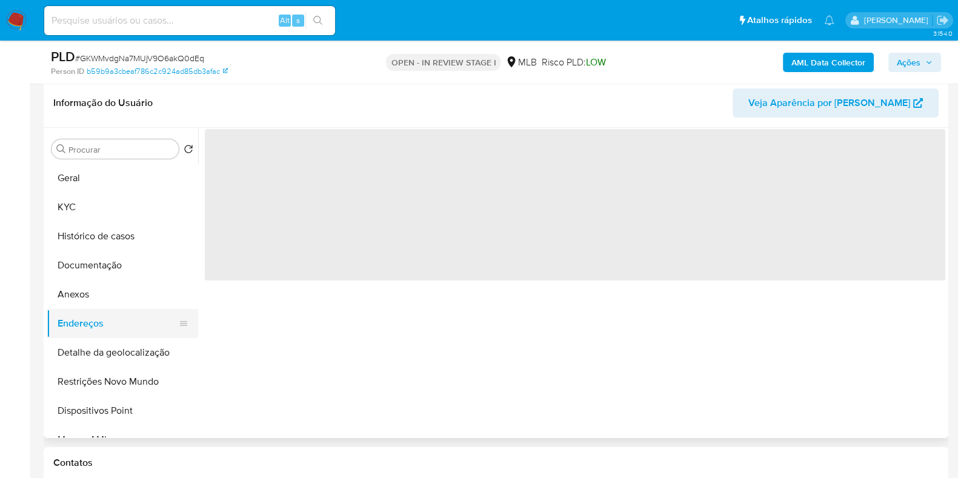
scroll to position [0, 0]
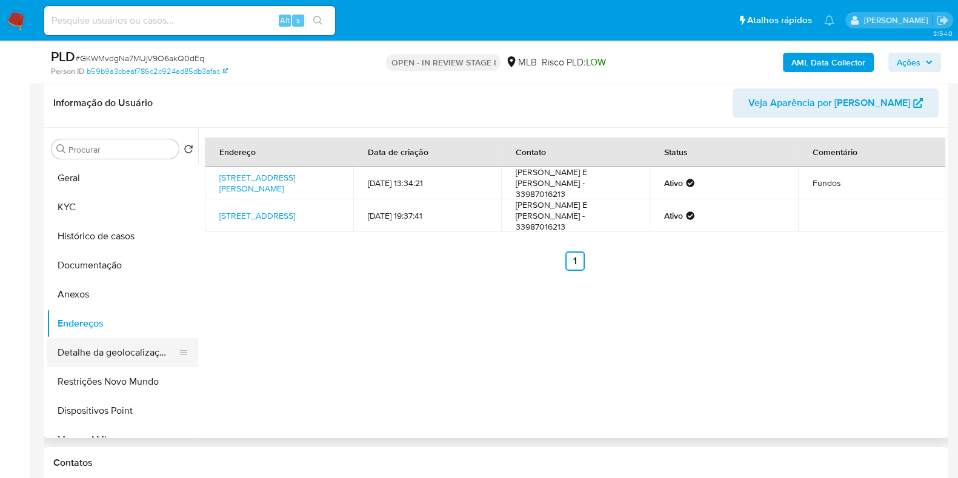
click at [146, 356] on button "Detalhe da geolocalização" at bounding box center [118, 352] width 142 height 29
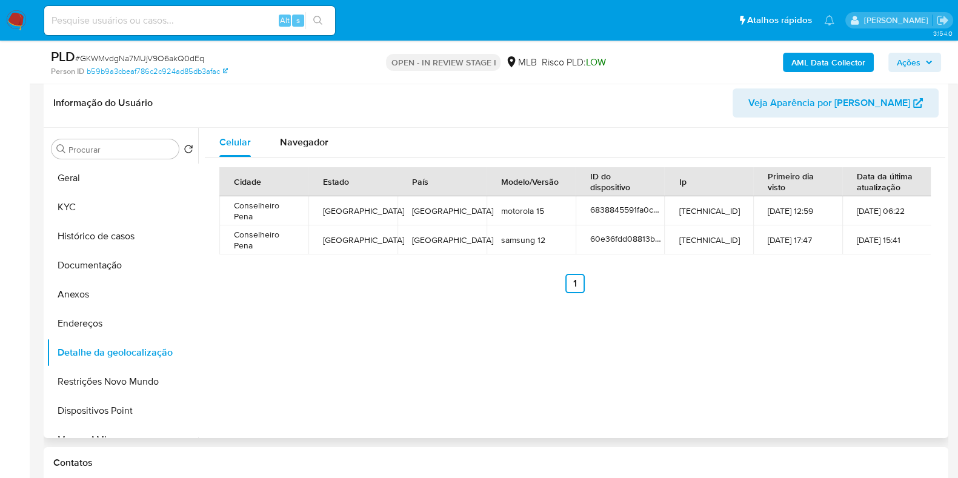
click at [321, 122] on div "Informação do Usuário Veja Aparência por Pessoa" at bounding box center [496, 103] width 905 height 49
click at [319, 141] on span "Navegador" at bounding box center [304, 142] width 48 height 14
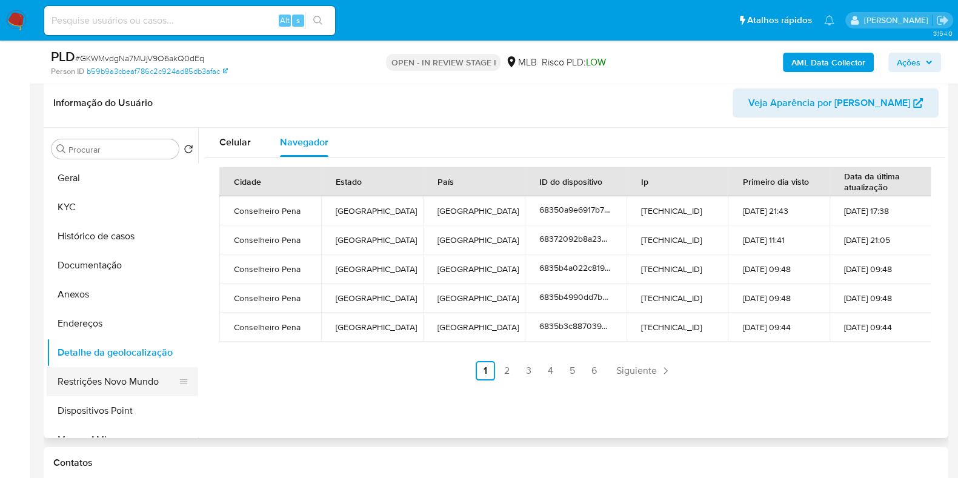
click at [120, 387] on button "Restrições Novo Mundo" at bounding box center [118, 381] width 142 height 29
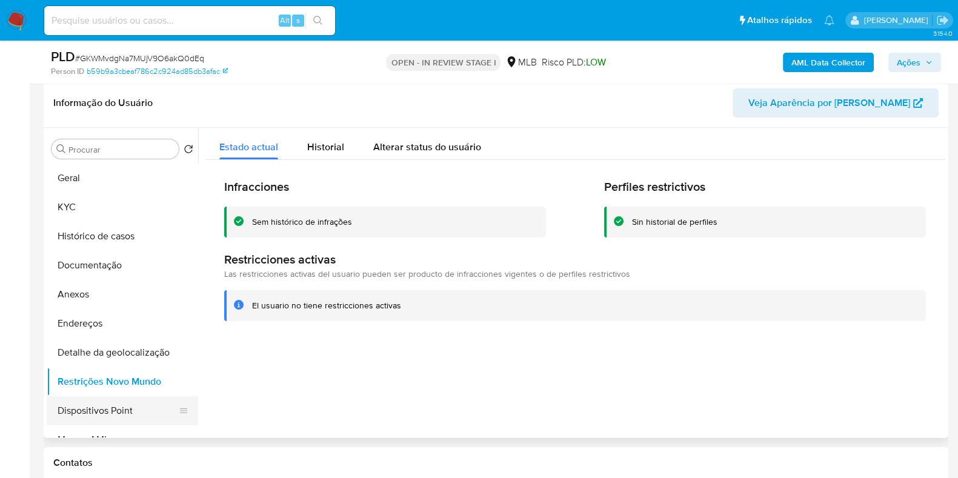
click at [128, 415] on button "Dispositivos Point" at bounding box center [118, 410] width 142 height 29
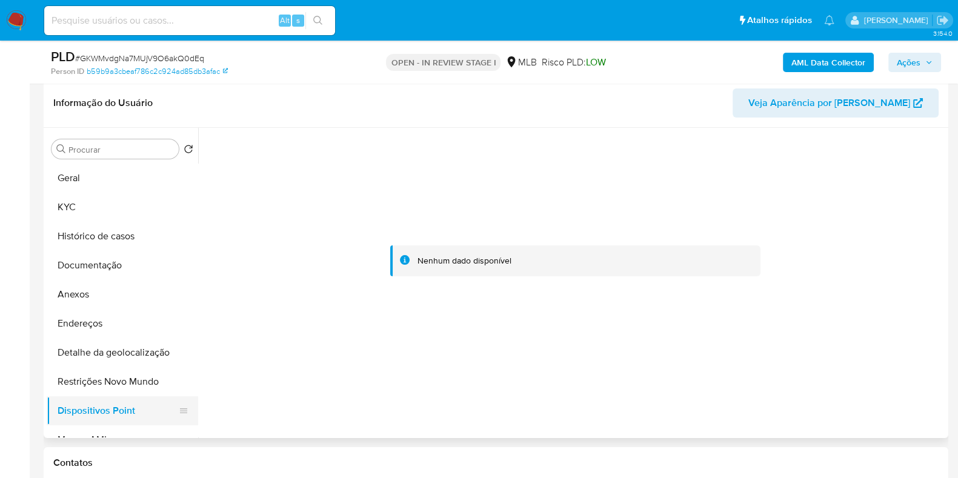
click at [128, 415] on button "Dispositivos Point" at bounding box center [118, 410] width 142 height 29
click at [118, 190] on button "Geral" at bounding box center [118, 178] width 142 height 29
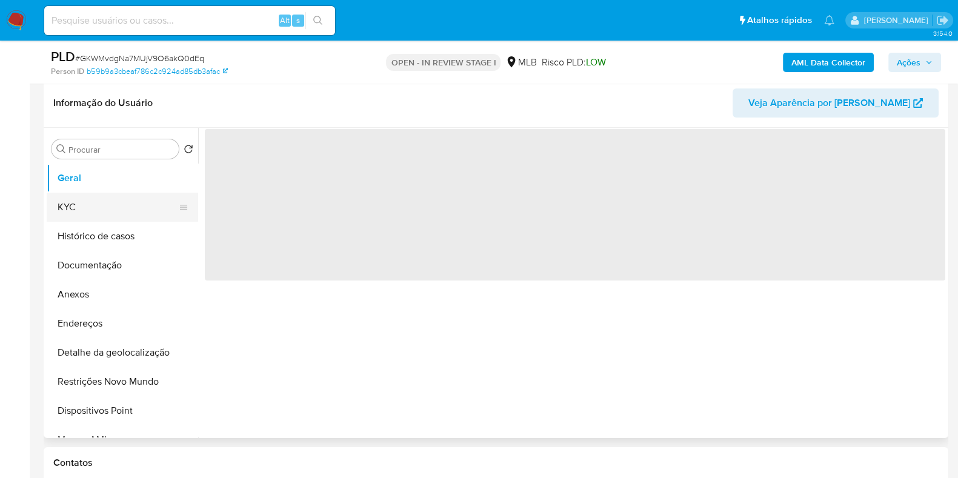
click at [119, 198] on button "KYC" at bounding box center [118, 207] width 142 height 29
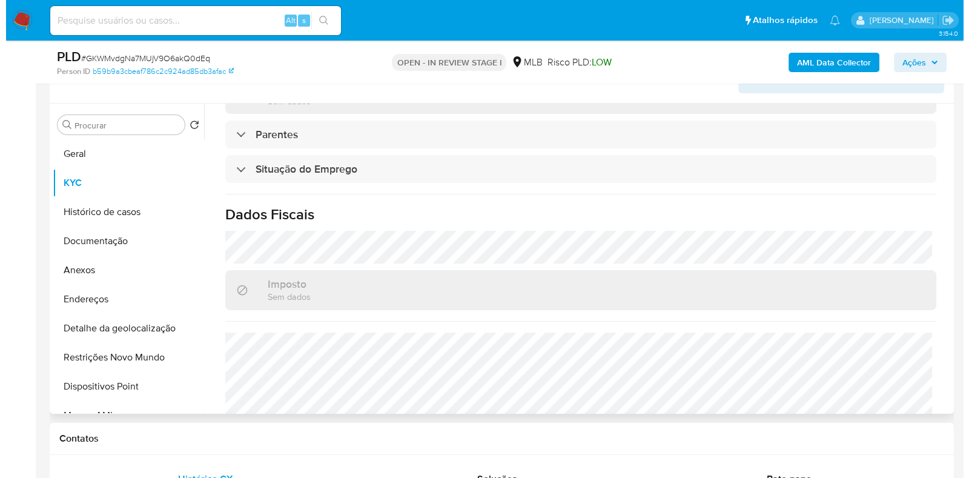
scroll to position [533, 0]
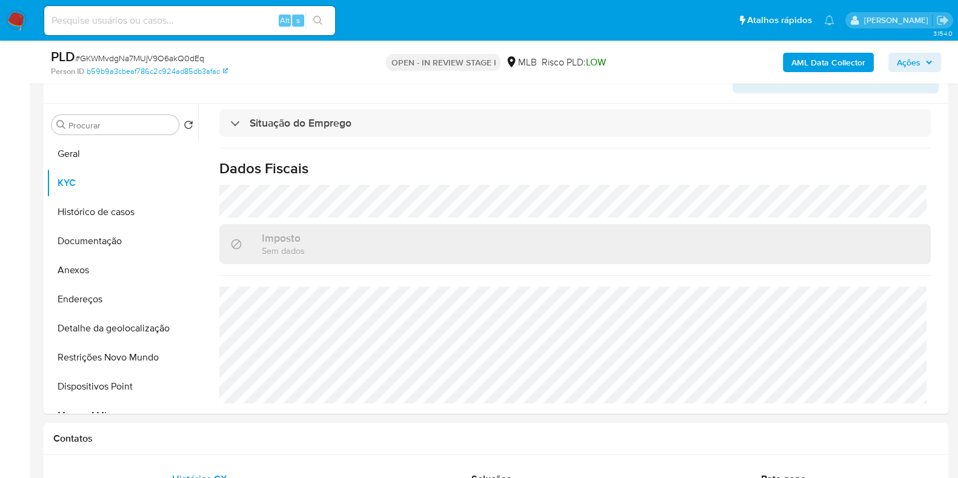
click at [848, 59] on b "AML Data Collector" at bounding box center [828, 62] width 74 height 19
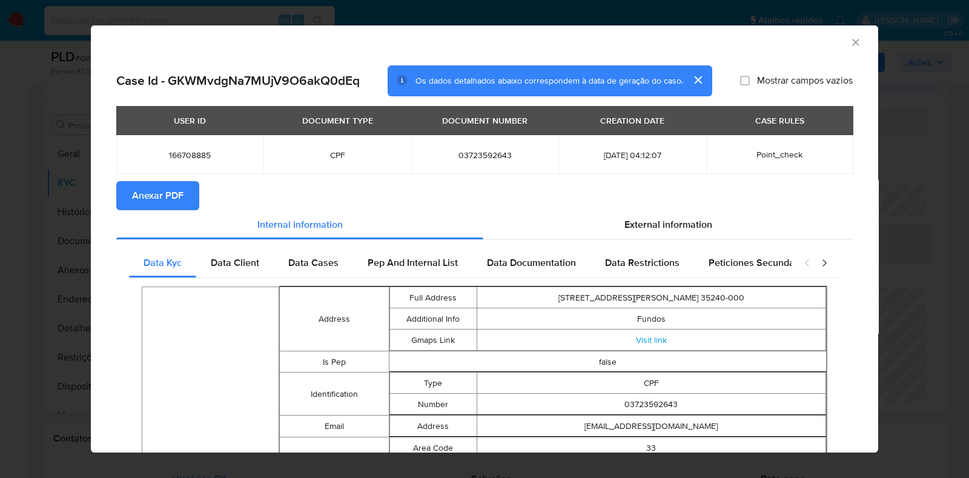
click at [166, 188] on span "Anexar PDF" at bounding box center [158, 195] width 52 height 27
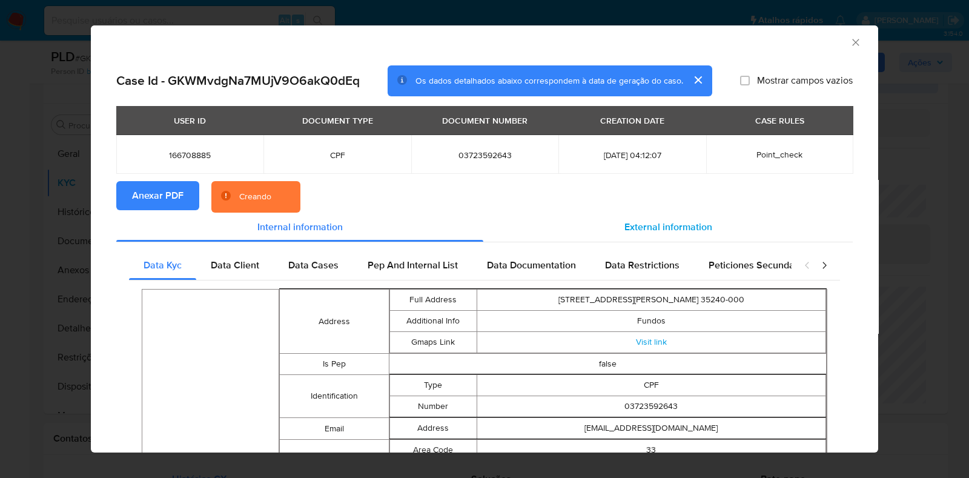
click at [703, 222] on span "External information" at bounding box center [669, 227] width 88 height 14
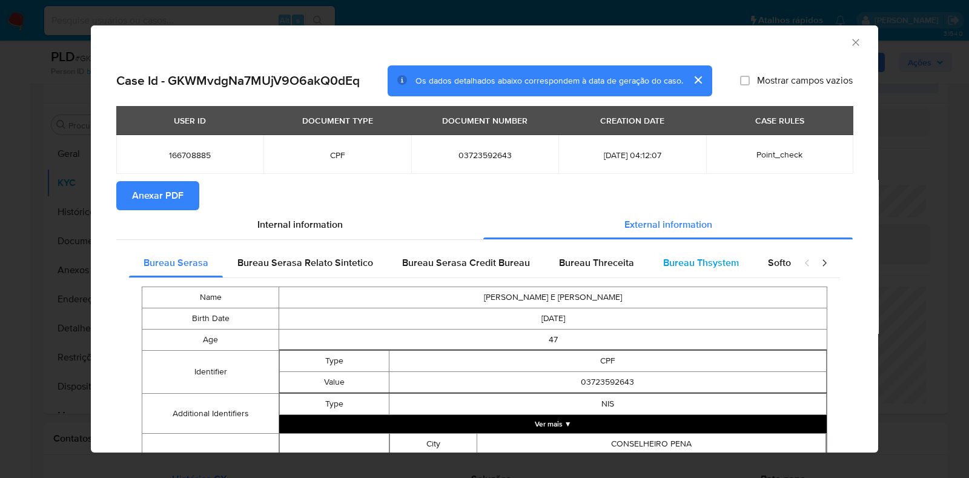
click at [707, 260] on span "Bureau Thsystem" at bounding box center [701, 263] width 76 height 14
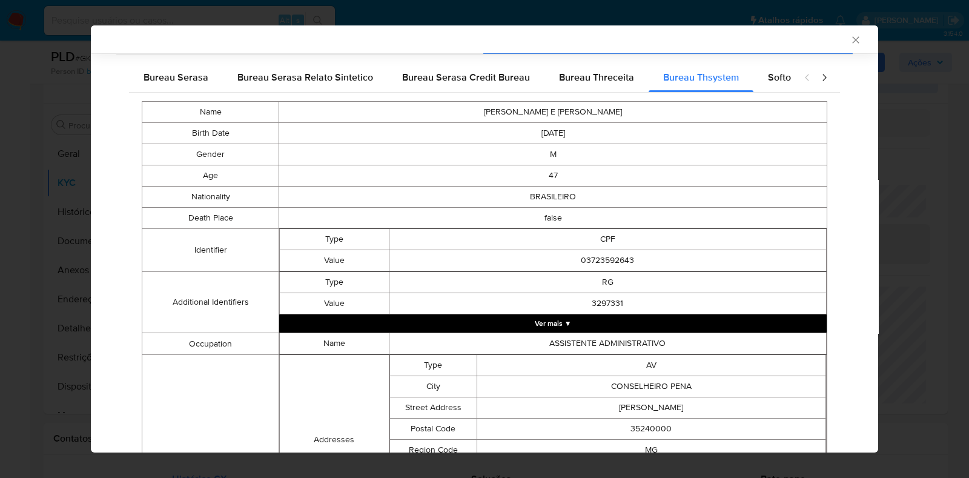
scroll to position [185, 0]
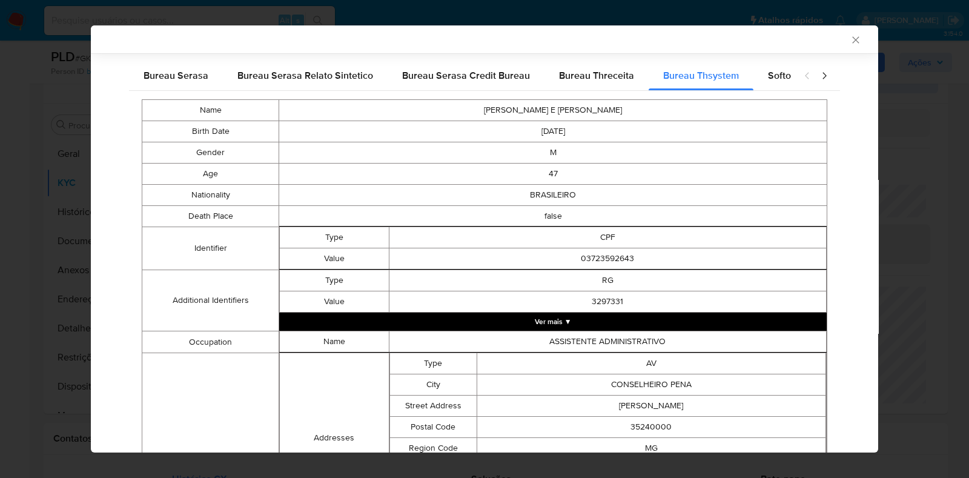
click at [654, 324] on button "Ver mais ▼" at bounding box center [553, 322] width 548 height 18
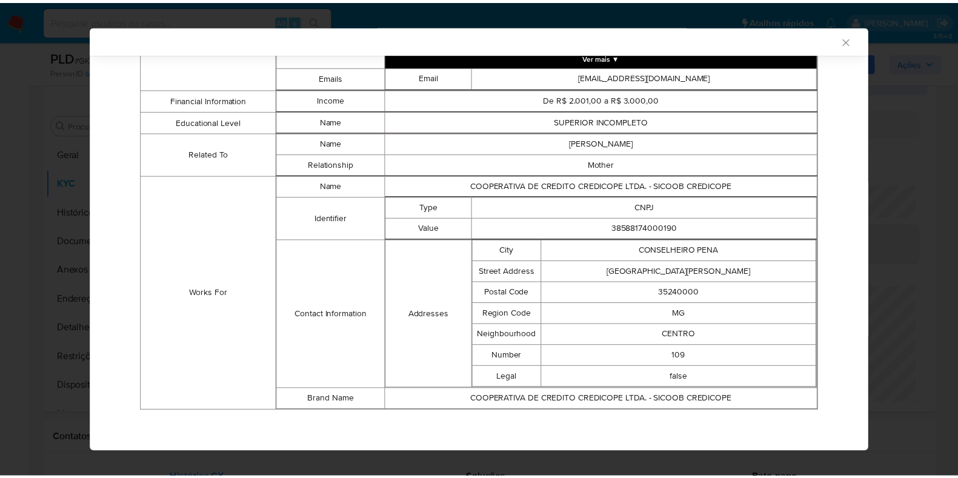
scroll to position [839, 0]
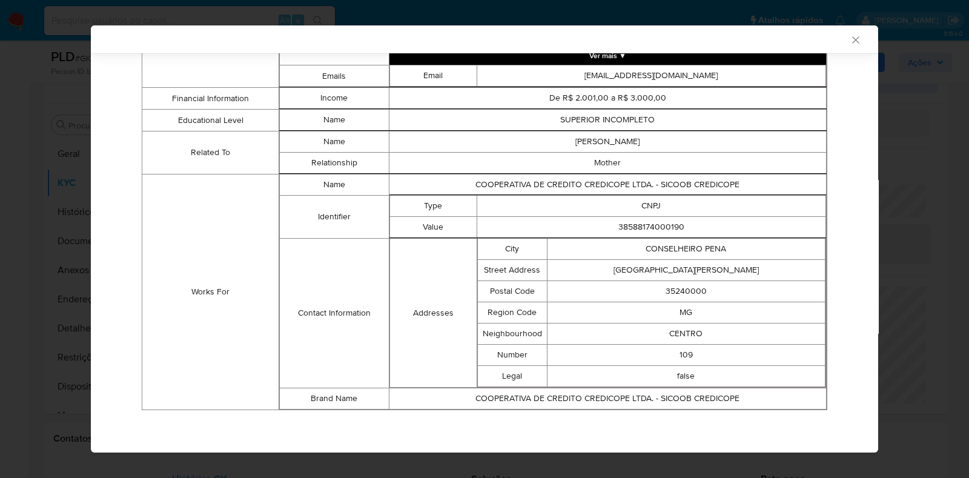
click at [853, 40] on icon "Fechar a janela" at bounding box center [856, 39] width 7 height 7
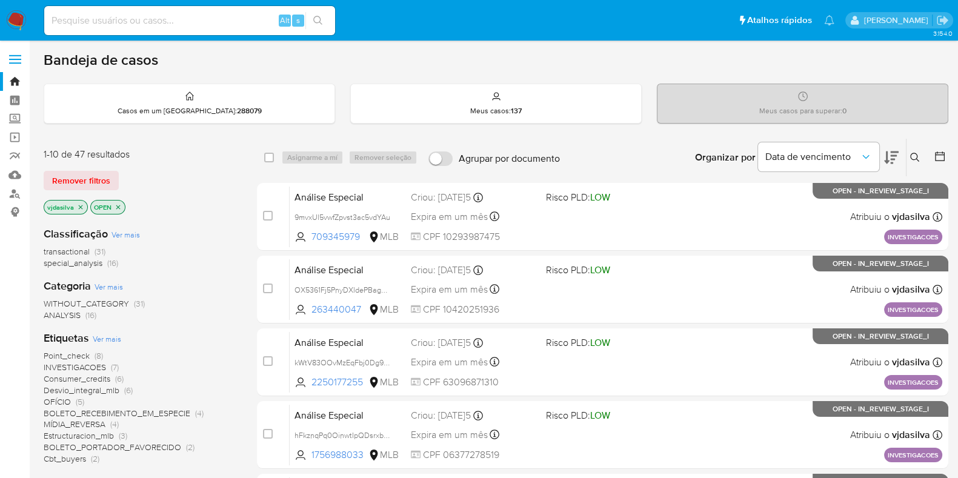
click at [139, 18] on input at bounding box center [189, 21] width 291 height 16
paste input "6WAo4wrXtrEcWFtogVuTeRa8"
type input "6WAo4wrXtrEcWFtogVuTeRa8"
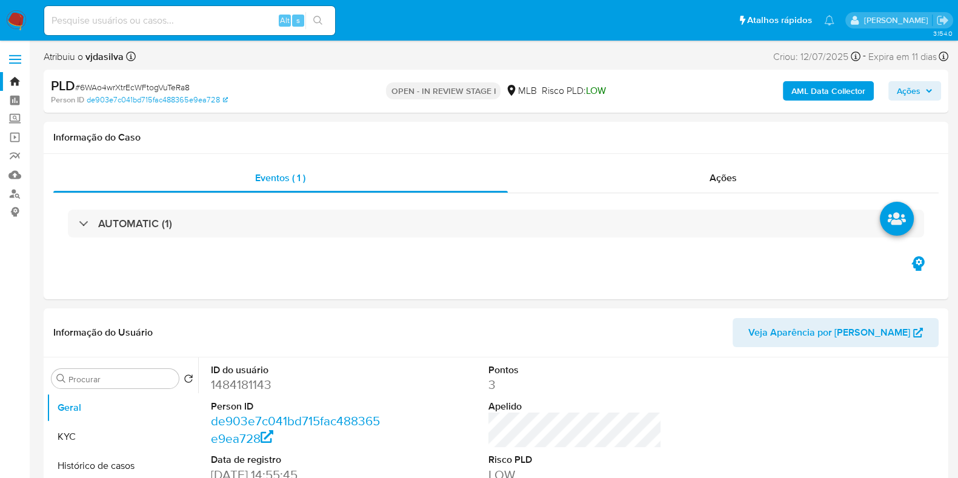
select select "10"
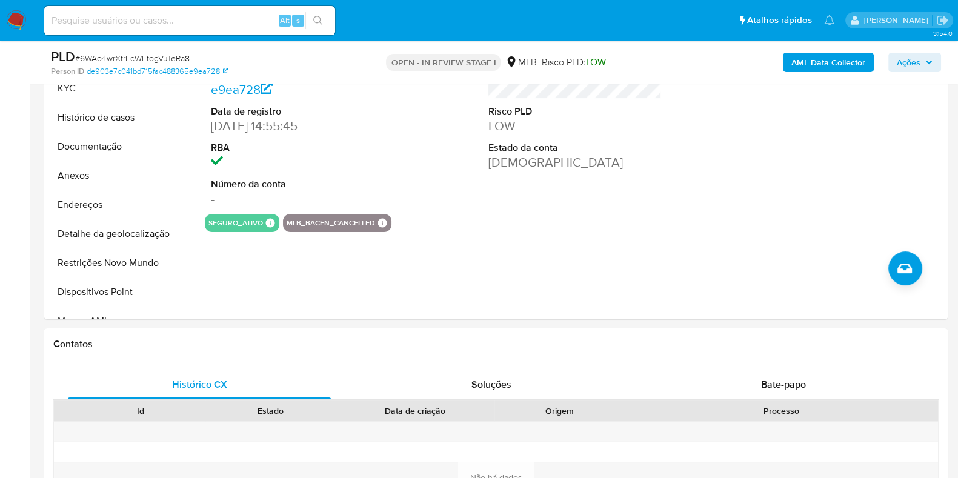
scroll to position [302, 0]
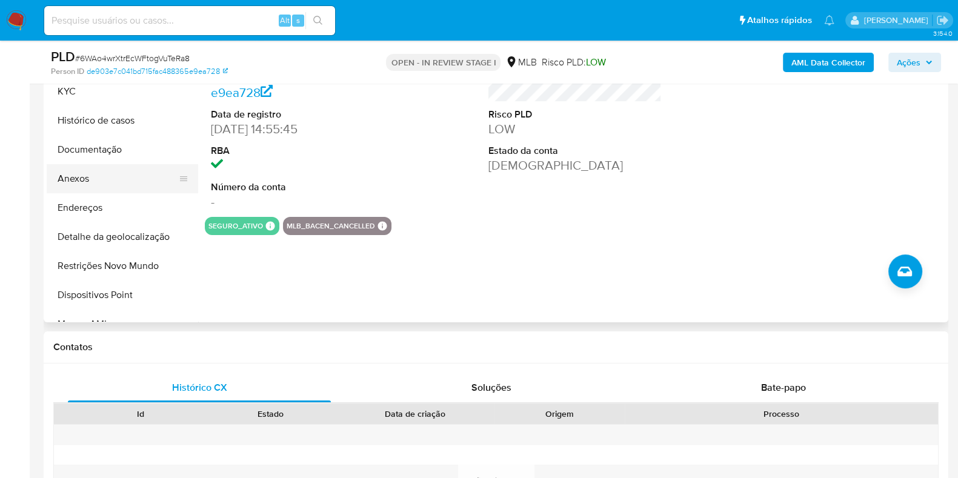
click at [94, 179] on button "Anexos" at bounding box center [118, 178] width 142 height 29
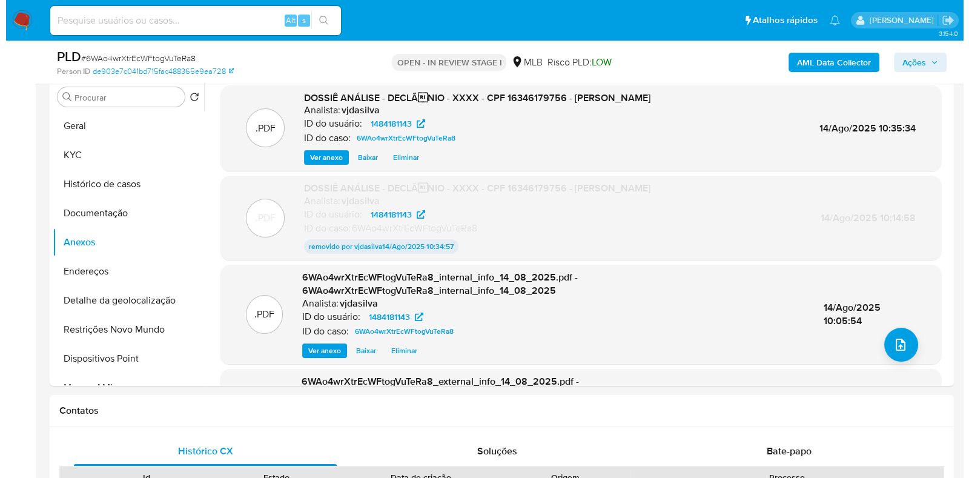
scroll to position [236, 0]
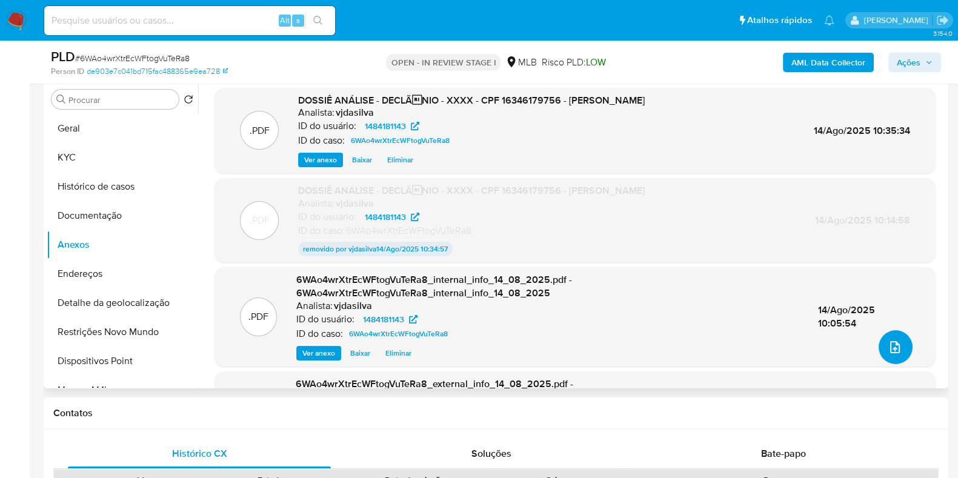
click at [881, 345] on button "upload-file" at bounding box center [896, 347] width 34 height 34
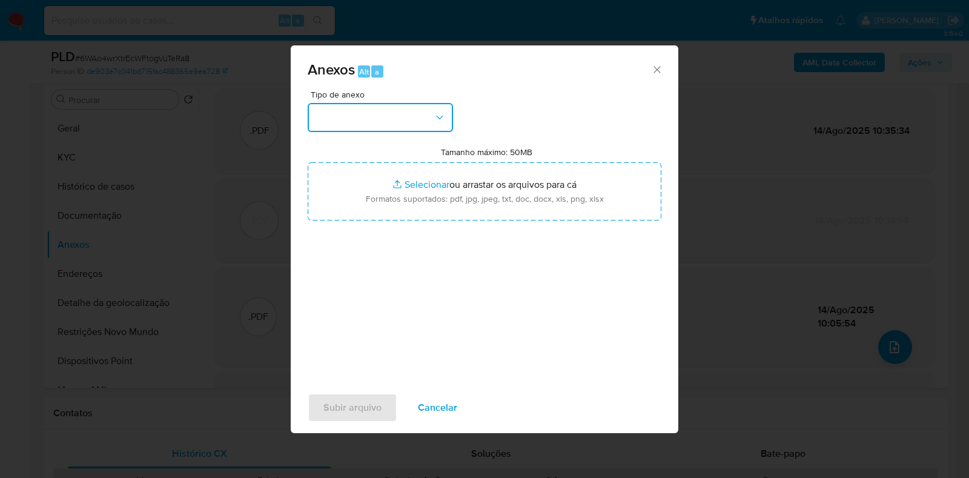
click at [418, 115] on button "button" at bounding box center [380, 117] width 145 height 29
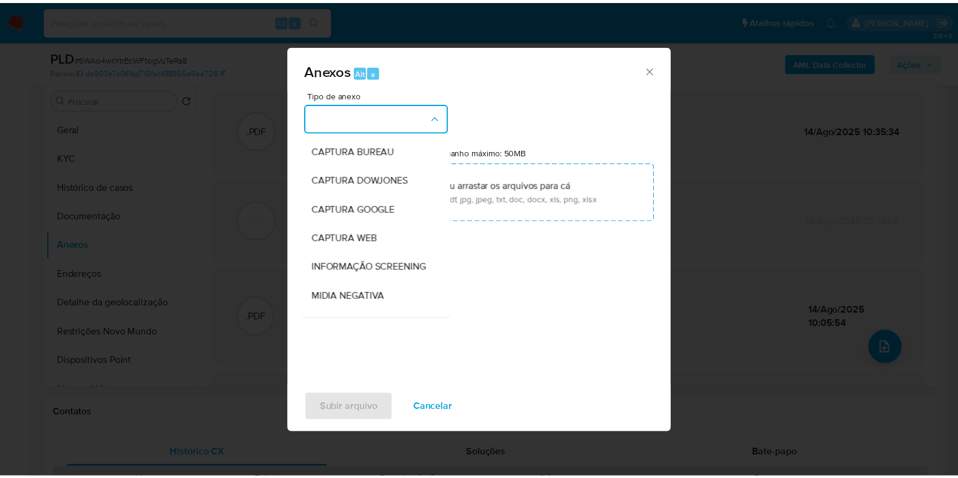
scroll to position [187, 0]
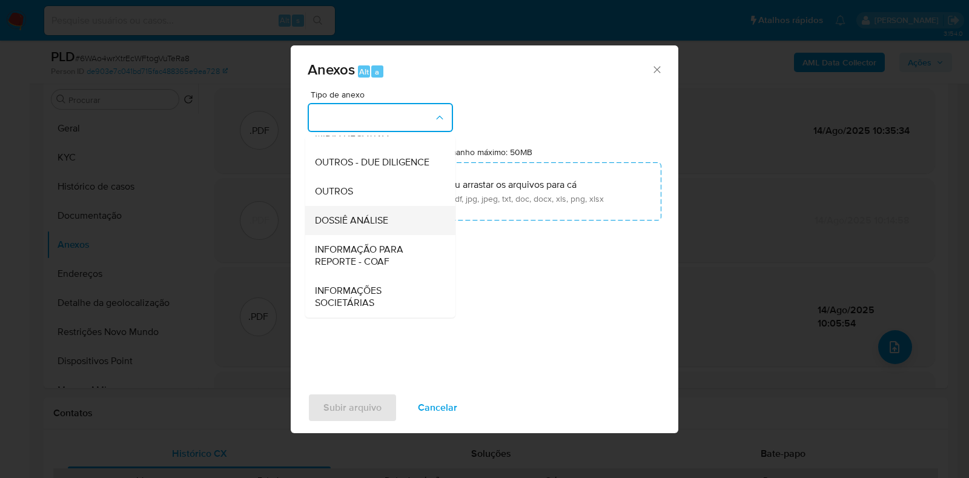
click at [375, 225] on span "DOSSIÊ ANÁLISE" at bounding box center [351, 220] width 73 height 12
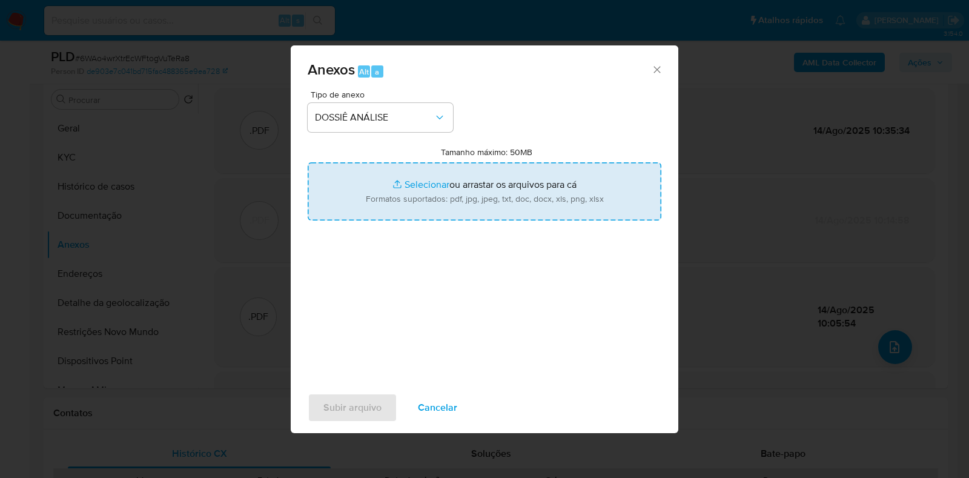
type input "C:\fakepath\DECLÍNIO - XXXX - CPF 16346179756 - [PERSON_NAME].2.pdf"
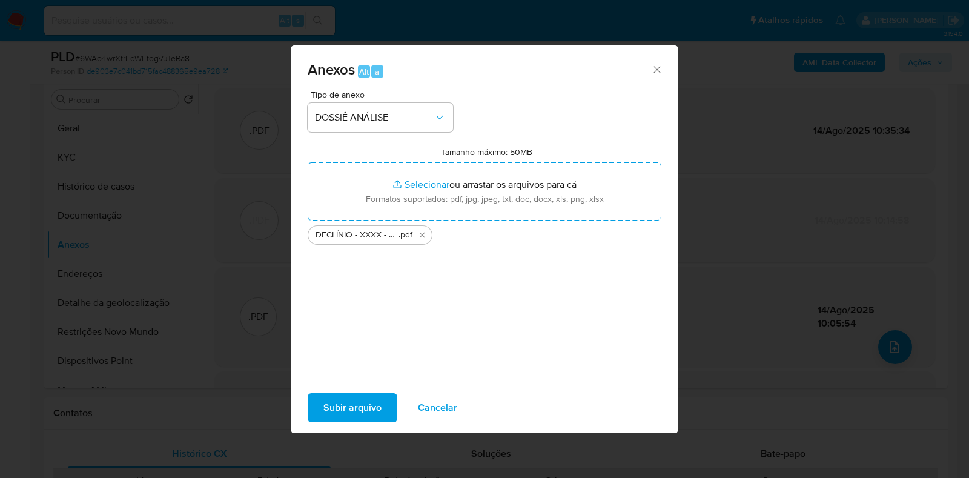
click at [371, 406] on span "Subir arquivo" at bounding box center [353, 407] width 58 height 27
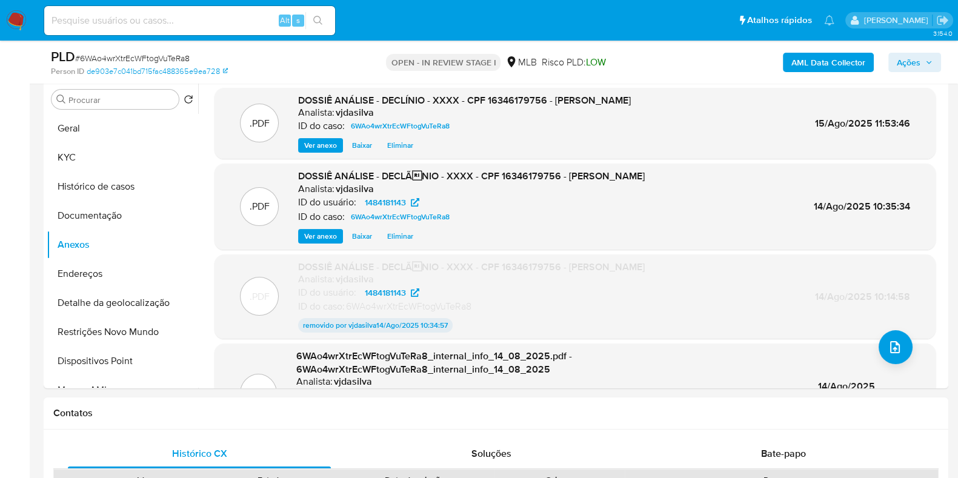
click at [906, 59] on span "Ações" at bounding box center [909, 62] width 24 height 19
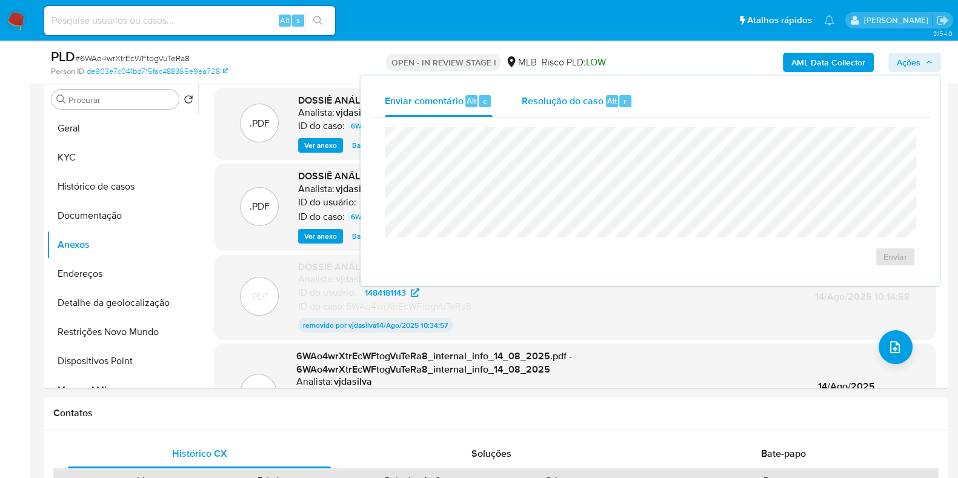
click at [567, 109] on div "Resolução do caso Alt r" at bounding box center [577, 101] width 111 height 32
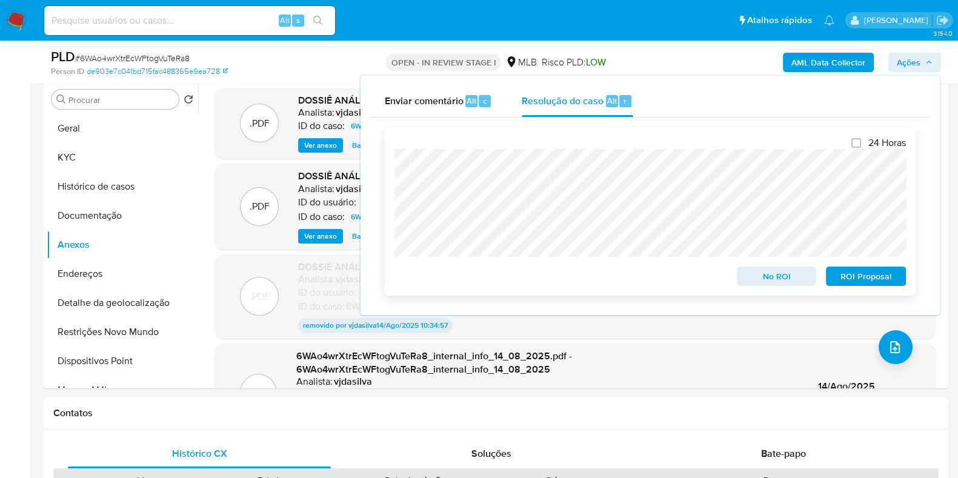
click at [778, 279] on span "No ROI" at bounding box center [776, 276] width 63 height 17
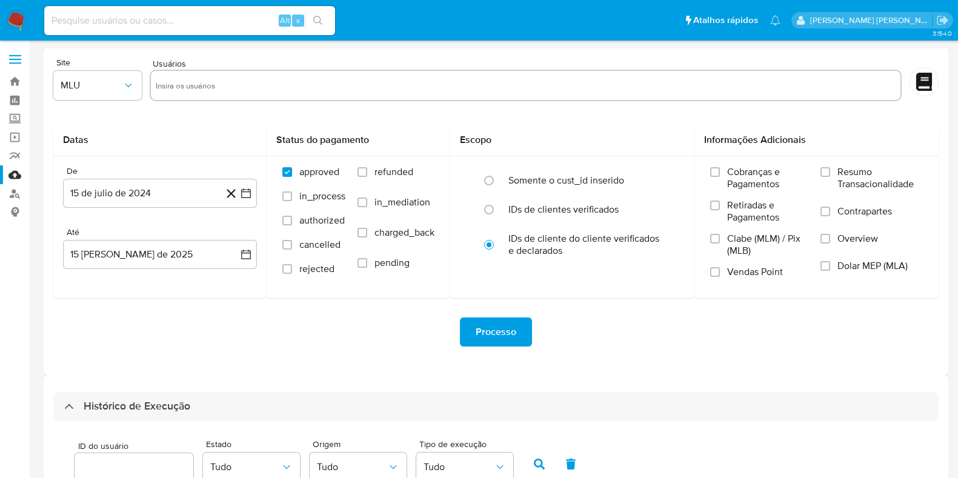
select select "10"
